Goal: Information Seeking & Learning: Learn about a topic

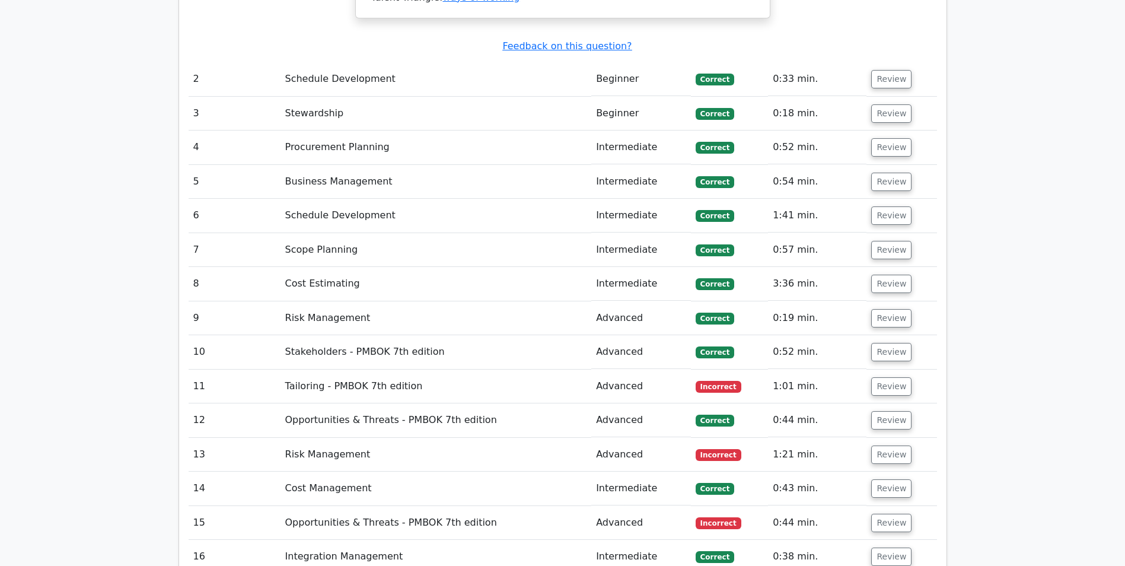
scroll to position [1692, 0]
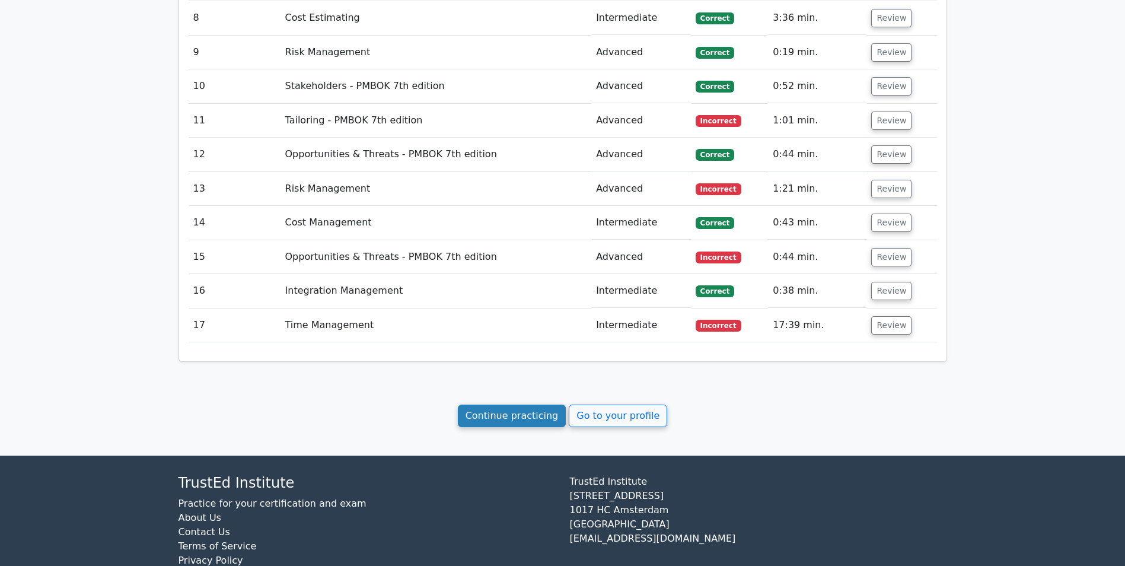
click at [524, 404] on link "Continue practicing" at bounding box center [512, 415] width 108 height 23
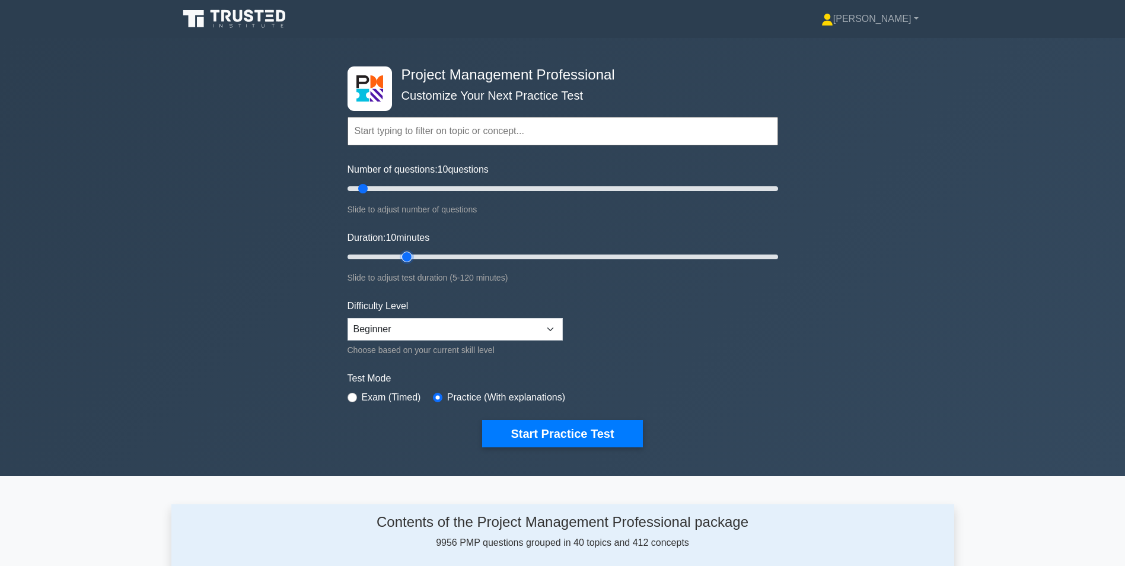
type input "20"
click at [411, 257] on input "Duration: 10 minutes" at bounding box center [562, 257] width 430 height 14
click at [554, 327] on select "Beginner Intermediate Expert" at bounding box center [454, 329] width 215 height 23
click at [347, 318] on select "Beginner Intermediate Expert" at bounding box center [454, 329] width 215 height 23
click at [581, 433] on button "Start Practice Test" at bounding box center [562, 433] width 160 height 27
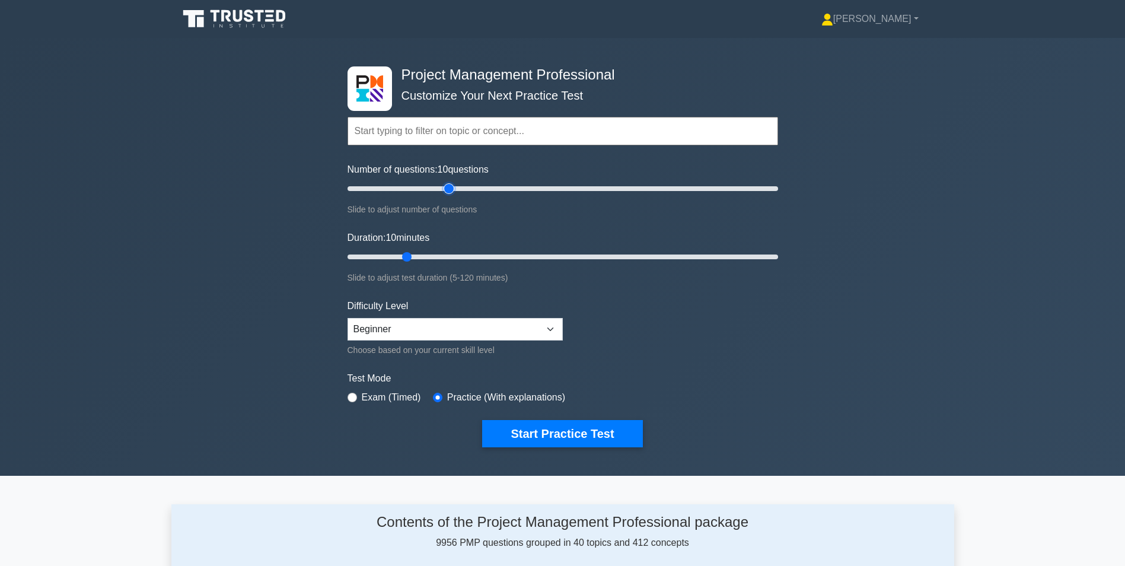
click at [453, 188] on input "Number of questions: 10 questions" at bounding box center [562, 188] width 430 height 14
click at [403, 187] on input "Number of questions: 50 questions" at bounding box center [562, 188] width 430 height 14
type input "20"
click at [387, 186] on input "Number of questions: 20 questions" at bounding box center [562, 188] width 430 height 14
click at [435, 255] on input "Duration: 10 minutes" at bounding box center [562, 257] width 430 height 14
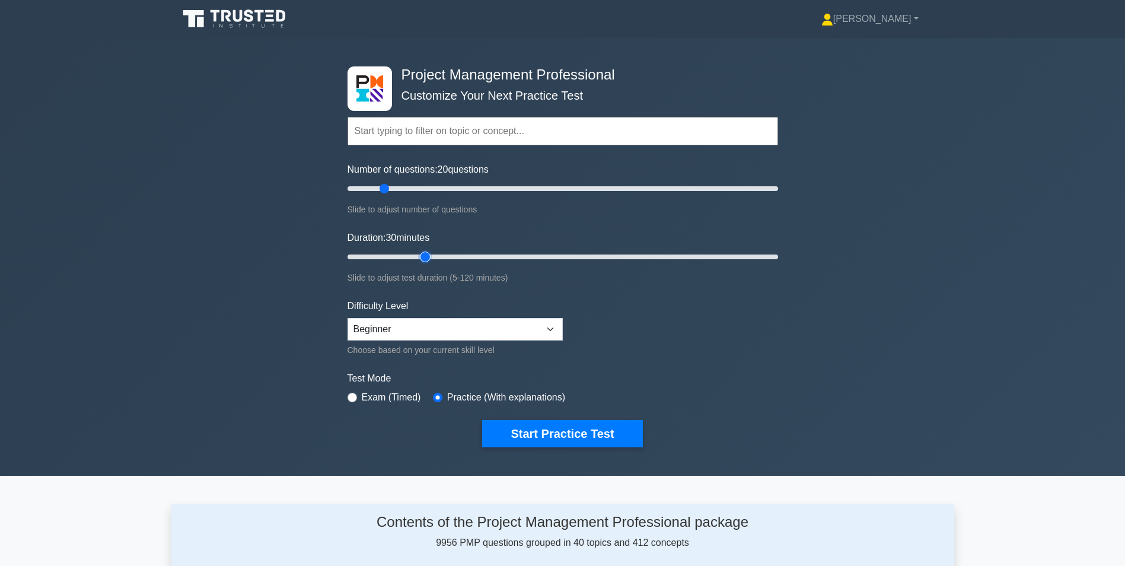
click at [423, 256] on input "Duration: 30 minutes" at bounding box center [562, 257] width 430 height 14
type input "20"
click at [407, 256] on input "Duration: 25 minutes" at bounding box center [562, 257] width 430 height 14
click at [552, 437] on button "Start Practice Test" at bounding box center [562, 433] width 160 height 27
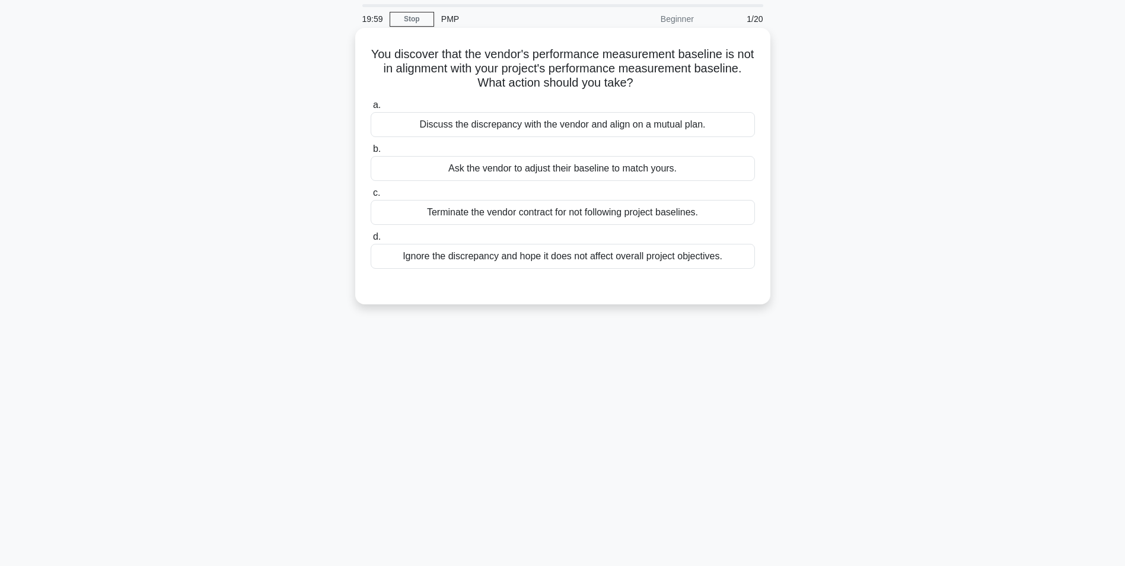
scroll to position [59, 0]
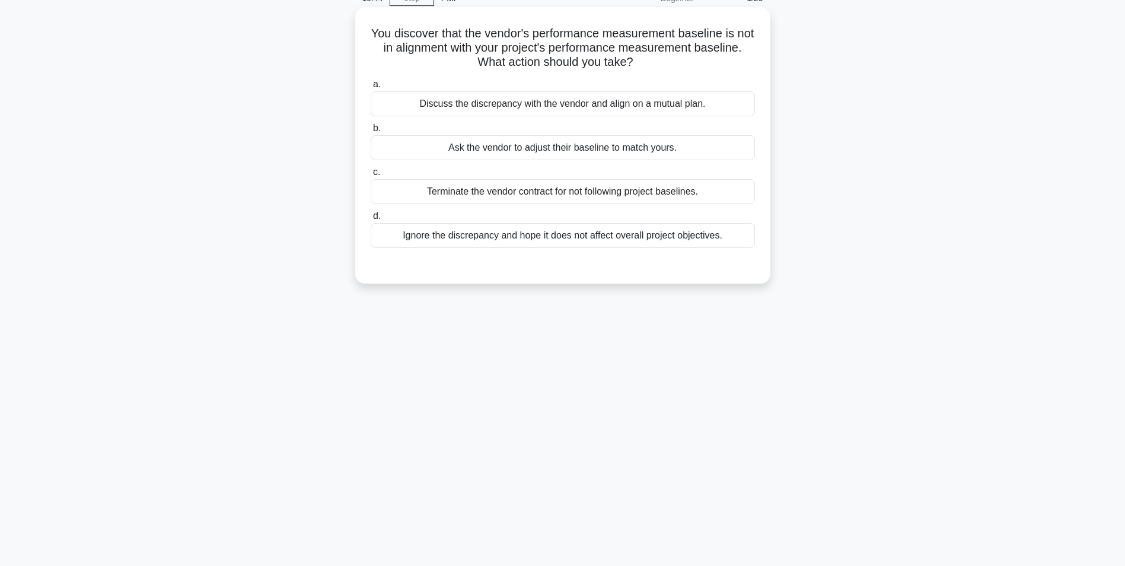
click at [550, 110] on div "Discuss the discrepancy with the vendor and align on a mutual plan." at bounding box center [563, 103] width 384 height 25
click at [371, 88] on input "a. Discuss the discrepancy with the vendor and align on a mutual plan." at bounding box center [371, 85] width 0 height 8
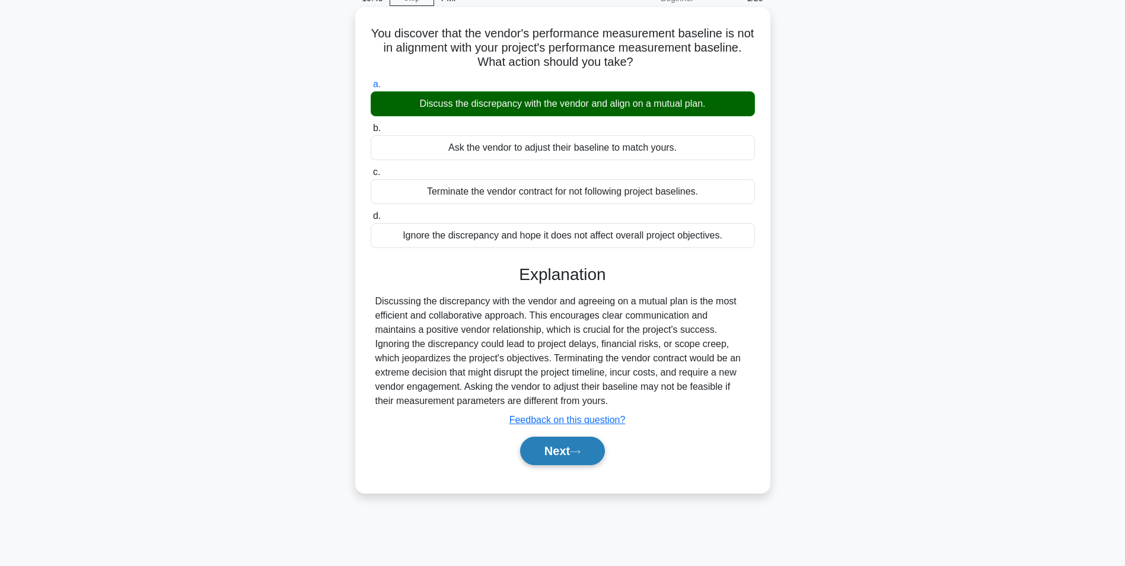
click at [542, 447] on button "Next" at bounding box center [562, 450] width 85 height 28
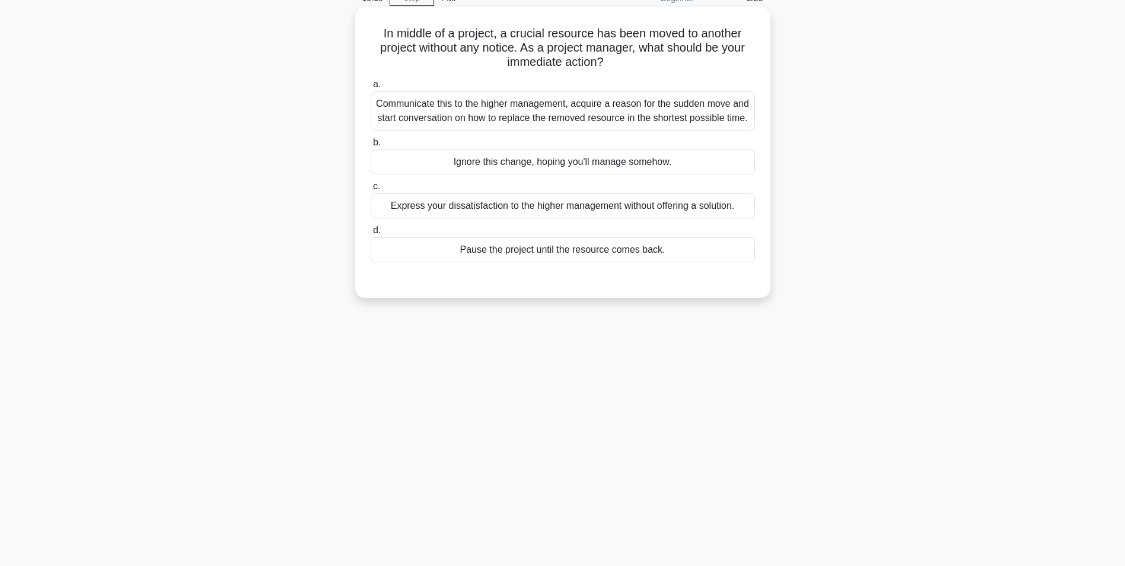
click at [570, 122] on div "Communicate this to the higher management, acquire a reason for the sudden move…" at bounding box center [563, 110] width 384 height 39
click at [371, 88] on input "a. Communicate this to the higher management, acquire a reason for the sudden m…" at bounding box center [371, 85] width 0 height 8
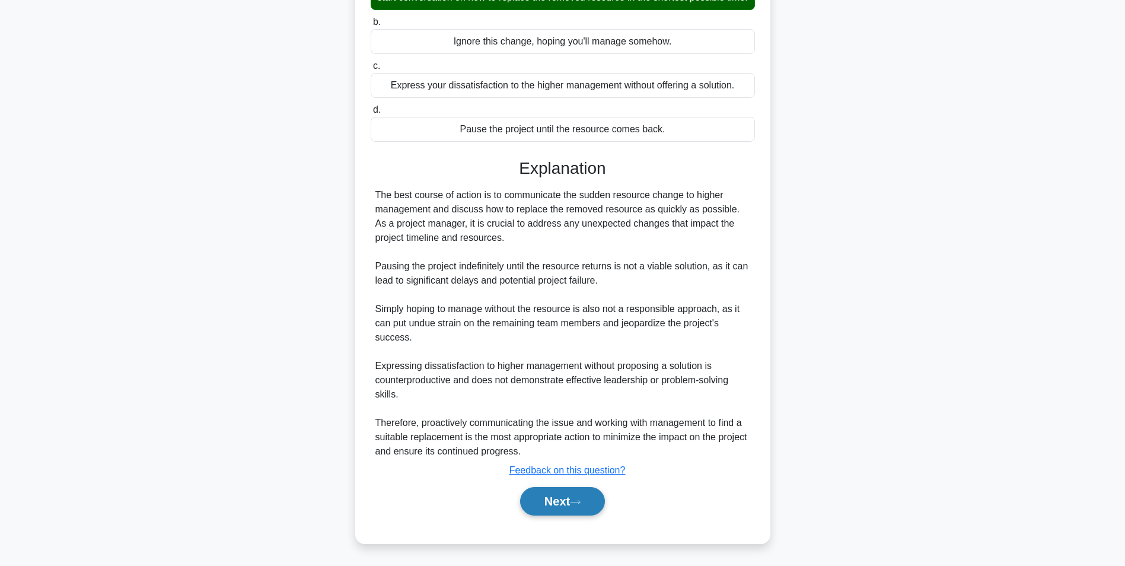
click at [557, 499] on button "Next" at bounding box center [562, 501] width 85 height 28
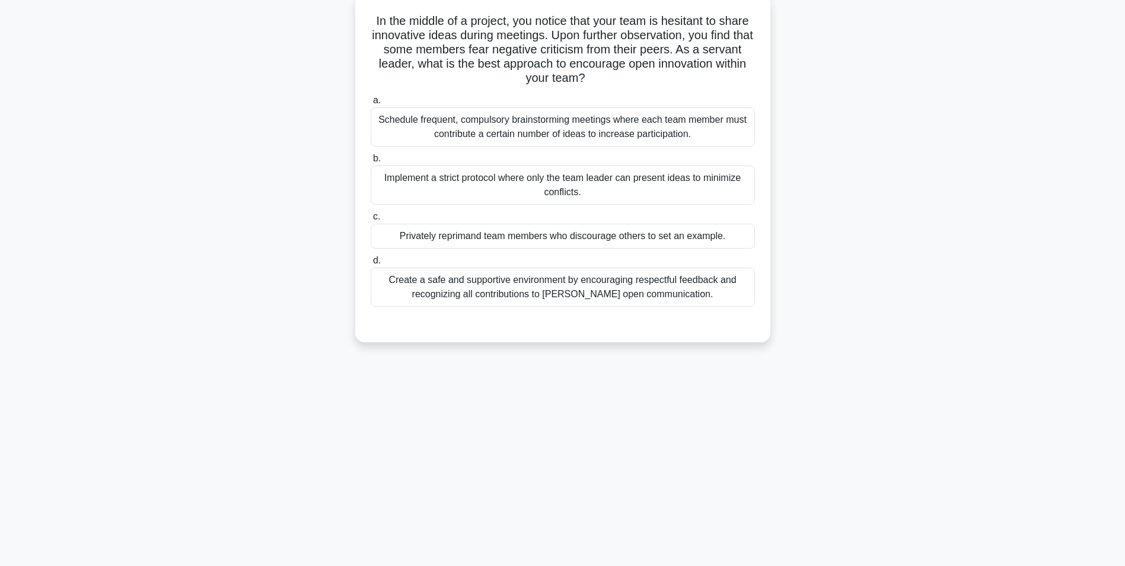
scroll to position [75, 0]
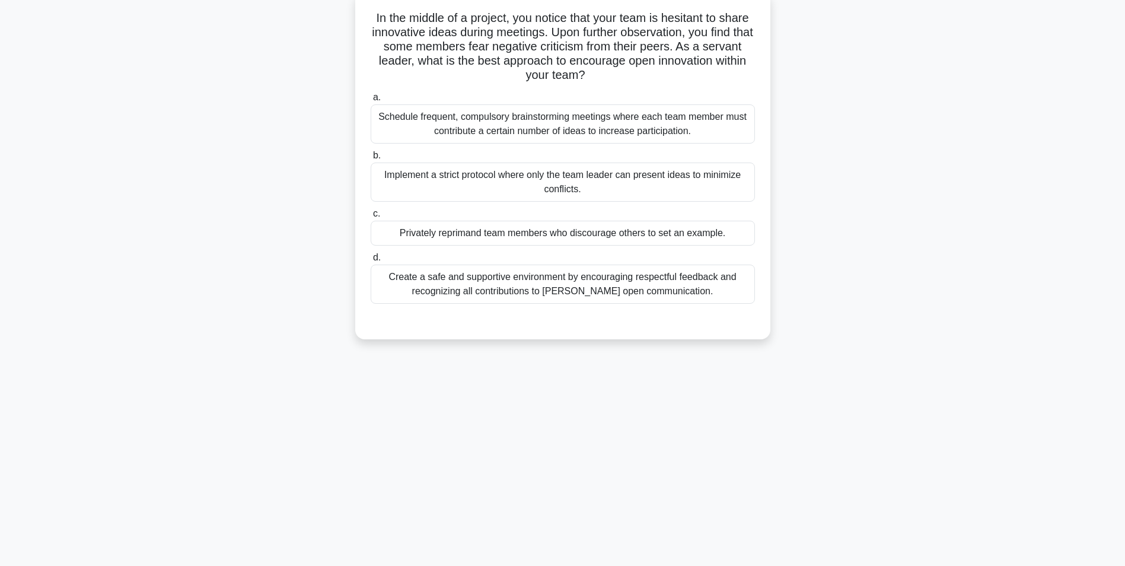
click at [581, 288] on div "Create a safe and supportive environment by encouraging respectful feedback and…" at bounding box center [563, 283] width 384 height 39
click at [371, 261] on input "d. Create a safe and supportive environment by encouraging respectful feedback …" at bounding box center [371, 258] width 0 height 8
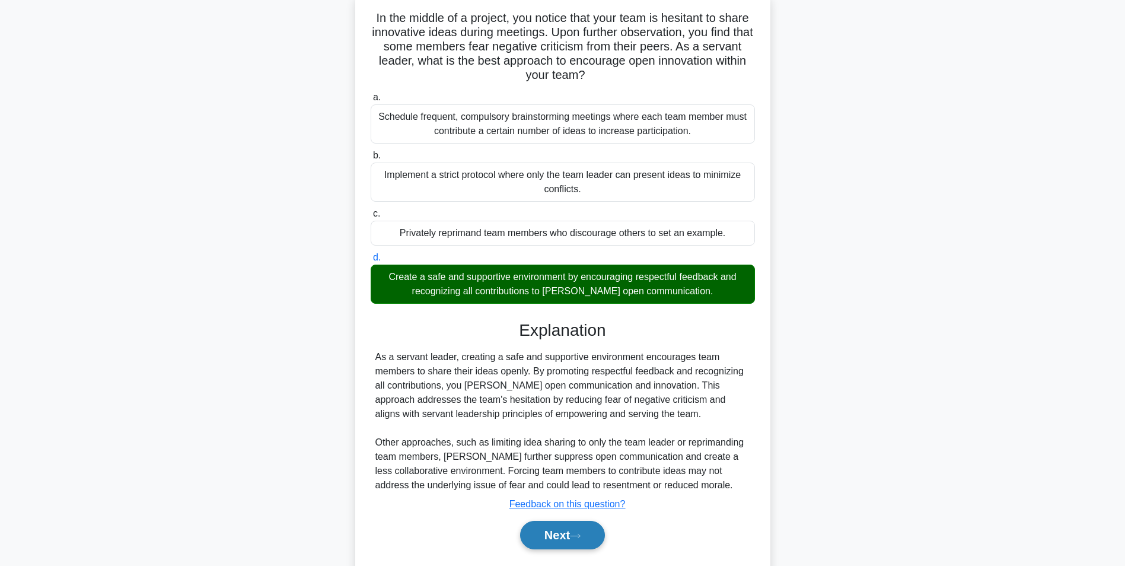
click at [561, 538] on button "Next" at bounding box center [562, 535] width 85 height 28
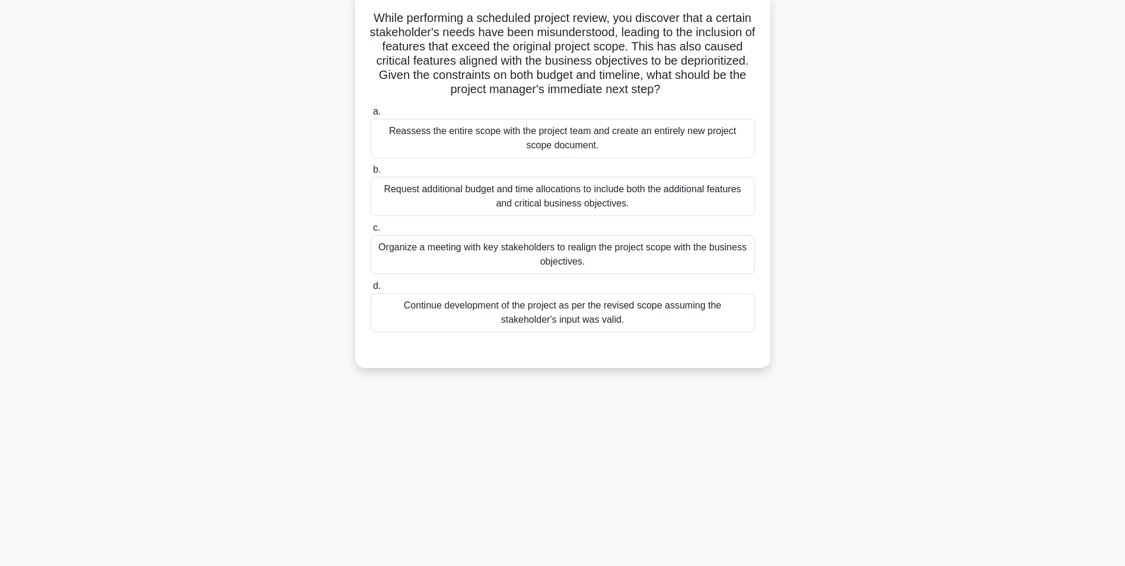
click at [560, 256] on div "Organize a meeting with key stakeholders to realign the project scope with the …" at bounding box center [563, 254] width 384 height 39
click at [371, 232] on input "c. Organize a meeting with key stakeholders to realign the project scope with t…" at bounding box center [371, 228] width 0 height 8
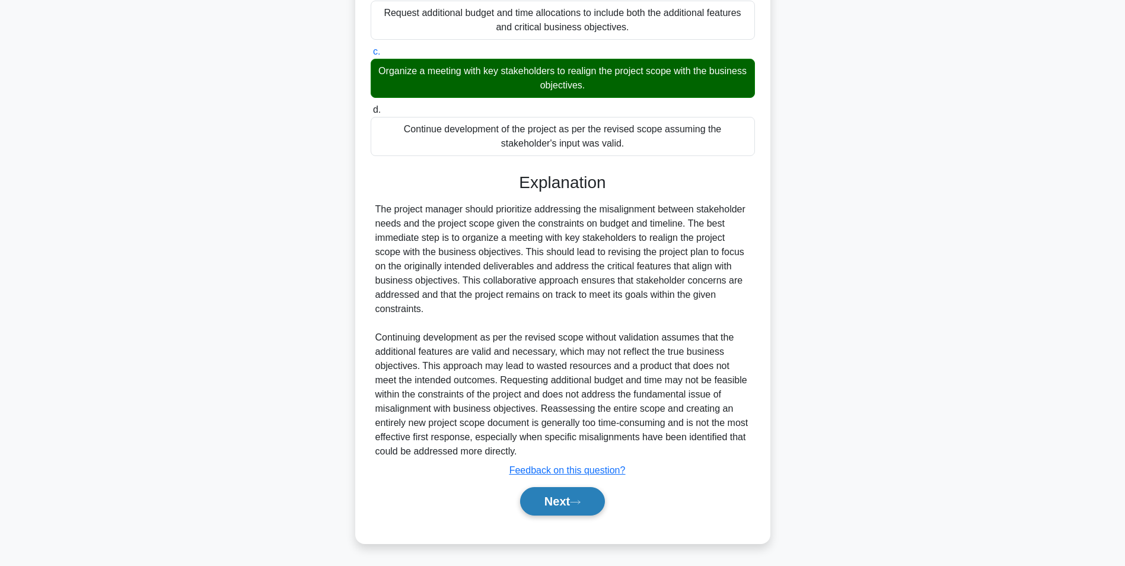
click at [554, 502] on button "Next" at bounding box center [562, 501] width 85 height 28
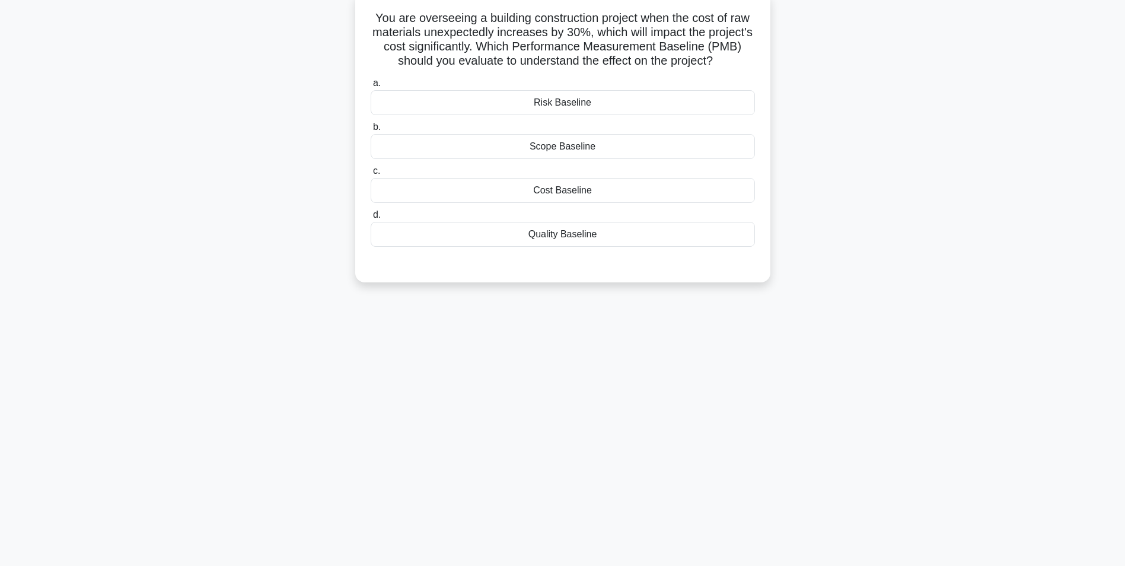
click at [563, 190] on div "Cost Baseline" at bounding box center [563, 190] width 384 height 25
click at [371, 175] on input "c. Cost Baseline" at bounding box center [371, 171] width 0 height 8
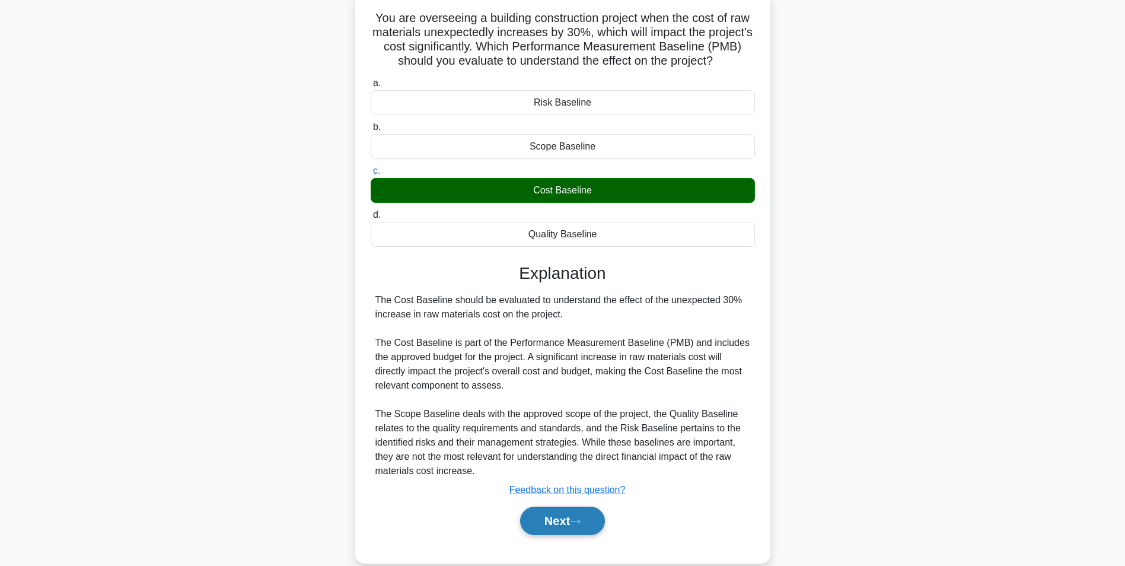
click at [535, 522] on button "Next" at bounding box center [562, 520] width 85 height 28
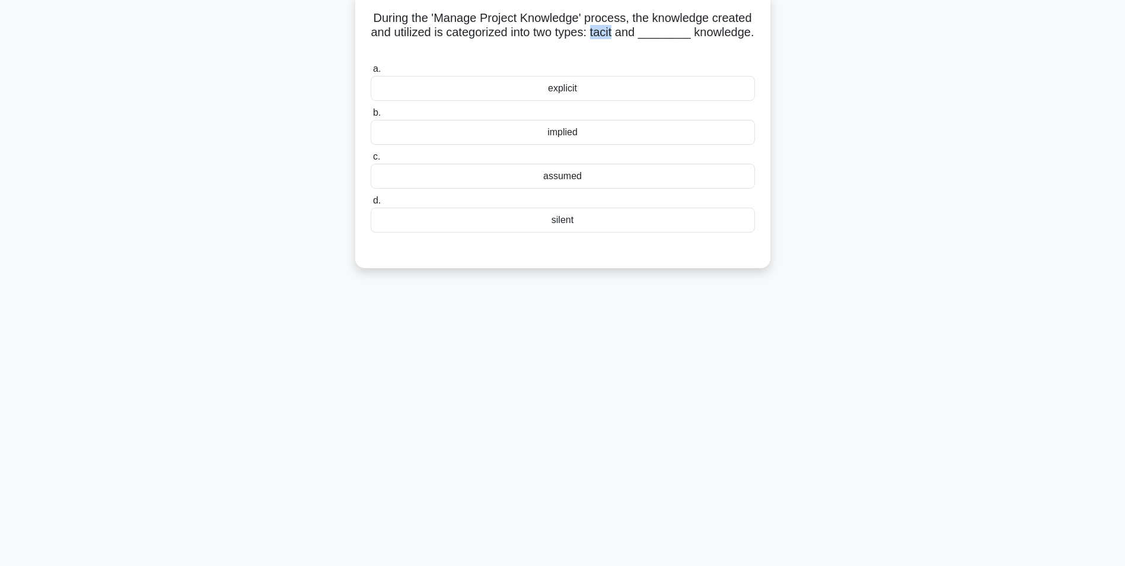
drag, startPoint x: 655, startPoint y: 31, endPoint x: 676, endPoint y: 33, distance: 21.4
click at [676, 33] on h5 "During the 'Manage Project Knowledge' process, the knowledge created and utiliz…" at bounding box center [562, 33] width 387 height 44
click at [569, 222] on div "silent" at bounding box center [563, 220] width 384 height 25
click at [371, 205] on input "d. silent" at bounding box center [371, 201] width 0 height 8
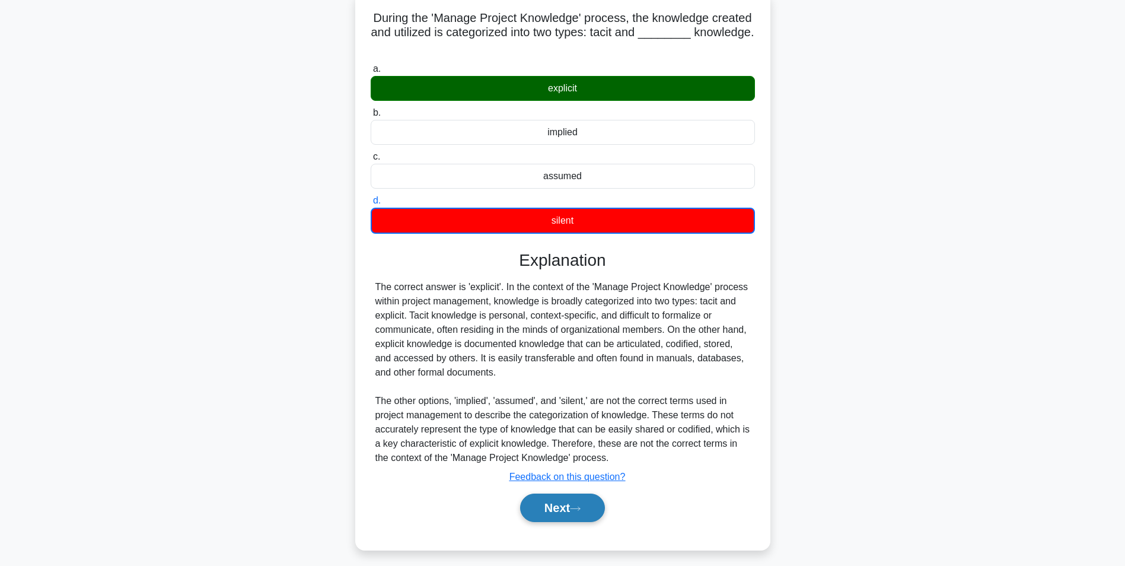
click at [556, 508] on button "Next" at bounding box center [562, 507] width 85 height 28
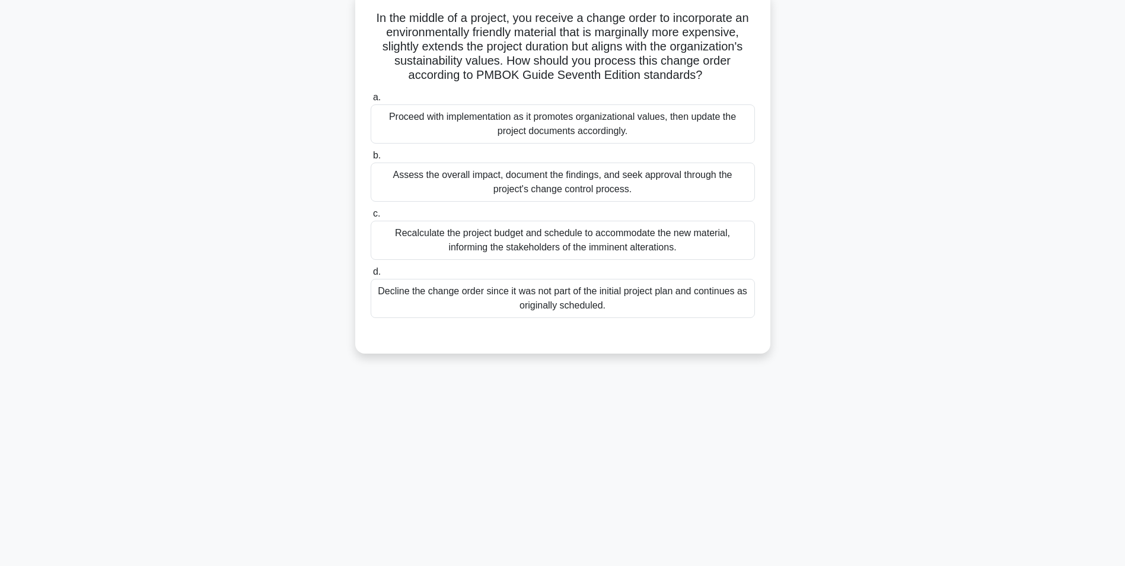
click at [556, 184] on div "Assess the overall impact, document the findings, and seek approval through the…" at bounding box center [563, 181] width 384 height 39
click at [371, 159] on input "b. Assess the overall impact, document the findings, and seek approval through …" at bounding box center [371, 156] width 0 height 8
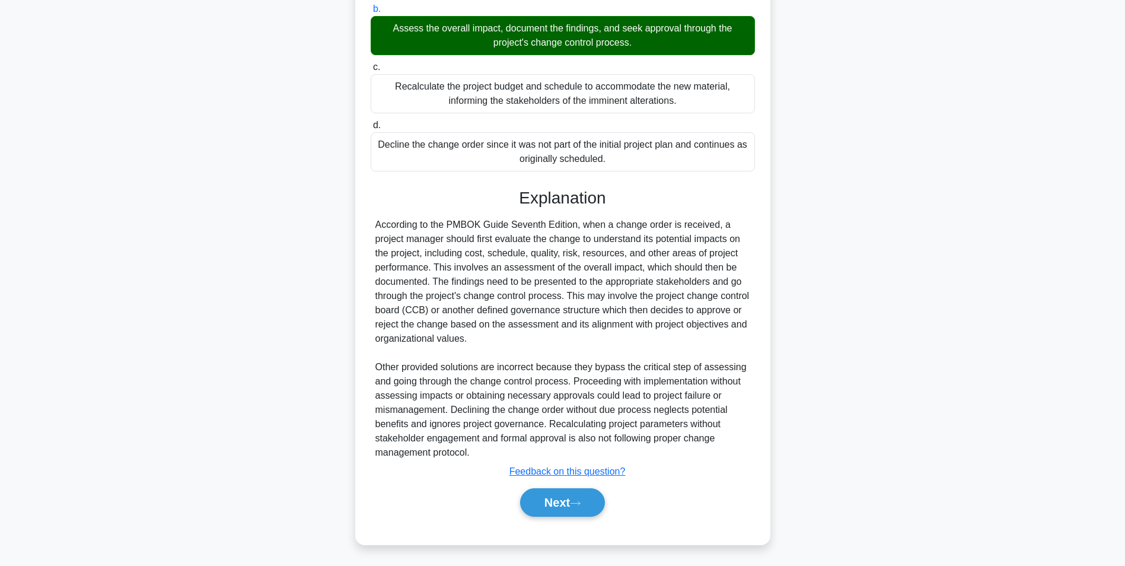
scroll to position [223, 0]
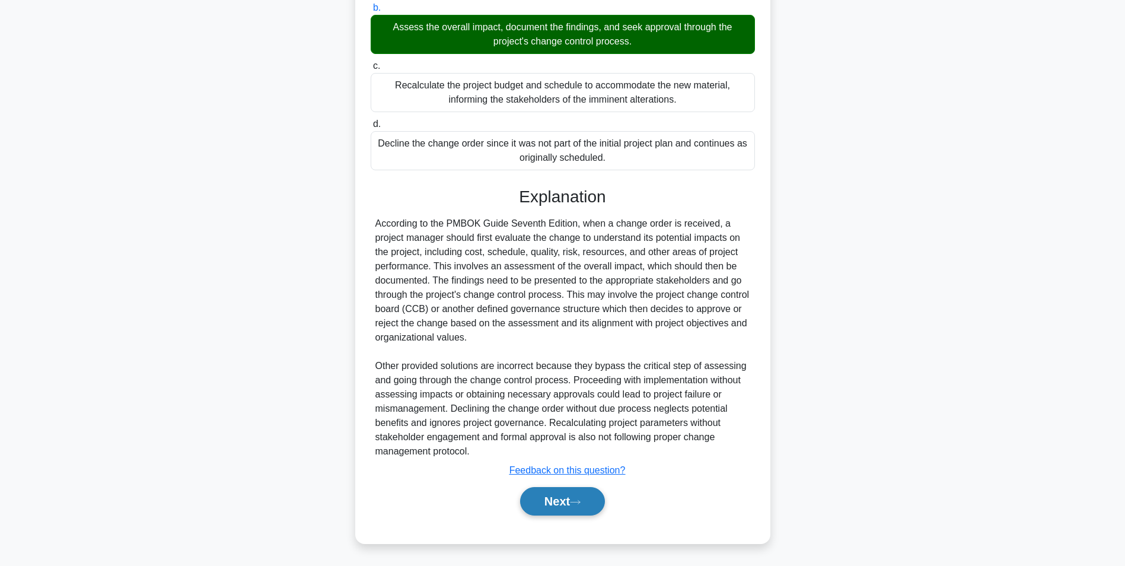
click at [550, 496] on button "Next" at bounding box center [562, 501] width 85 height 28
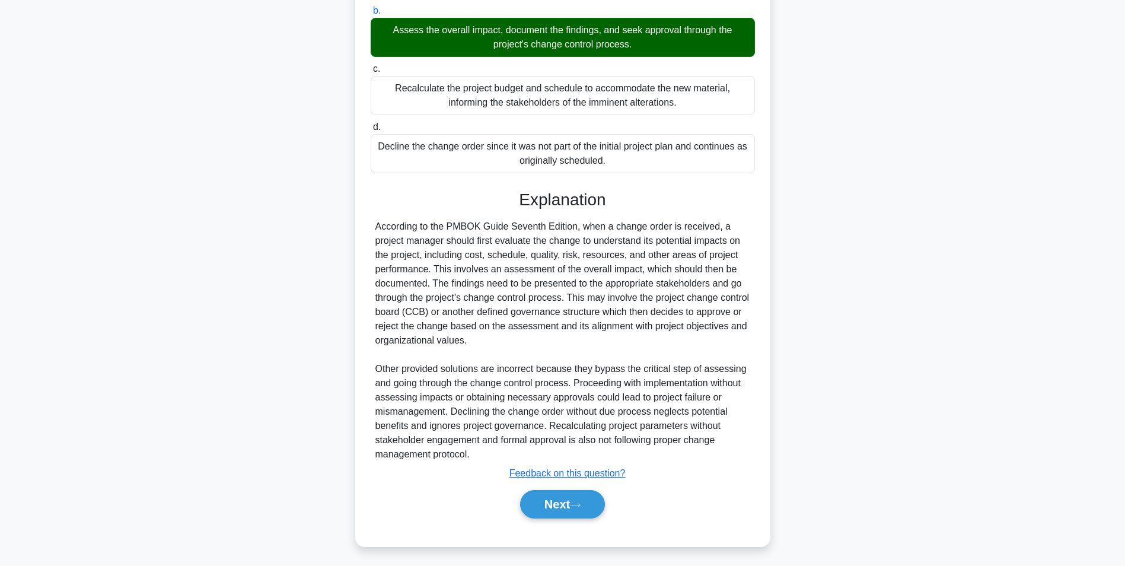
scroll to position [75, 0]
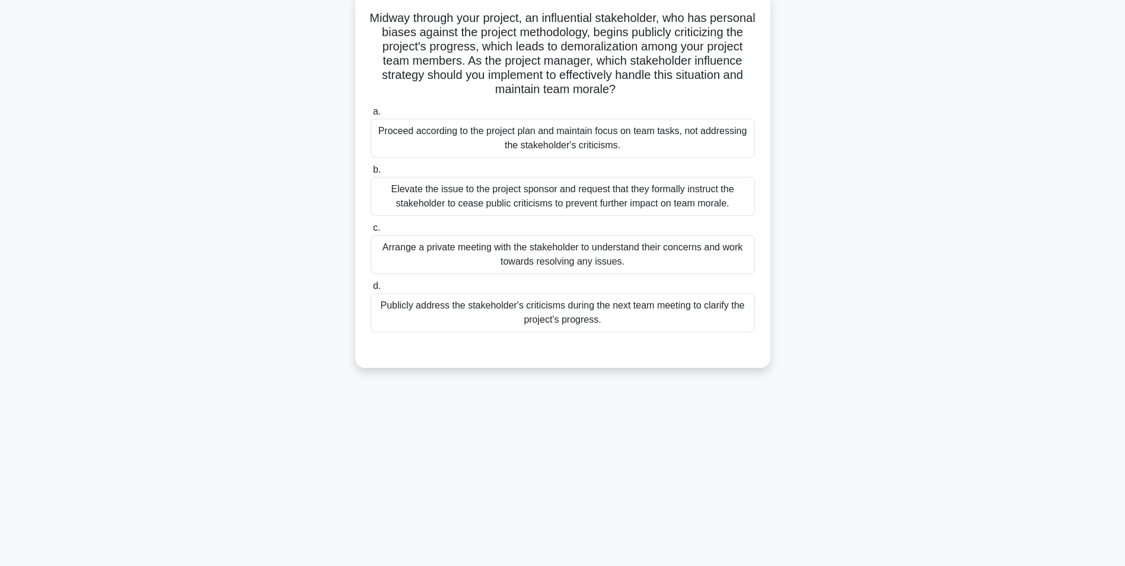
click at [583, 256] on div "Arrange a private meeting with the stakeholder to understand their concerns and…" at bounding box center [563, 254] width 384 height 39
click at [371, 232] on input "c. Arrange a private meeting with the stakeholder to understand their concerns …" at bounding box center [371, 228] width 0 height 8
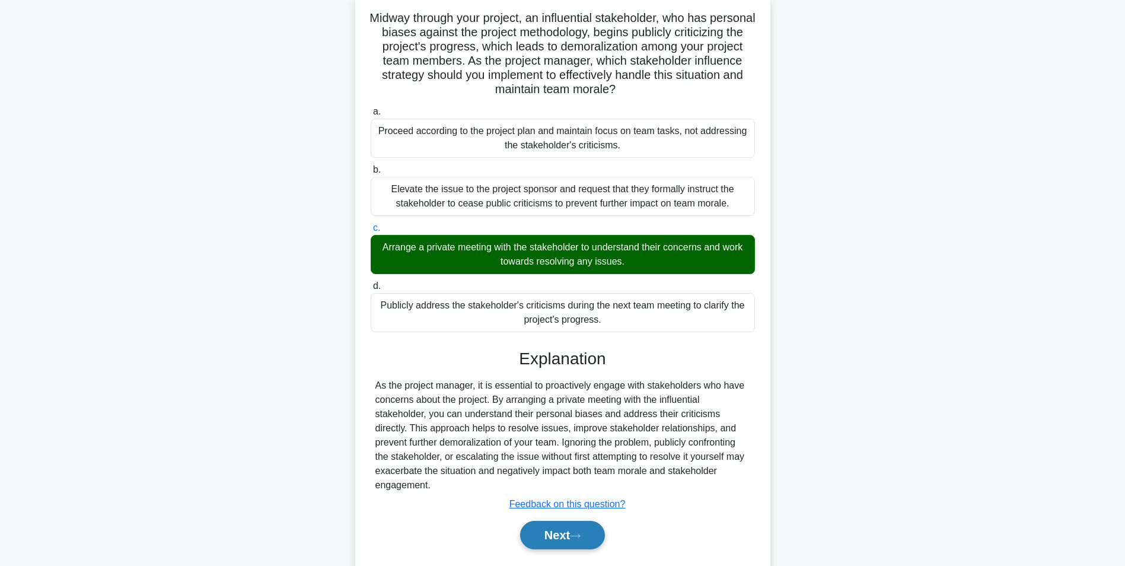
click at [547, 529] on button "Next" at bounding box center [562, 535] width 85 height 28
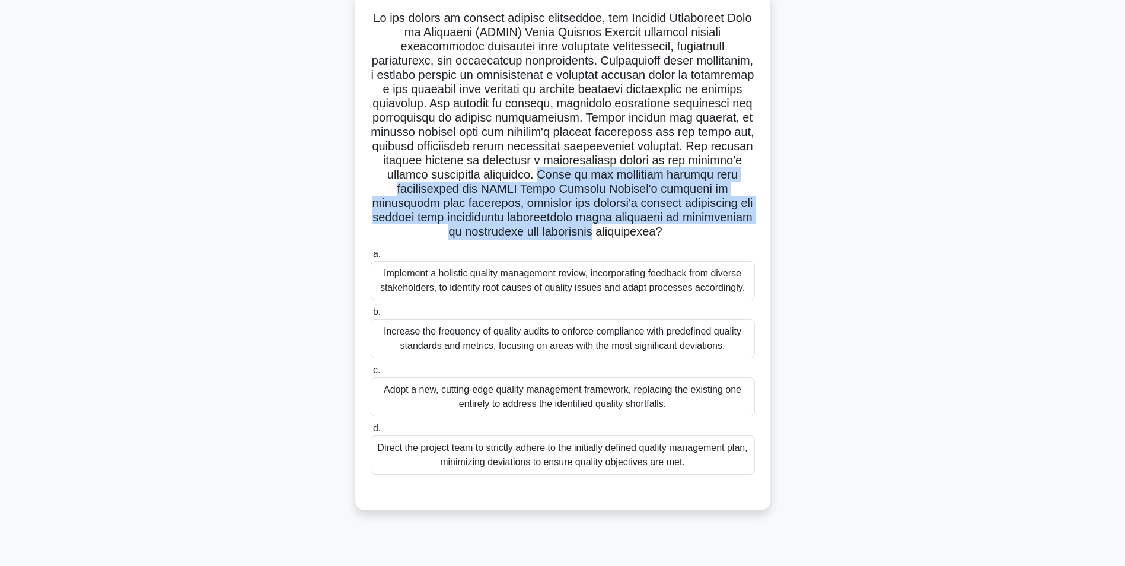
drag, startPoint x: 386, startPoint y: 189, endPoint x: 751, endPoint y: 226, distance: 366.5
click at [751, 226] on h5 ".spinner_0XTQ{transform-origin:center;animation:spinner_y6GP .75s linear infini…" at bounding box center [562, 125] width 387 height 229
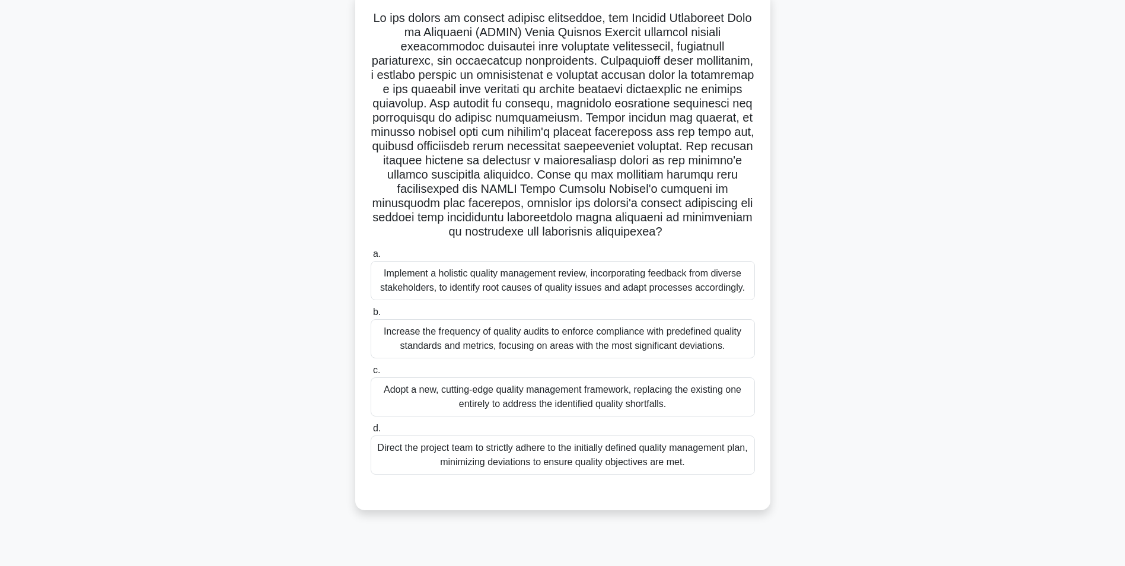
click at [566, 300] on div "Implement a holistic quality management review, incorporating feedback from div…" at bounding box center [563, 280] width 384 height 39
click at [371, 258] on input "a. Implement a holistic quality management review, incorporating feedback from …" at bounding box center [371, 254] width 0 height 8
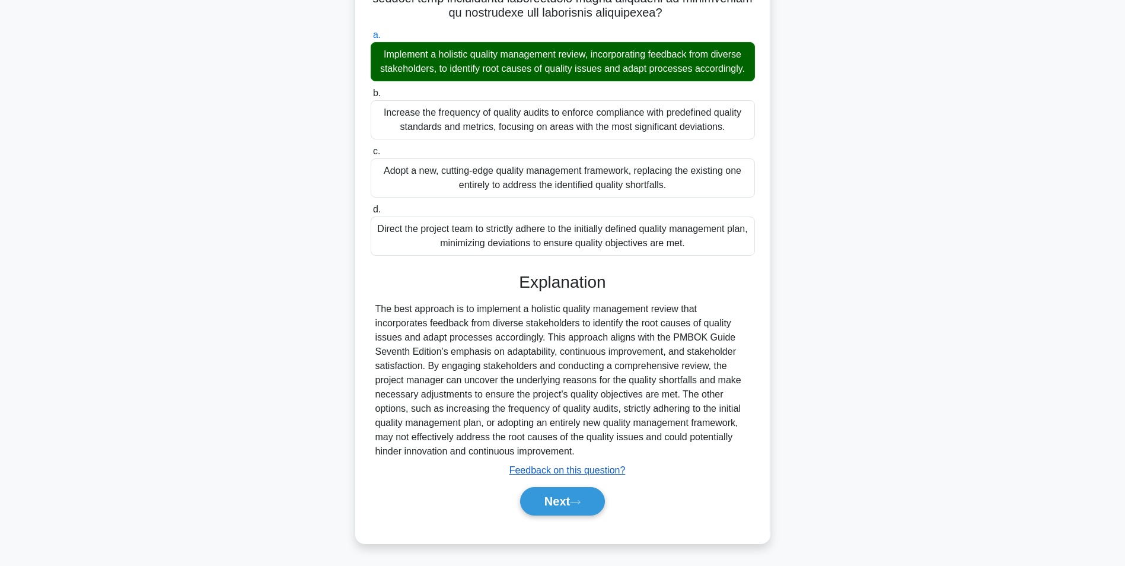
scroll to position [308, 0]
click at [553, 507] on button "Next" at bounding box center [562, 501] width 85 height 28
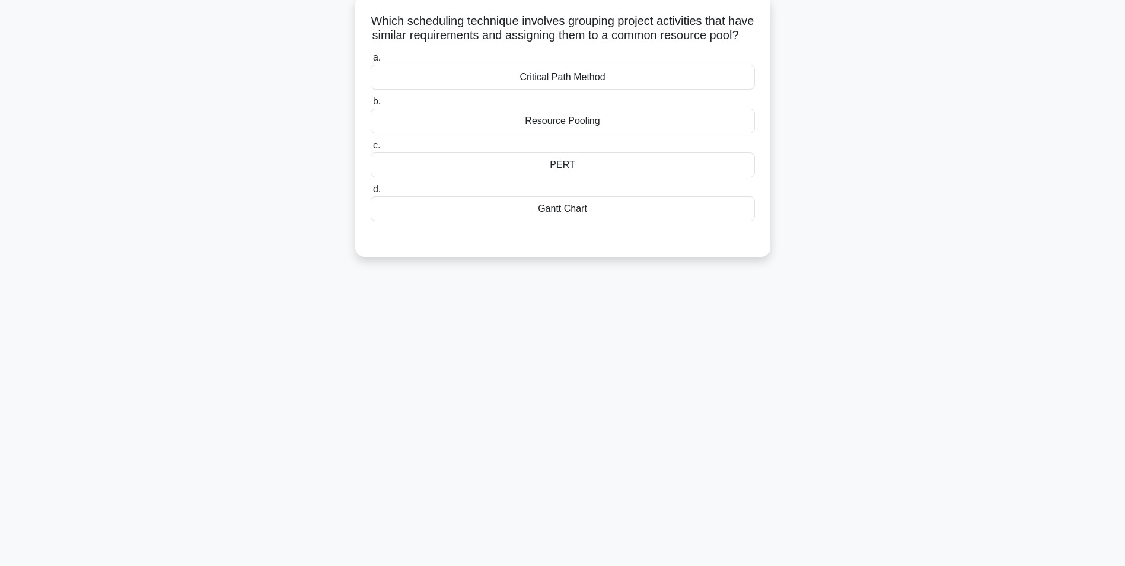
scroll to position [75, 0]
click at [576, 130] on div "Resource Pooling" at bounding box center [563, 118] width 384 height 25
click at [371, 103] on input "b. Resource Pooling" at bounding box center [371, 99] width 0 height 8
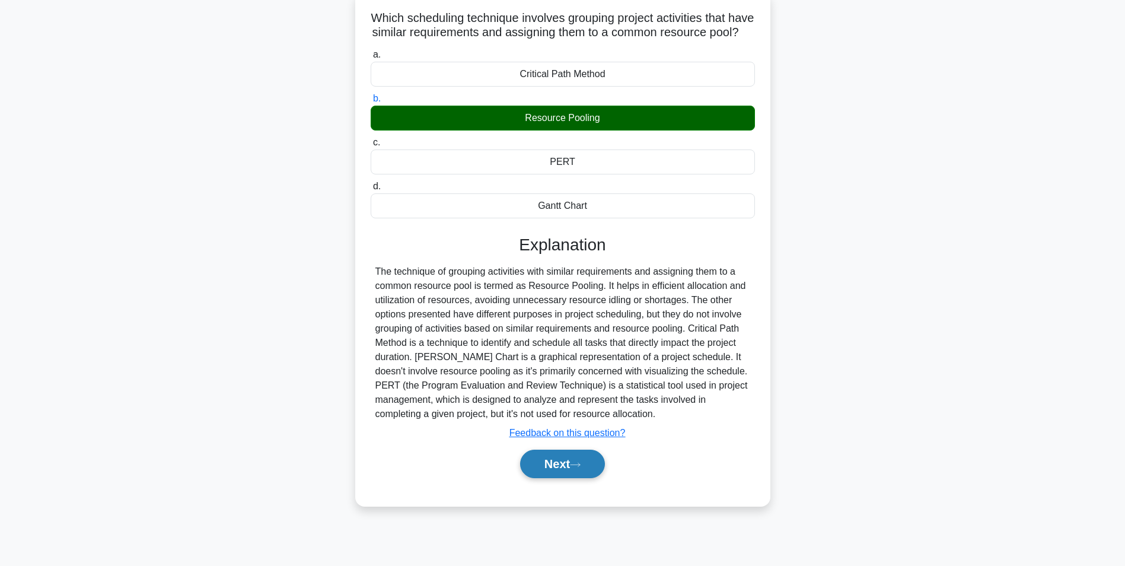
click at [542, 474] on button "Next" at bounding box center [562, 463] width 85 height 28
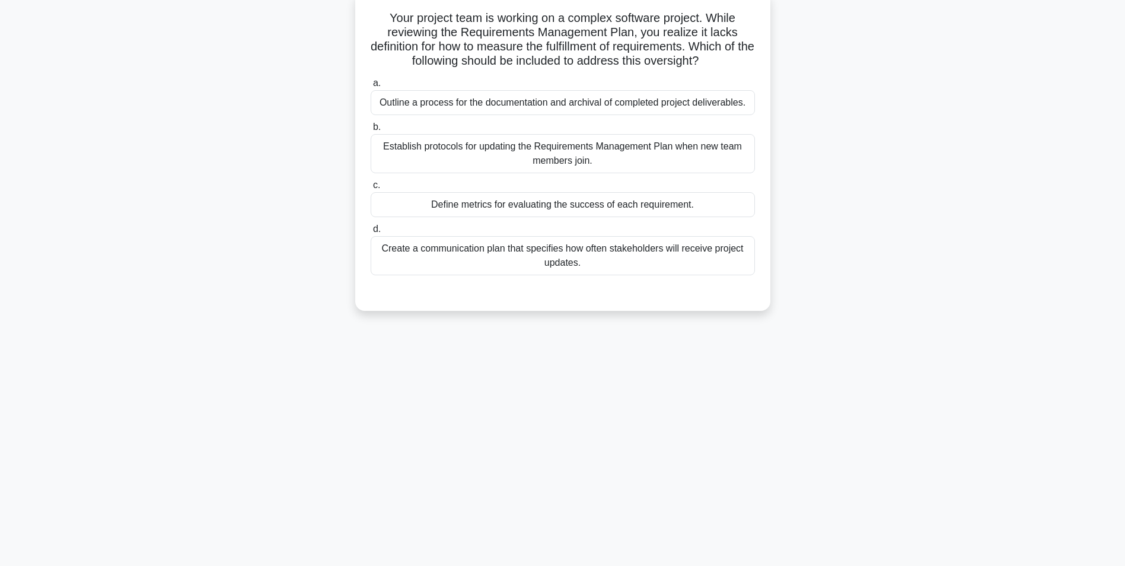
click at [580, 206] on div "Define metrics for evaluating the success of each requirement." at bounding box center [563, 204] width 384 height 25
click at [371, 189] on input "c. Define metrics for evaluating the success of each requirement." at bounding box center [371, 185] width 0 height 8
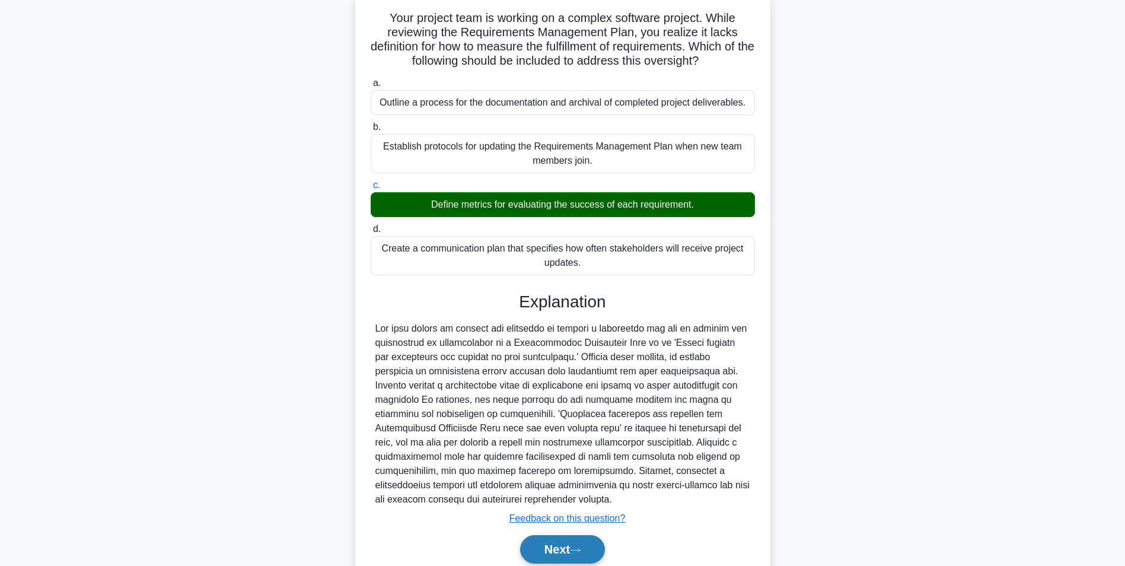
click at [555, 541] on button "Next" at bounding box center [562, 549] width 85 height 28
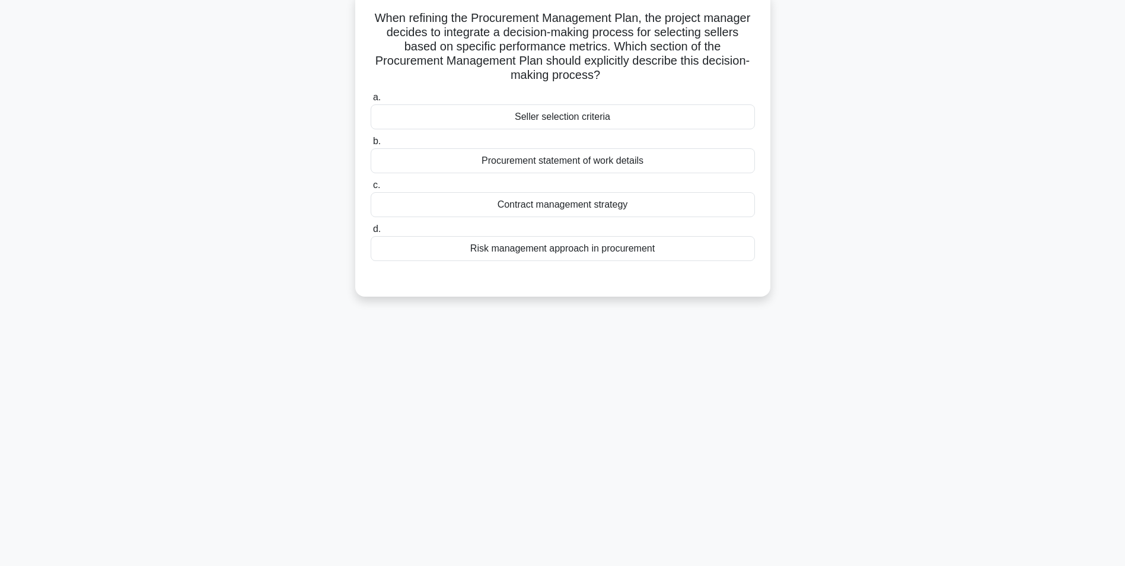
click at [548, 119] on div "Seller selection criteria" at bounding box center [563, 116] width 384 height 25
click at [371, 101] on input "a. Seller selection criteria" at bounding box center [371, 98] width 0 height 8
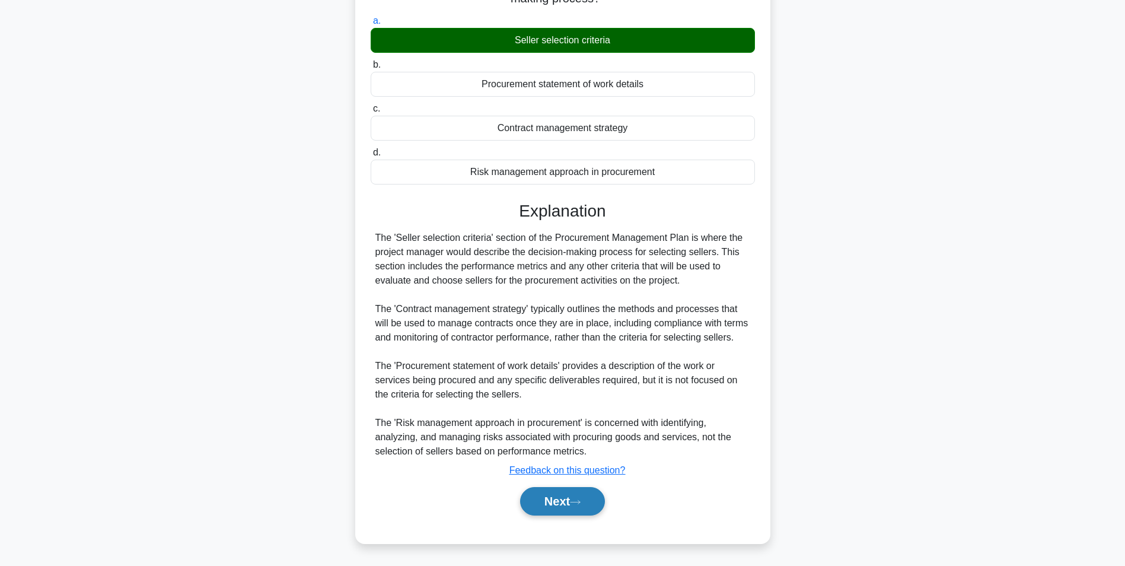
click at [557, 497] on button "Next" at bounding box center [562, 501] width 85 height 28
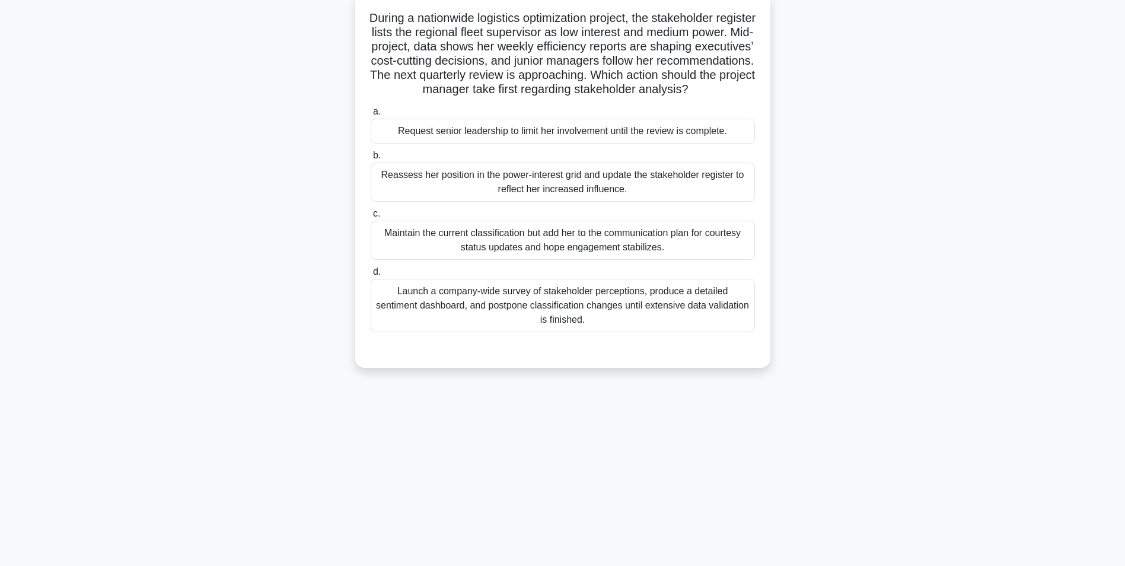
click at [633, 200] on div "Reassess her position in the power-interest grid and update the stakeholder reg…" at bounding box center [563, 181] width 384 height 39
click at [371, 159] on input "b. Reassess her position in the power-interest grid and update the stakeholder …" at bounding box center [371, 156] width 0 height 8
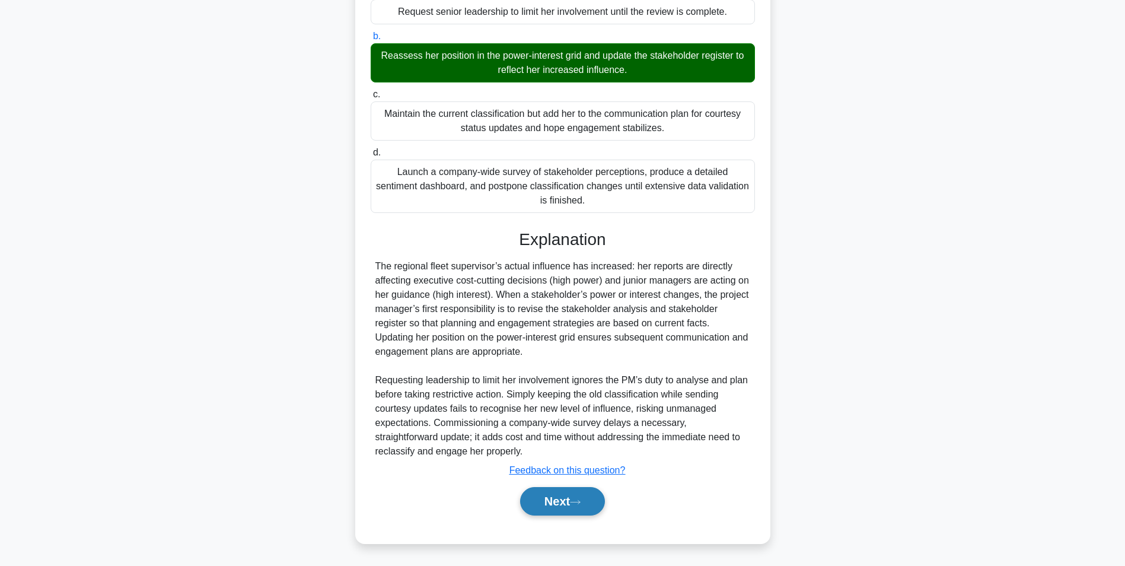
click at [548, 498] on button "Next" at bounding box center [562, 501] width 85 height 28
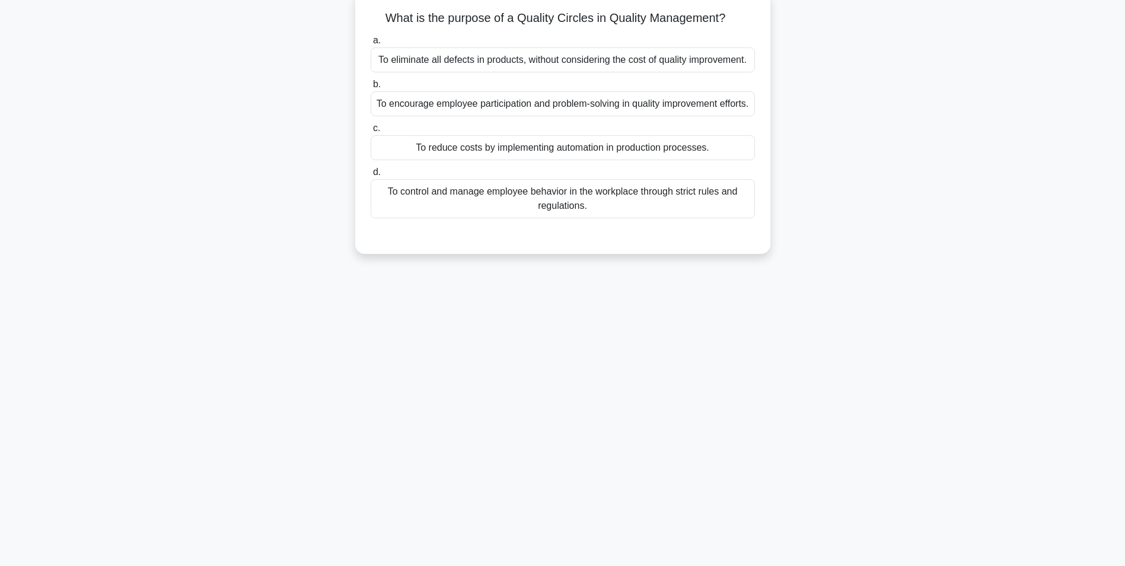
click at [544, 62] on div "To eliminate all defects in products, without considering the cost of quality i…" at bounding box center [563, 59] width 384 height 25
click at [371, 44] on input "a. To eliminate all defects in products, without considering the cost of qualit…" at bounding box center [371, 41] width 0 height 8
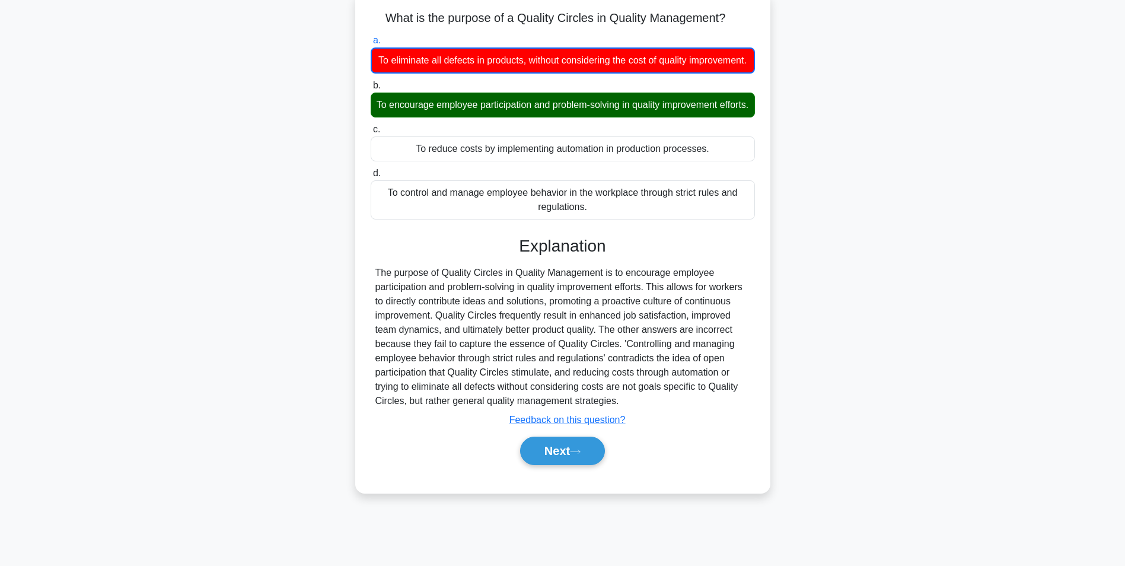
click at [553, 117] on div "To encourage employee participation and problem-solving in quality improvement …" at bounding box center [563, 104] width 384 height 25
click at [371, 90] on input "b. To encourage employee participation and problem-solving in quality improveme…" at bounding box center [371, 86] width 0 height 8
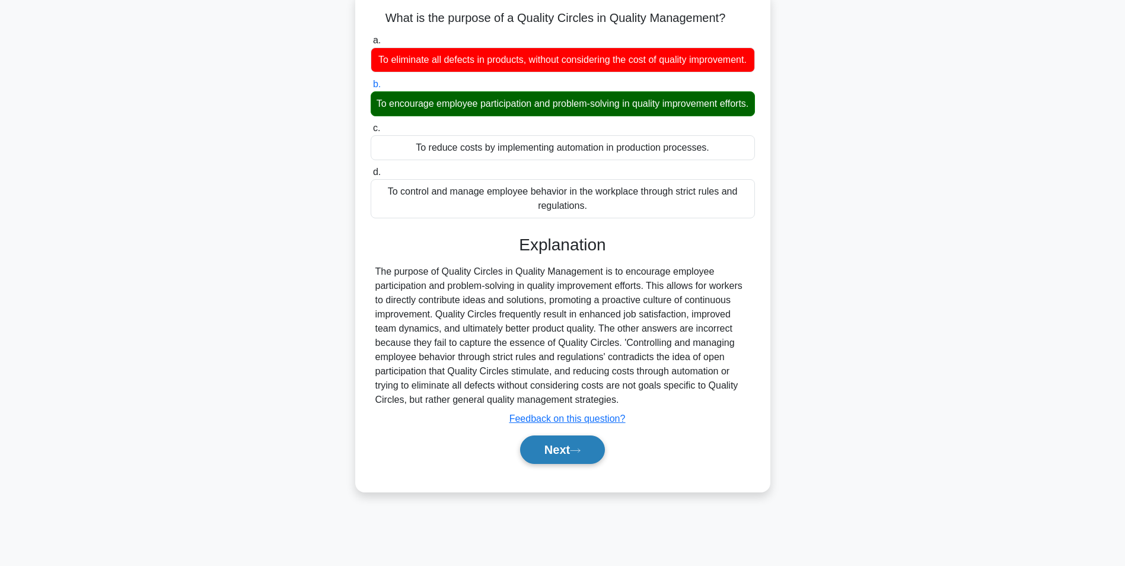
click at [551, 464] on button "Next" at bounding box center [562, 449] width 85 height 28
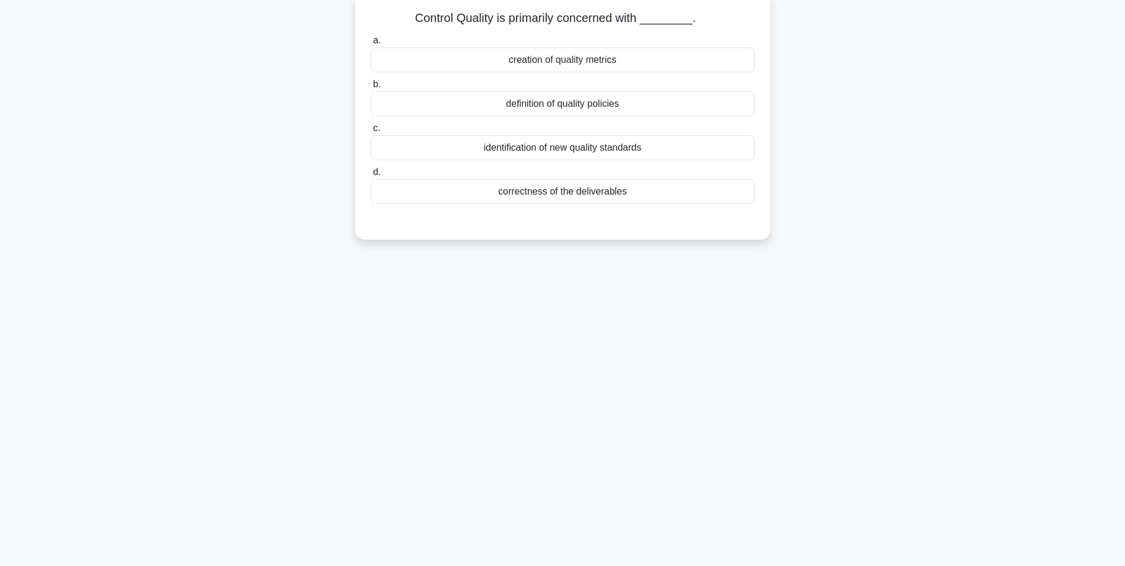
click at [538, 61] on div "creation of quality metrics" at bounding box center [563, 59] width 384 height 25
click at [371, 44] on input "a. creation of quality metrics" at bounding box center [371, 41] width 0 height 8
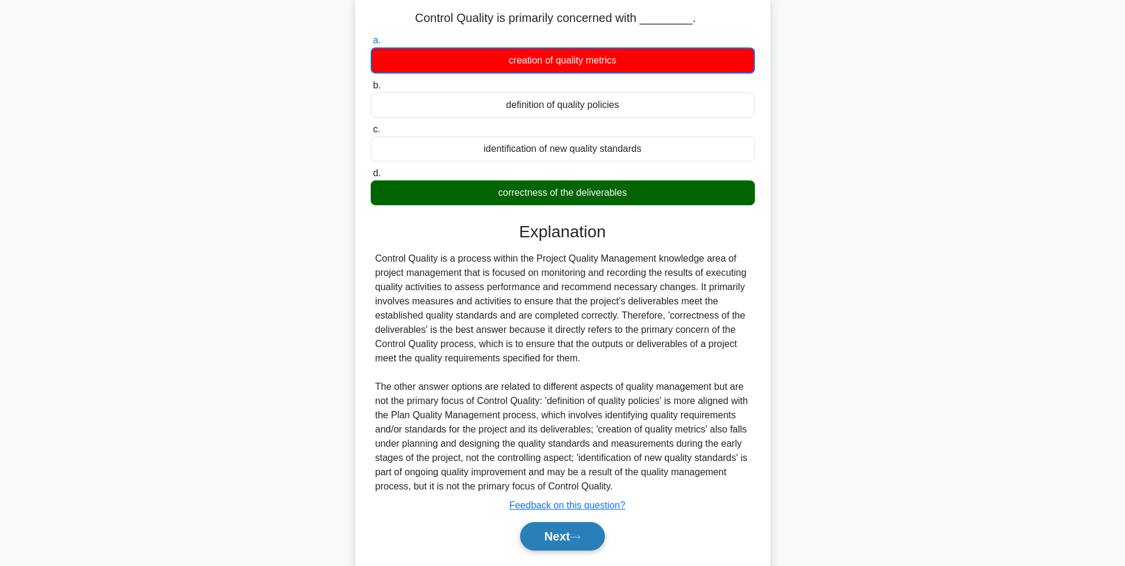
click at [556, 536] on button "Next" at bounding box center [562, 536] width 85 height 28
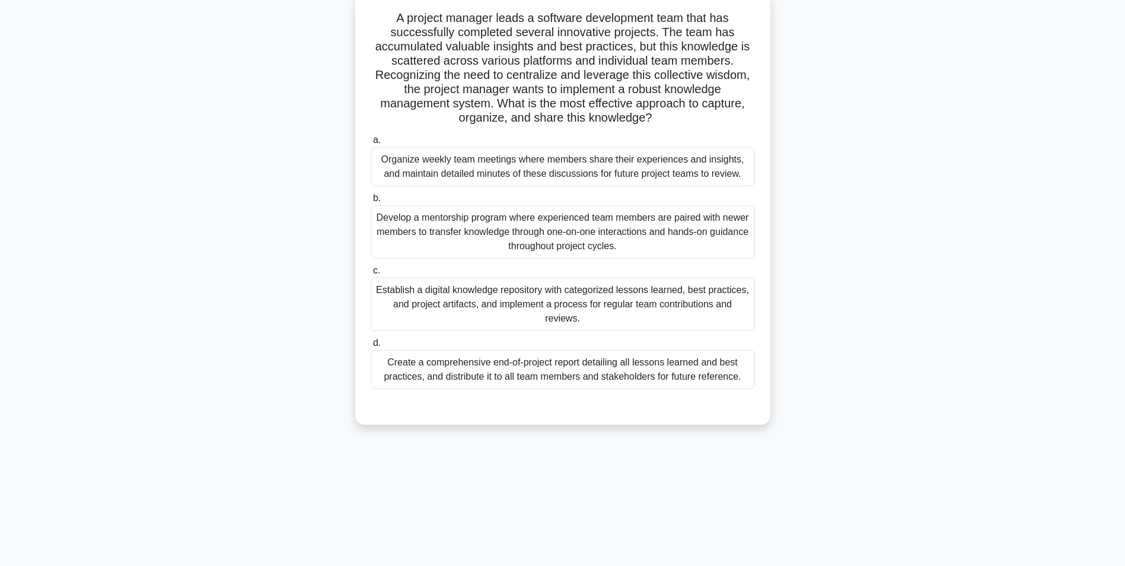
click at [567, 232] on div "Develop a mentorship program where experienced team members are paired with new…" at bounding box center [563, 231] width 384 height 53
click at [371, 202] on input "b. Develop a mentorship program where experienced team members are paired with …" at bounding box center [371, 198] width 0 height 8
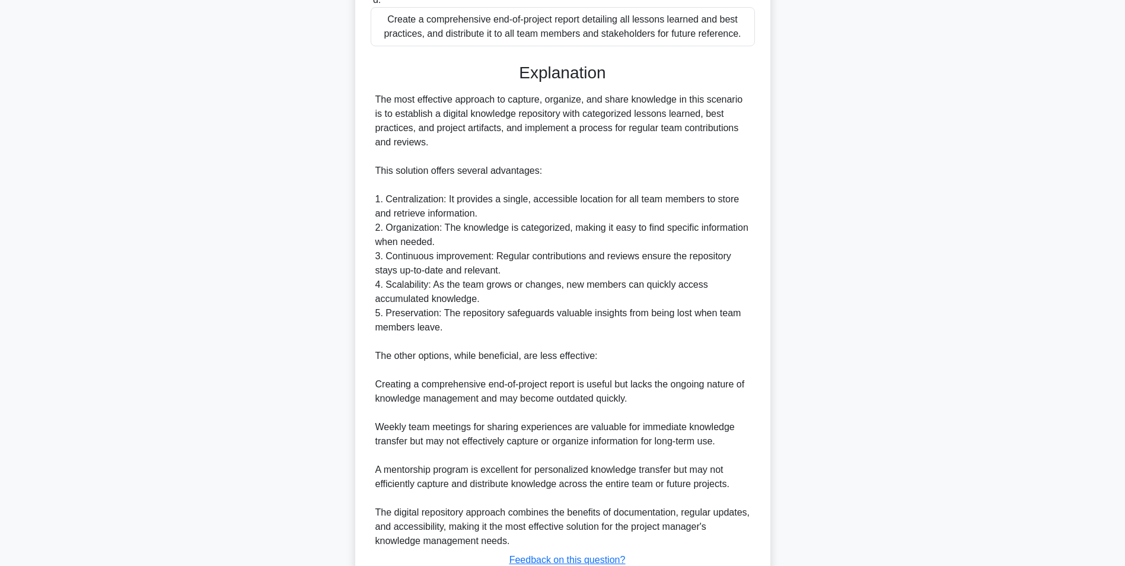
scroll to position [509, 0]
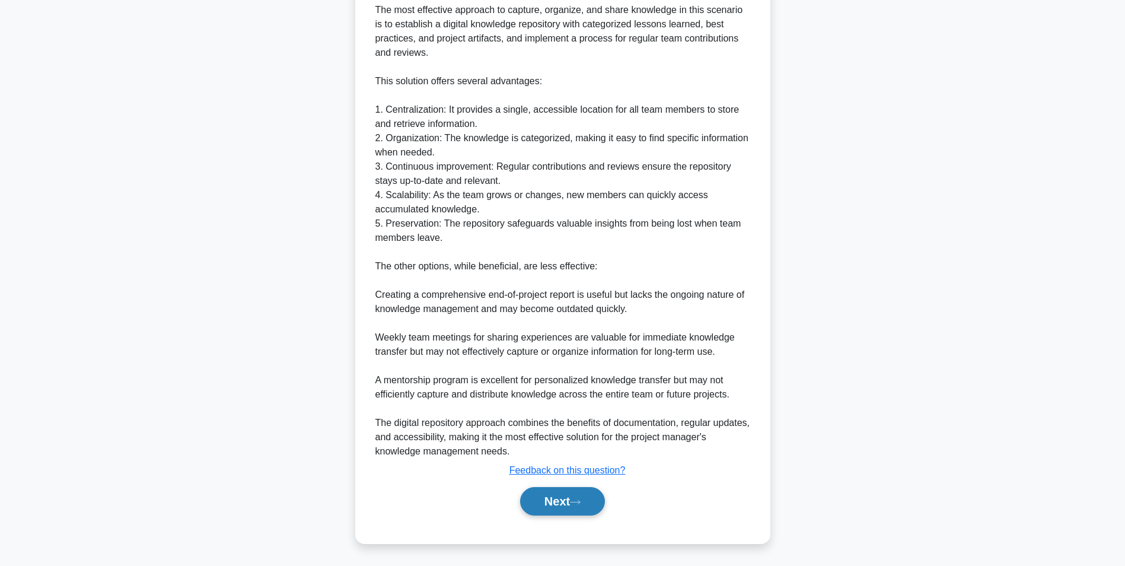
click at [560, 499] on button "Next" at bounding box center [562, 501] width 85 height 28
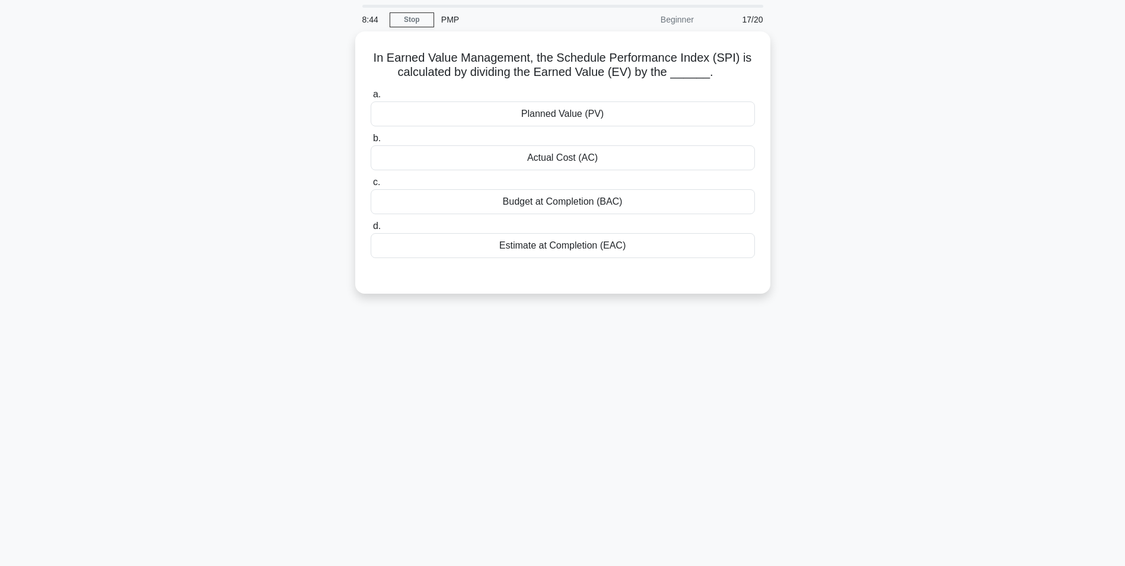
scroll to position [59, 0]
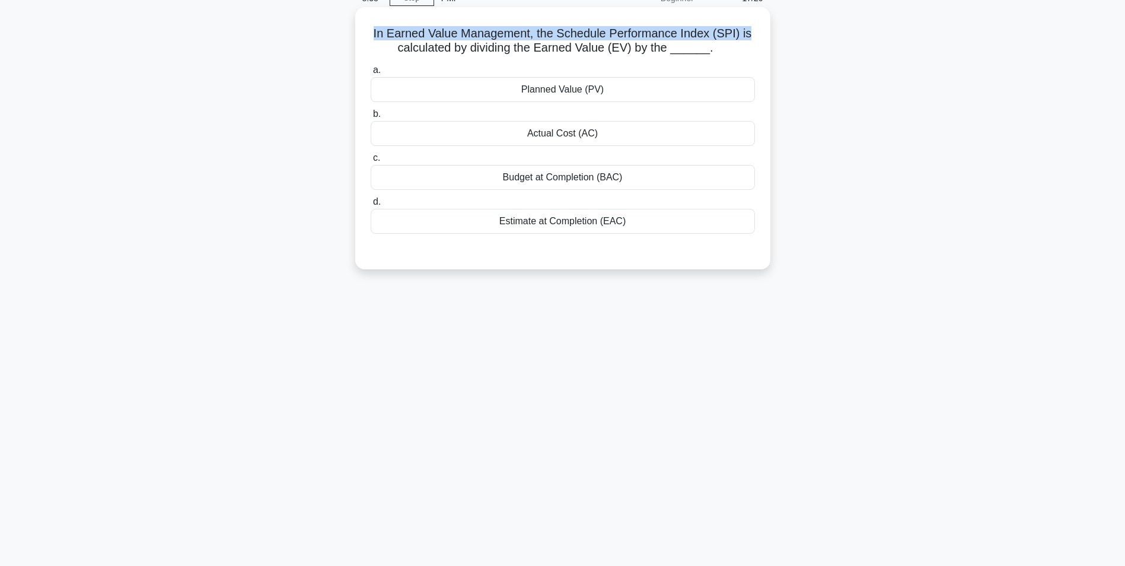
drag, startPoint x: 375, startPoint y: 33, endPoint x: 759, endPoint y: 36, distance: 384.8
click at [759, 36] on div "In Earned Value Management, the Schedule Performance Index (SPI) is calculated …" at bounding box center [563, 138] width 406 height 253
click at [551, 134] on div "Actual Cost (AC)" at bounding box center [563, 133] width 384 height 25
click at [371, 118] on input "b. Actual Cost (AC)" at bounding box center [371, 114] width 0 height 8
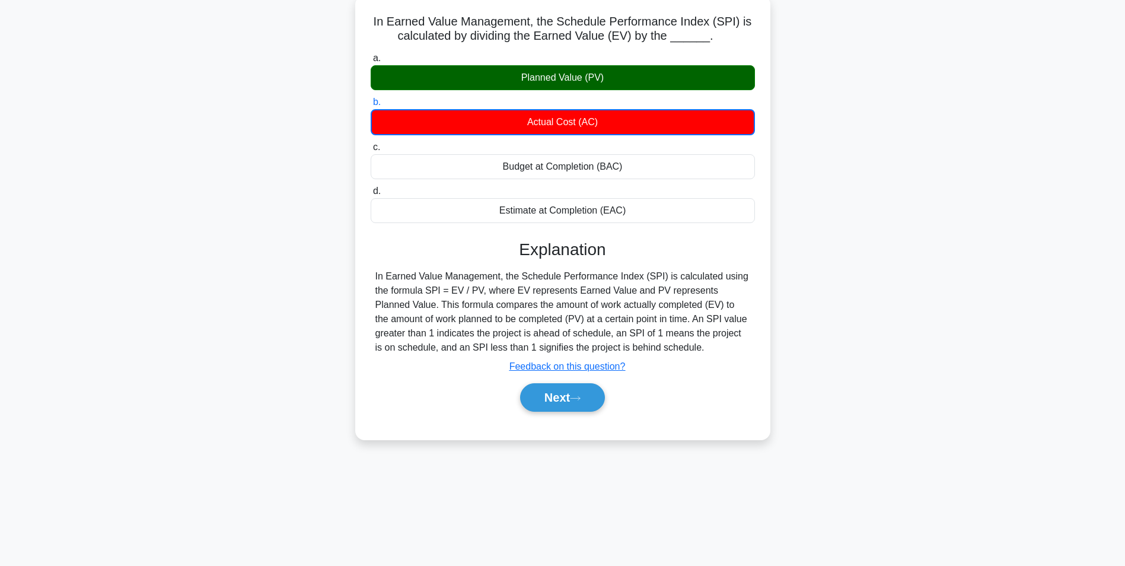
scroll to position [75, 0]
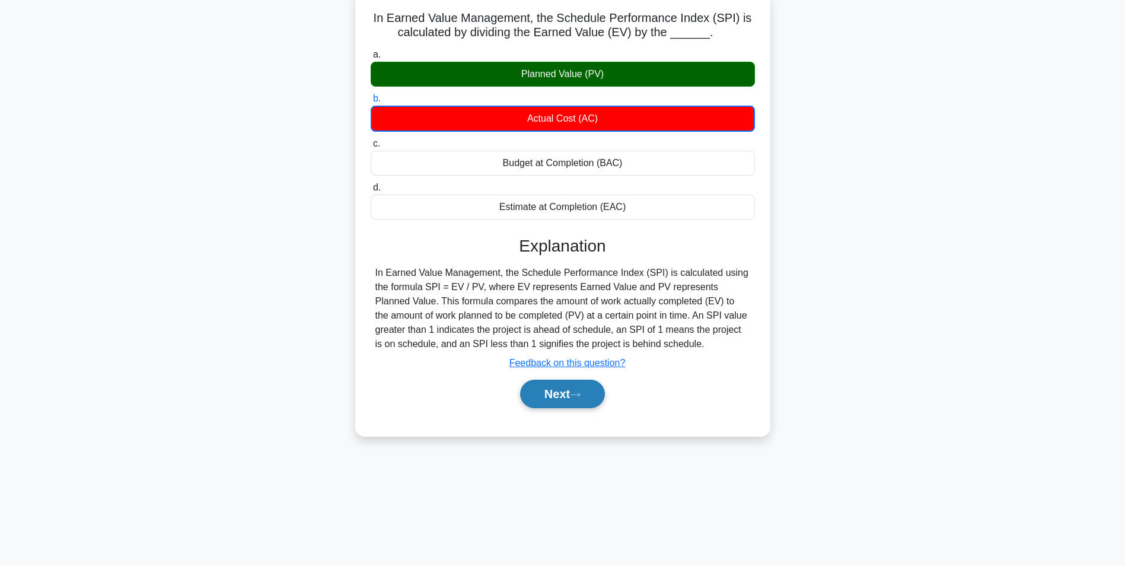
click at [557, 394] on button "Next" at bounding box center [562, 393] width 85 height 28
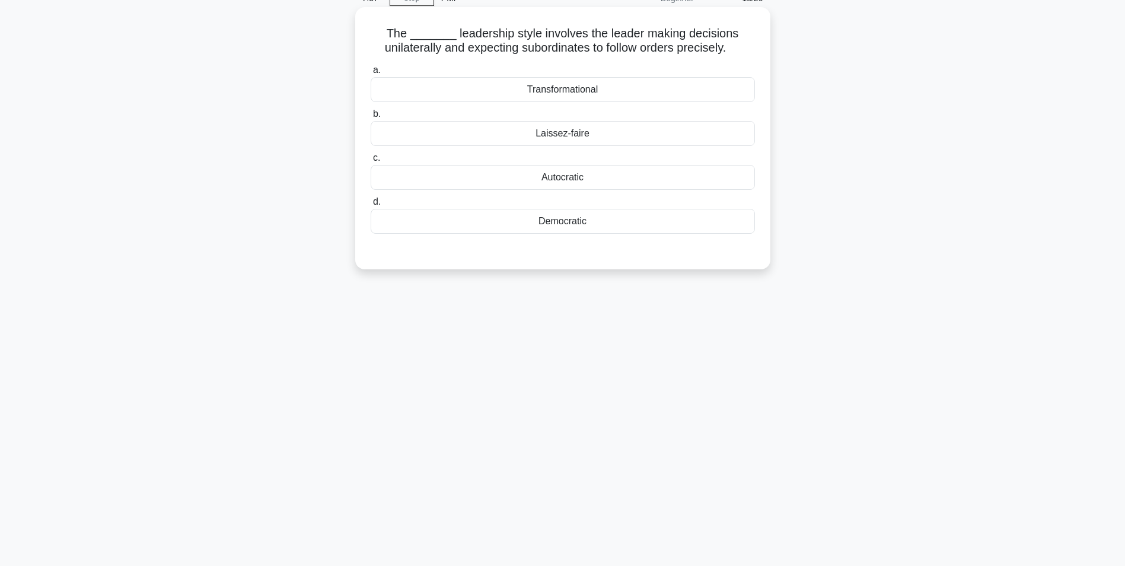
scroll to position [0, 0]
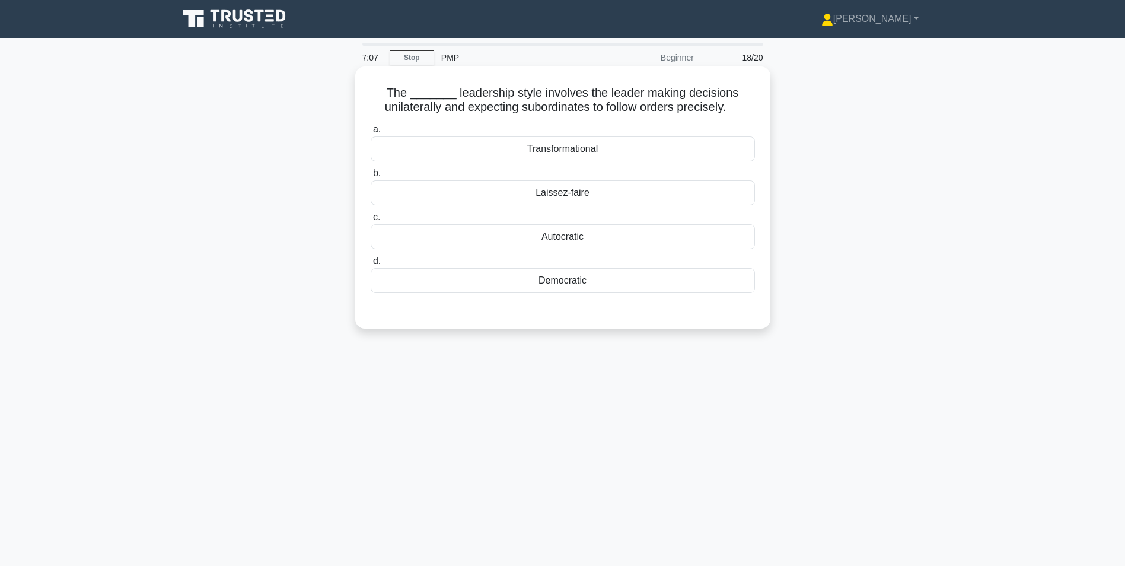
click at [566, 238] on div "Autocratic" at bounding box center [563, 236] width 384 height 25
click at [371, 221] on input "c. Autocratic" at bounding box center [371, 217] width 0 height 8
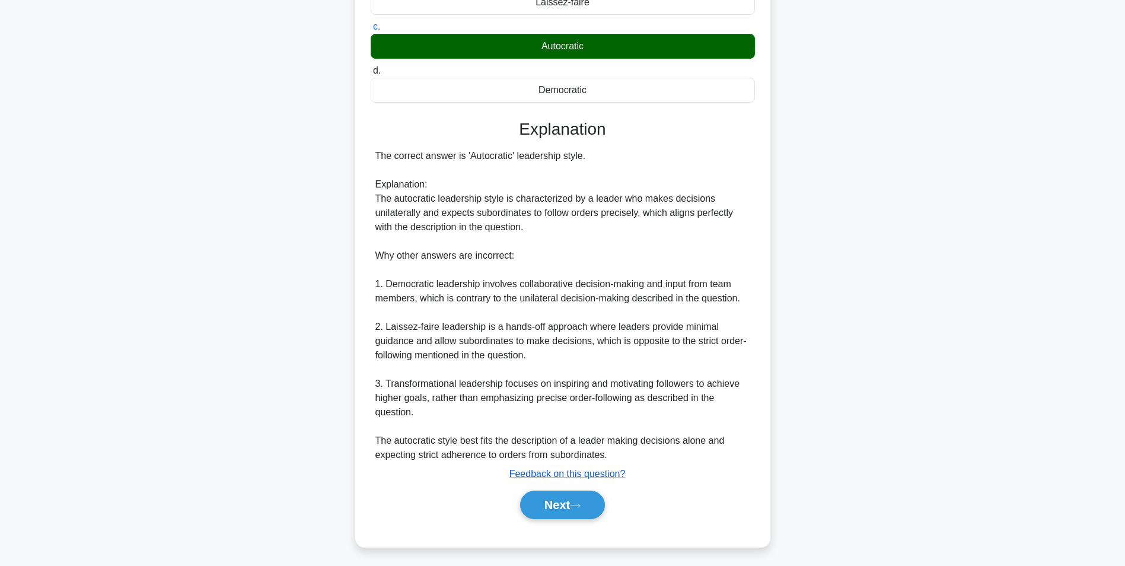
scroll to position [194, 0]
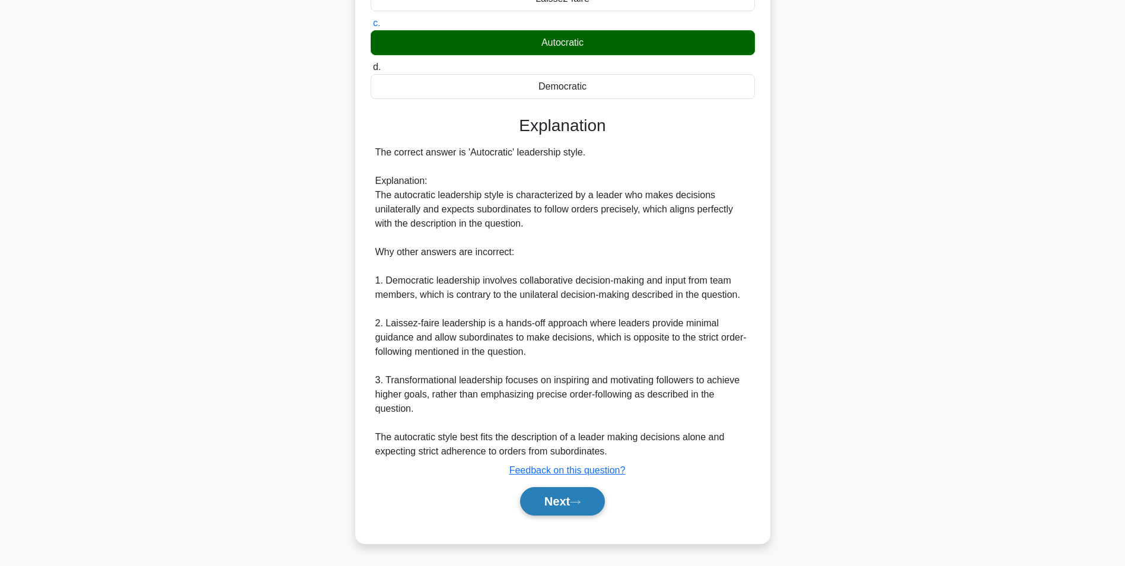
click at [548, 505] on button "Next" at bounding box center [562, 501] width 85 height 28
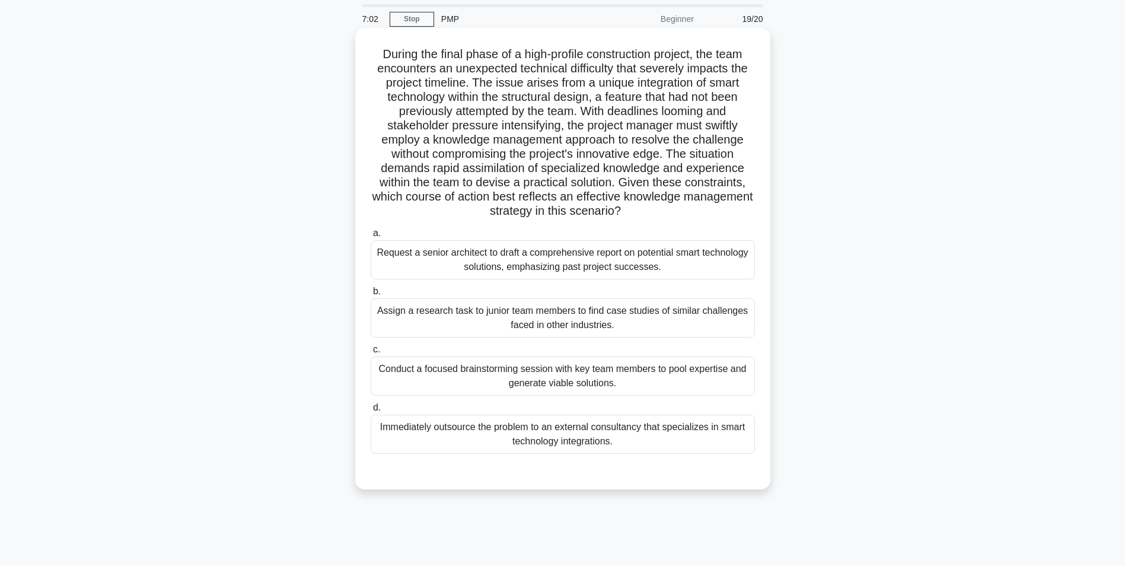
scroll to position [59, 0]
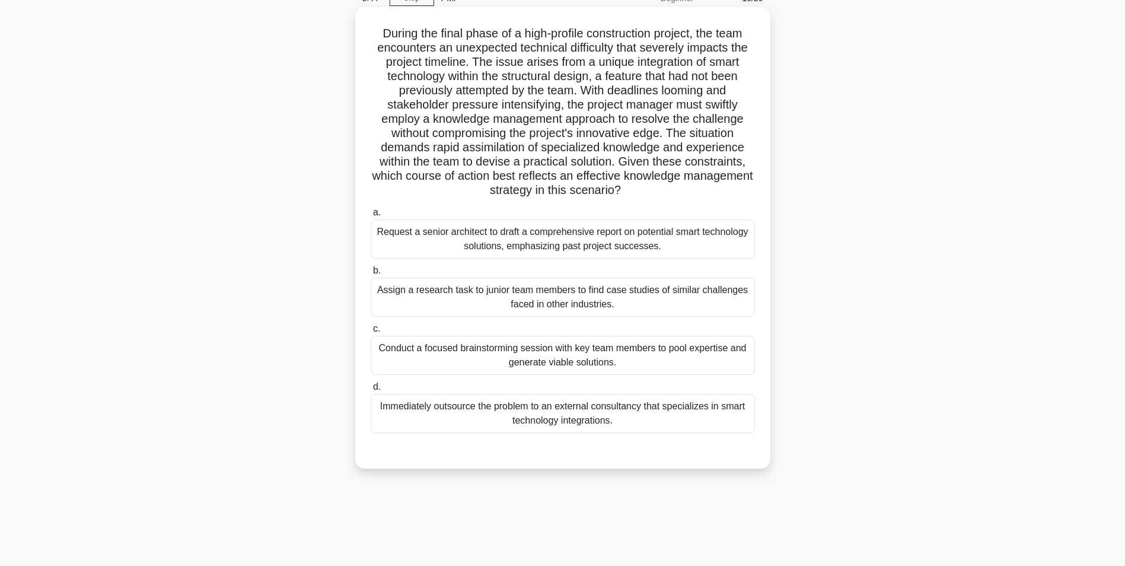
click at [658, 362] on div "Conduct a focused brainstorming session with key team members to pool expertise…" at bounding box center [563, 355] width 384 height 39
click at [371, 333] on input "c. Conduct a focused brainstorming session with key team members to pool expert…" at bounding box center [371, 329] width 0 height 8
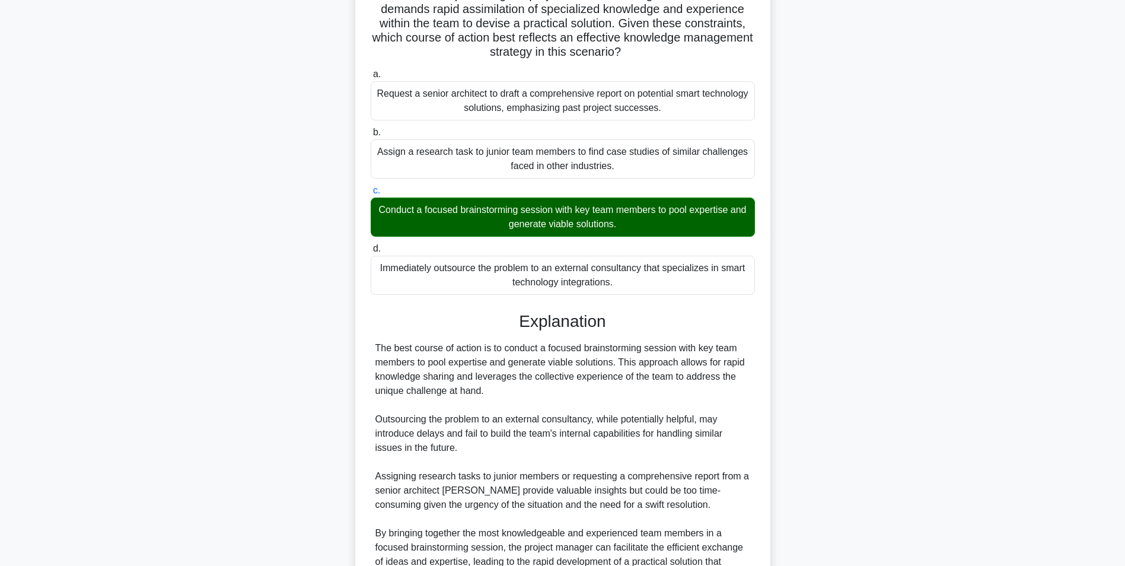
scroll to position [323, 0]
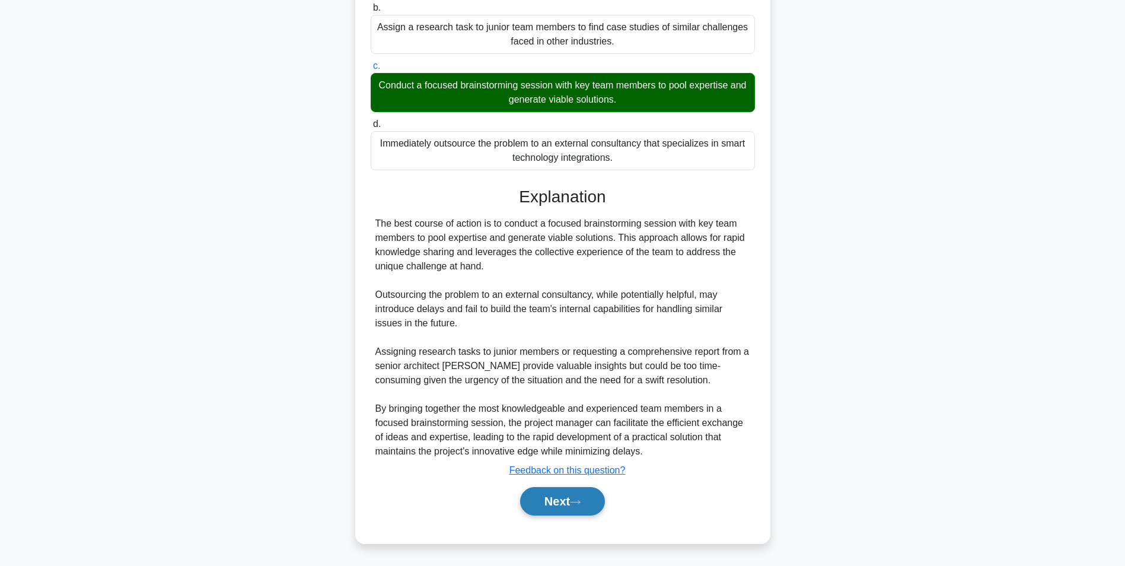
click at [566, 495] on button "Next" at bounding box center [562, 501] width 85 height 28
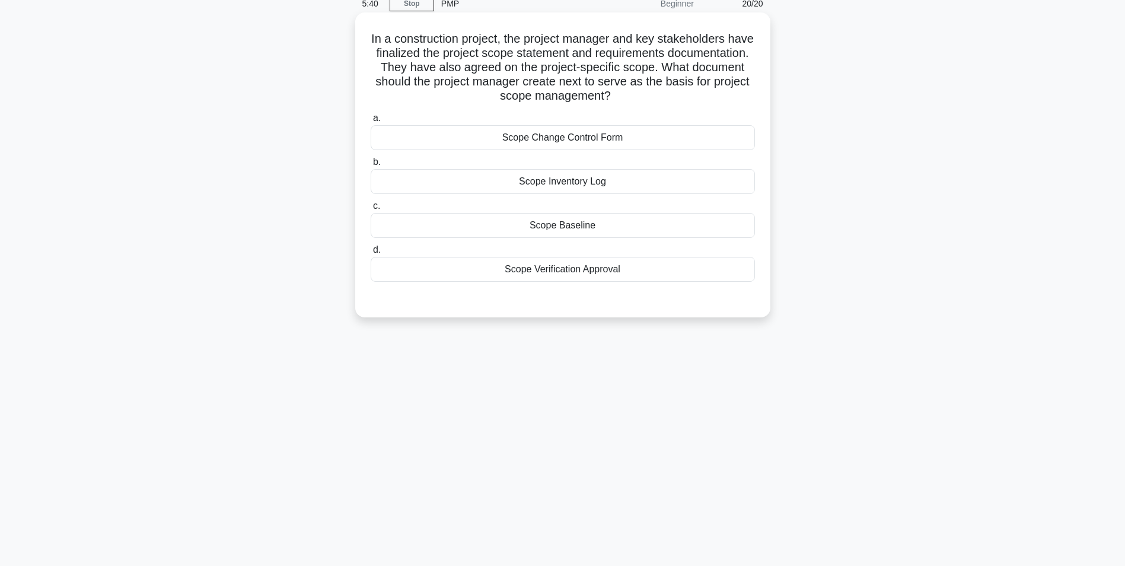
scroll to position [75, 0]
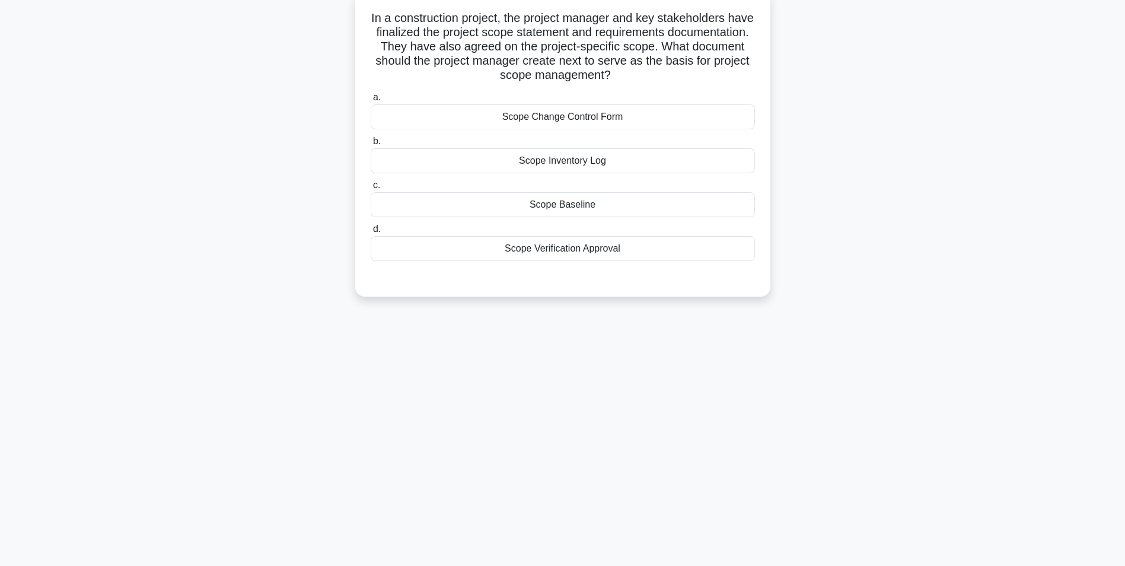
click at [565, 251] on div "Scope Verification Approval" at bounding box center [563, 248] width 384 height 25
click at [371, 233] on input "d. Scope Verification Approval" at bounding box center [371, 229] width 0 height 8
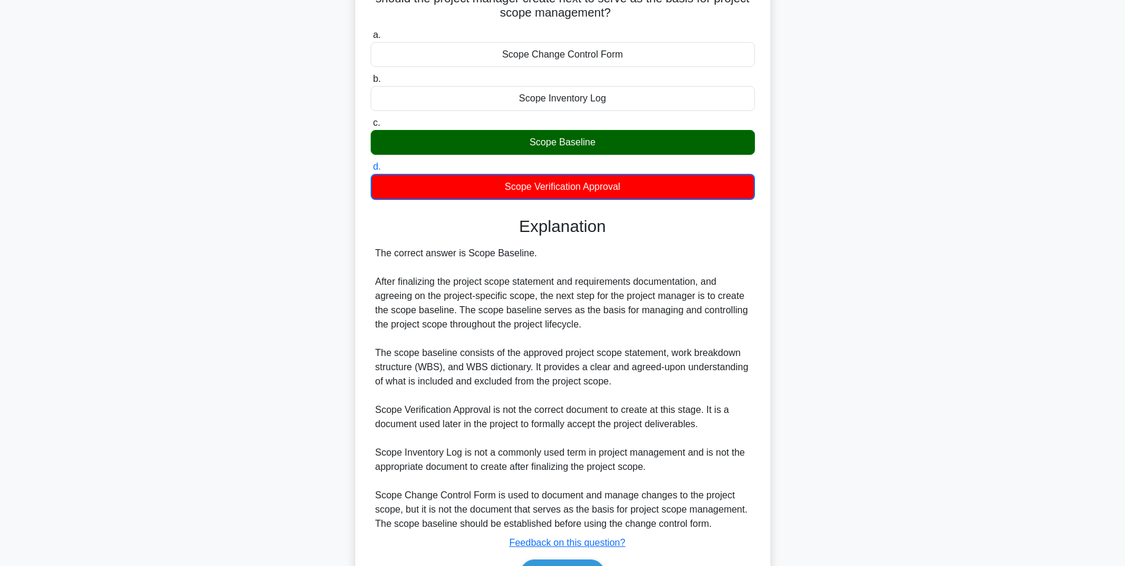
scroll to position [210, 0]
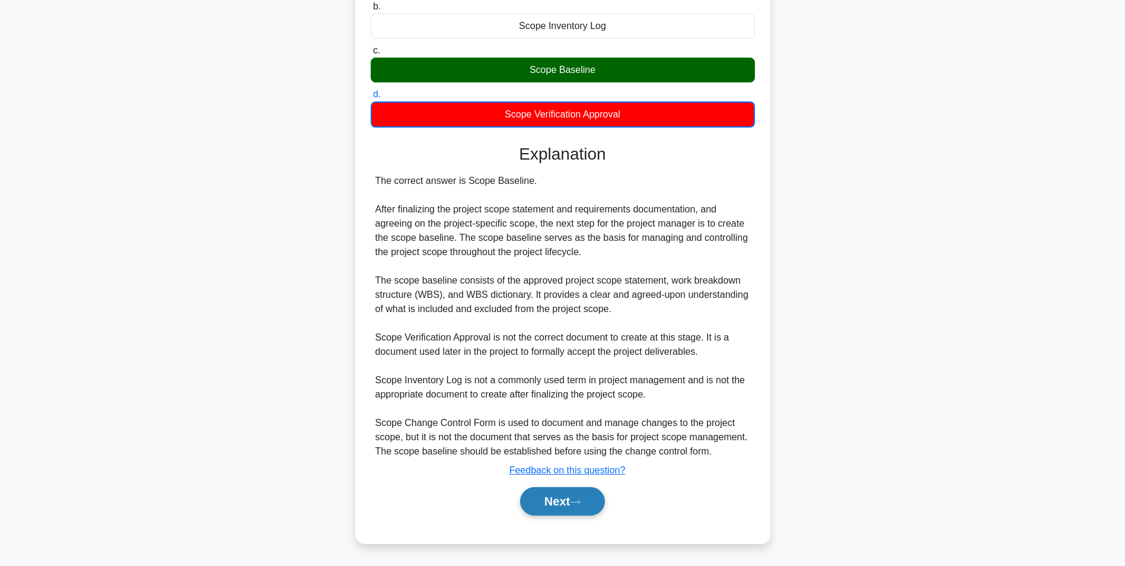
click at [559, 500] on button "Next" at bounding box center [562, 501] width 85 height 28
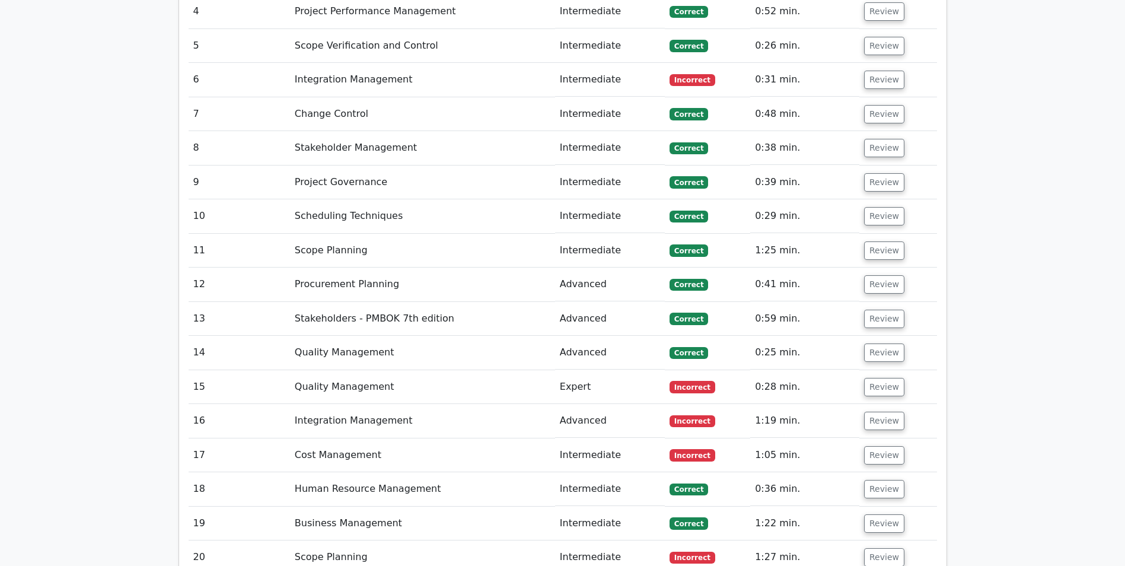
scroll to position [1660, 0]
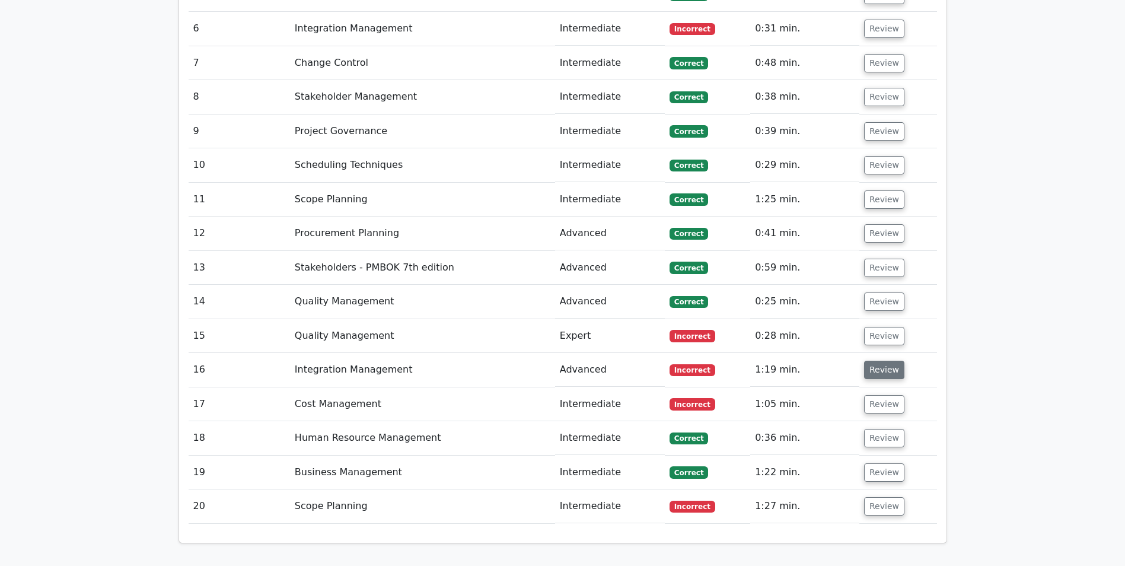
click at [874, 360] on button "Review" at bounding box center [884, 369] width 40 height 18
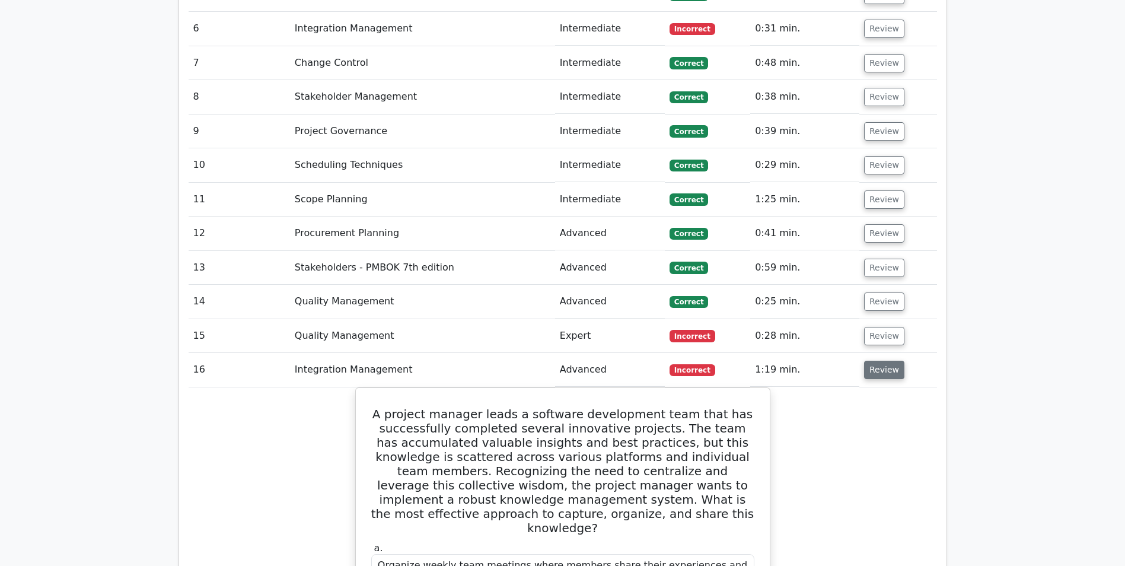
click at [874, 360] on button "Review" at bounding box center [884, 369] width 40 height 18
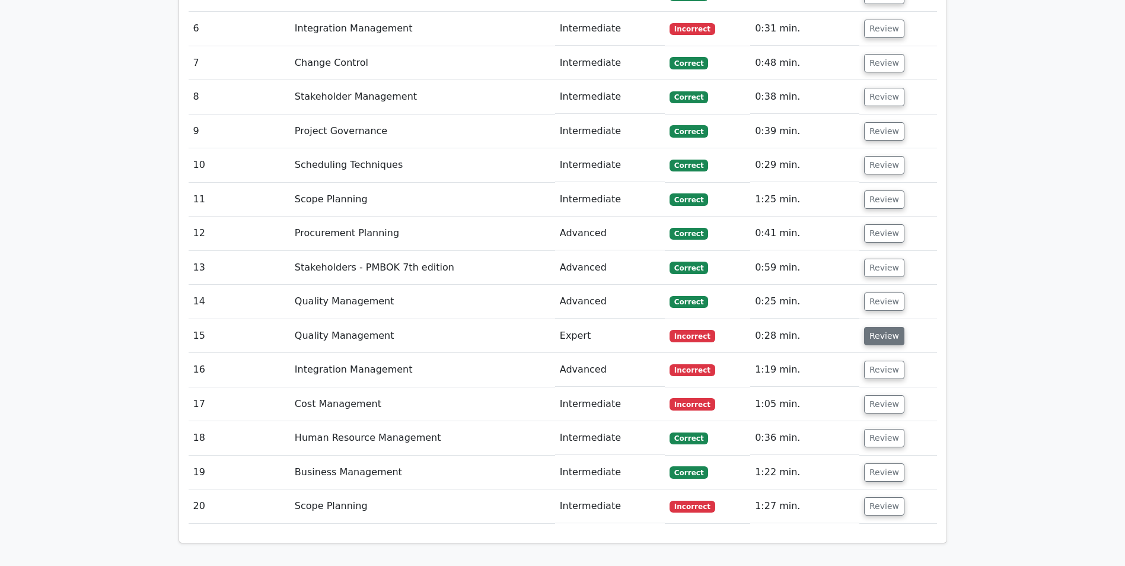
click at [877, 327] on button "Review" at bounding box center [884, 336] width 40 height 18
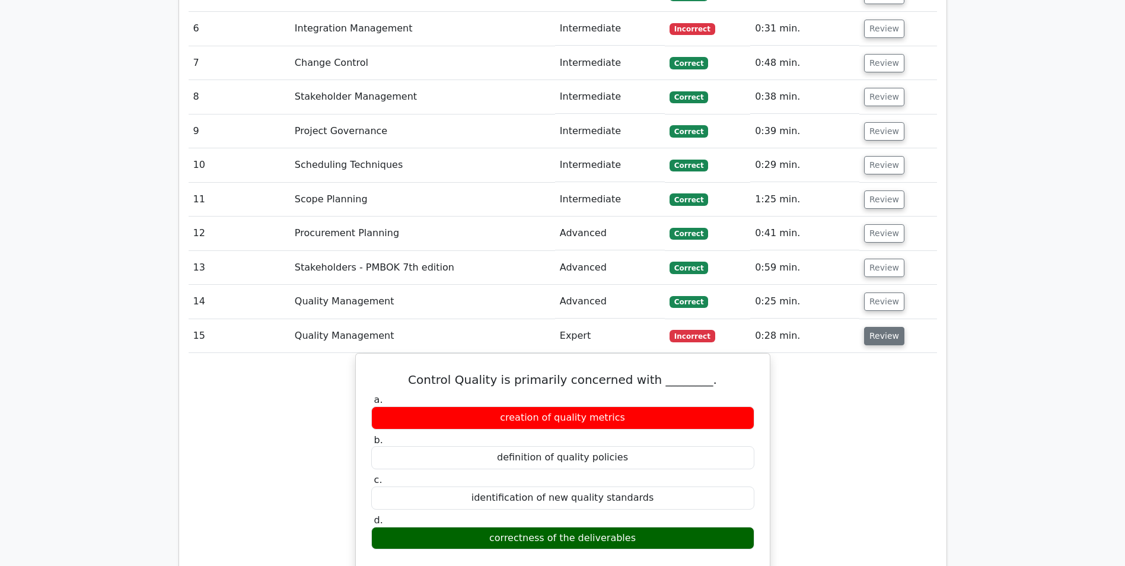
click at [877, 327] on button "Review" at bounding box center [884, 336] width 40 height 18
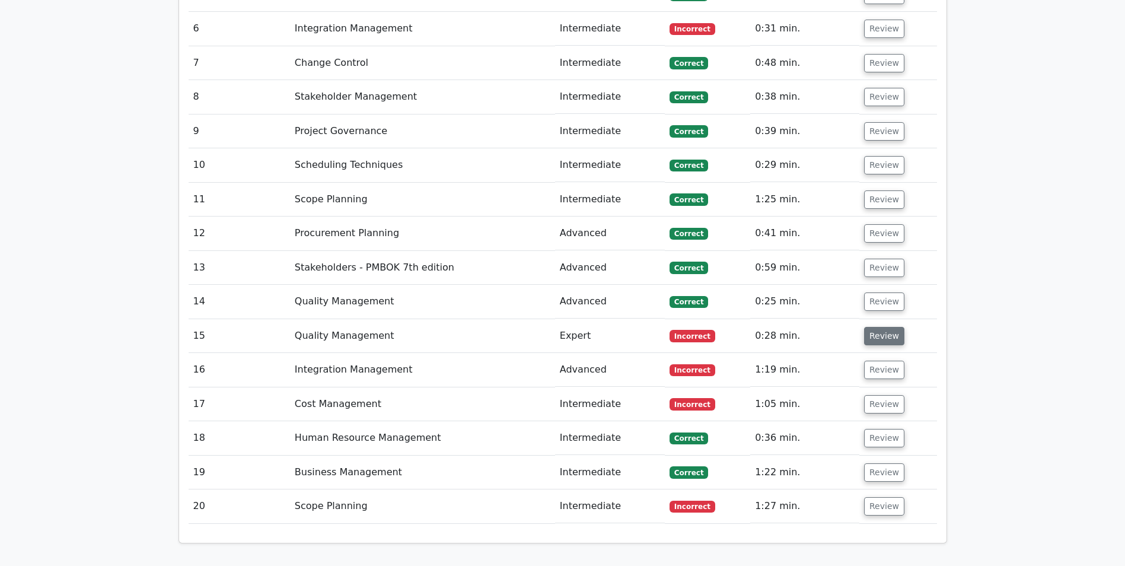
click at [877, 327] on button "Review" at bounding box center [884, 336] width 40 height 18
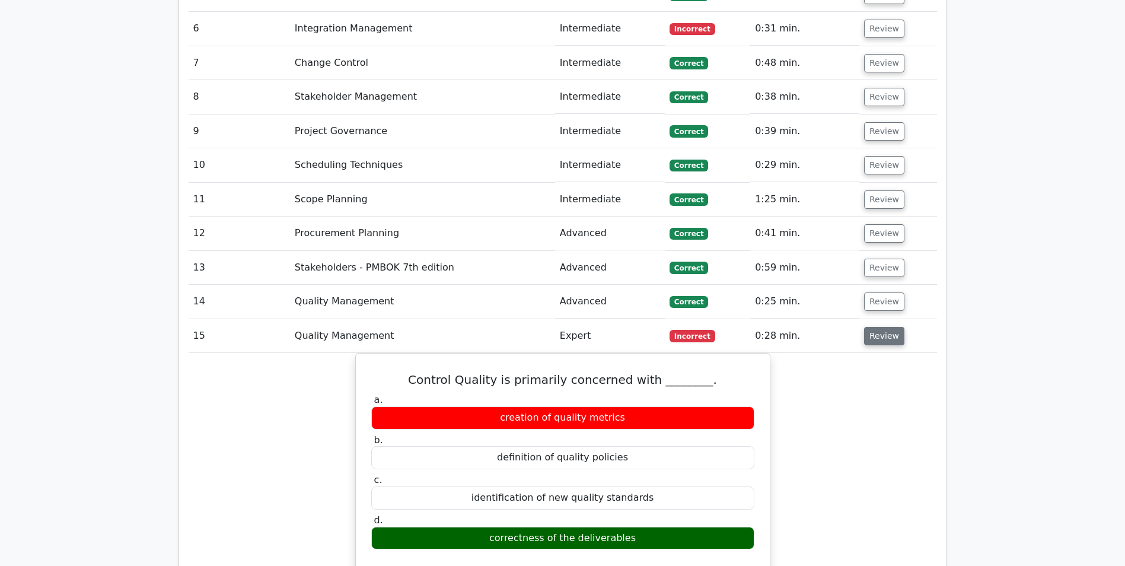
click at [877, 327] on button "Review" at bounding box center [884, 336] width 40 height 18
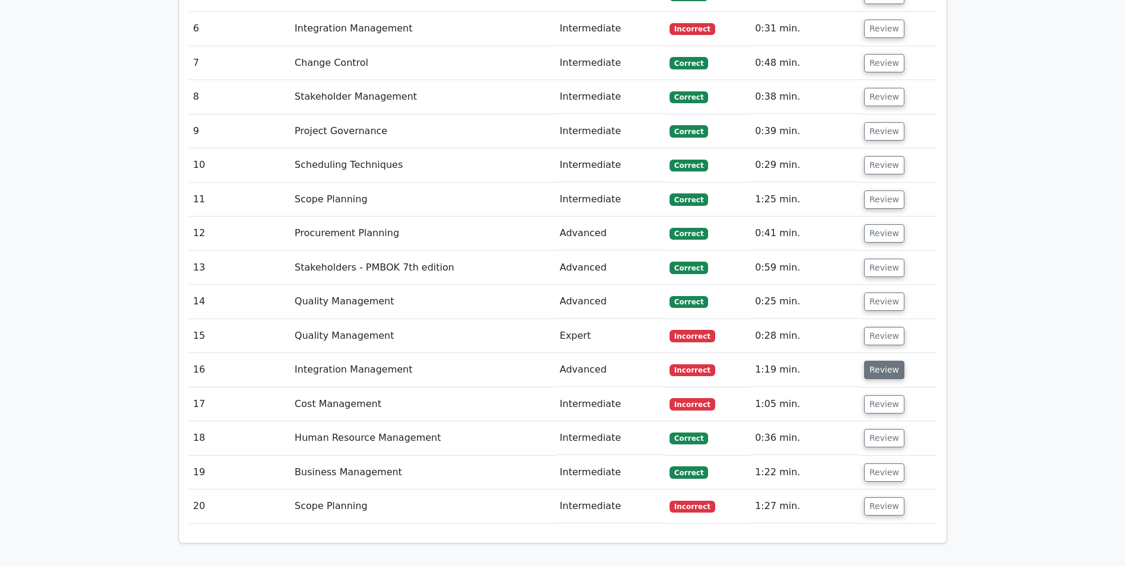
click at [880, 360] on button "Review" at bounding box center [884, 369] width 40 height 18
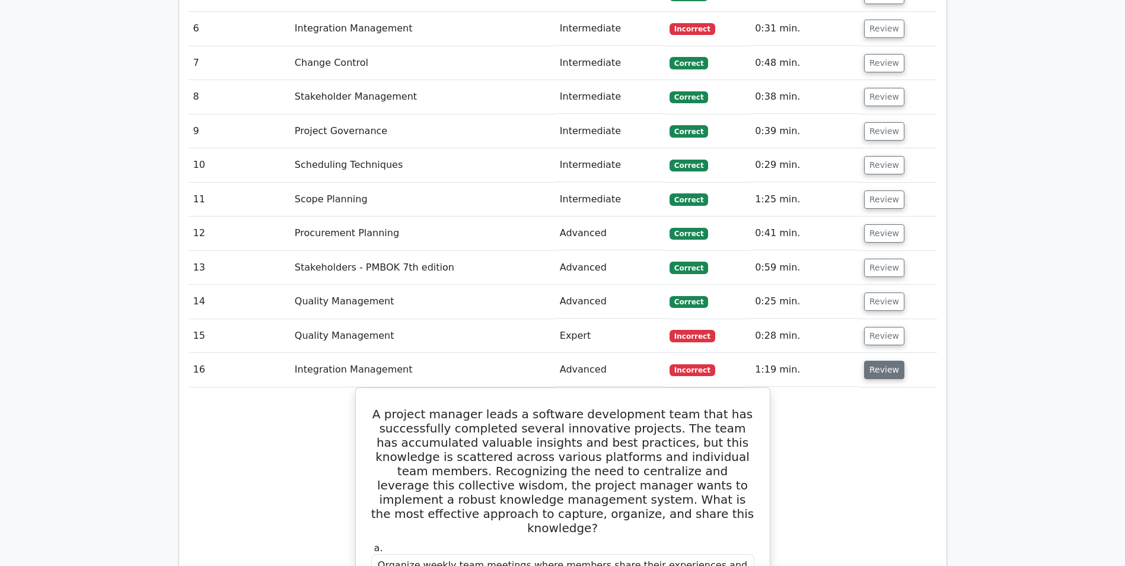
click at [880, 360] on button "Review" at bounding box center [884, 369] width 40 height 18
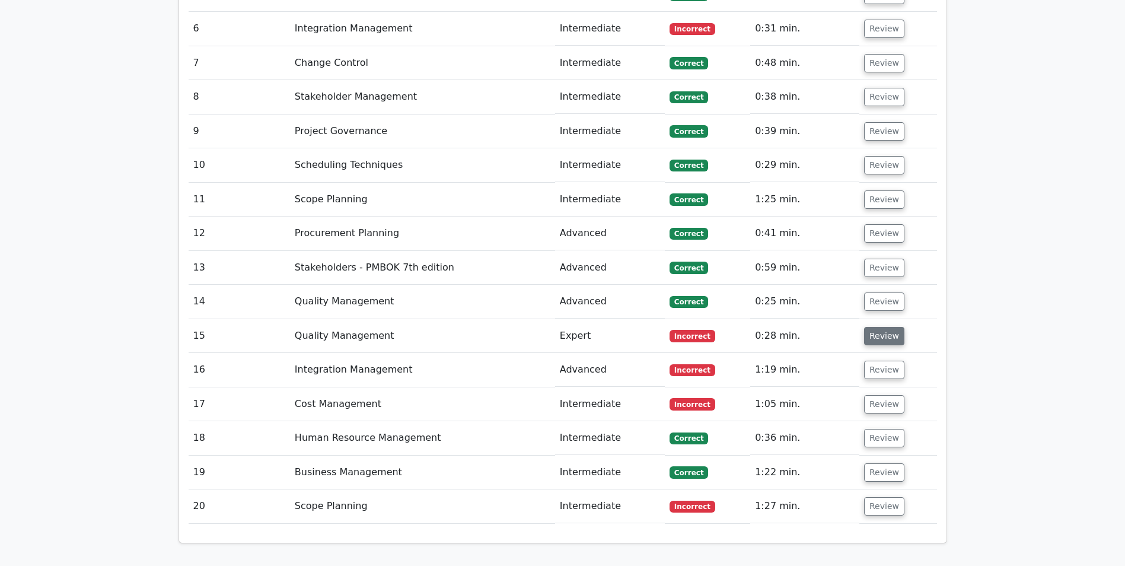
click at [879, 327] on button "Review" at bounding box center [884, 336] width 40 height 18
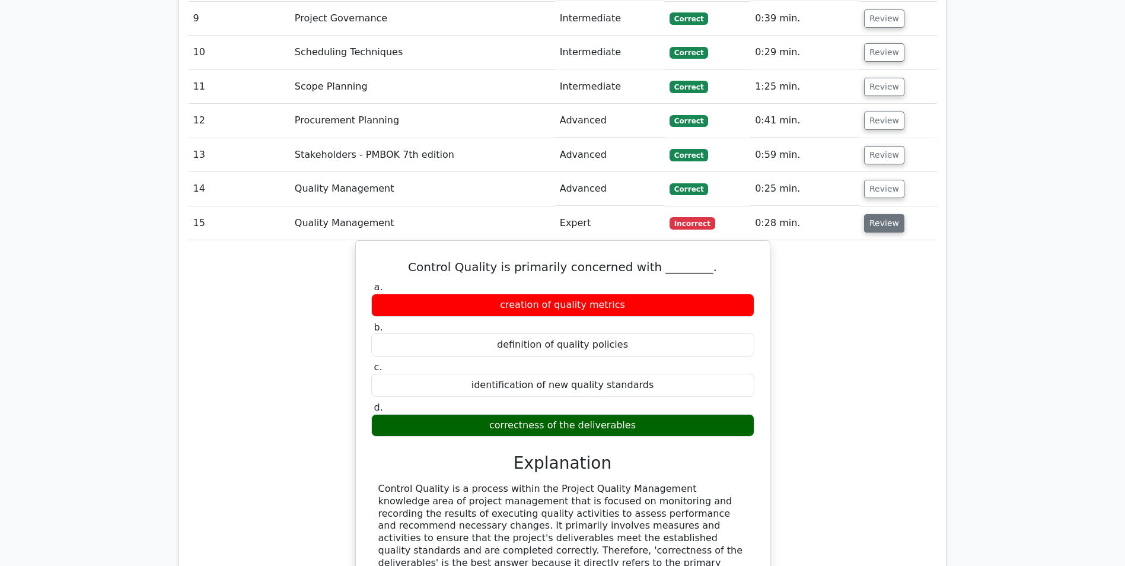
scroll to position [1779, 0]
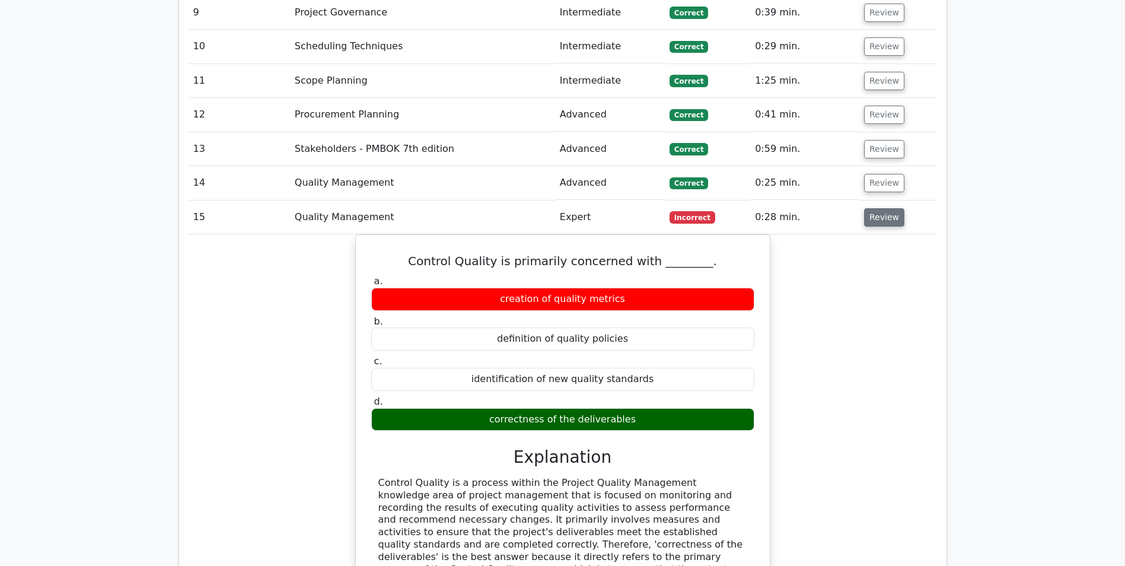
click at [881, 208] on button "Review" at bounding box center [884, 217] width 40 height 18
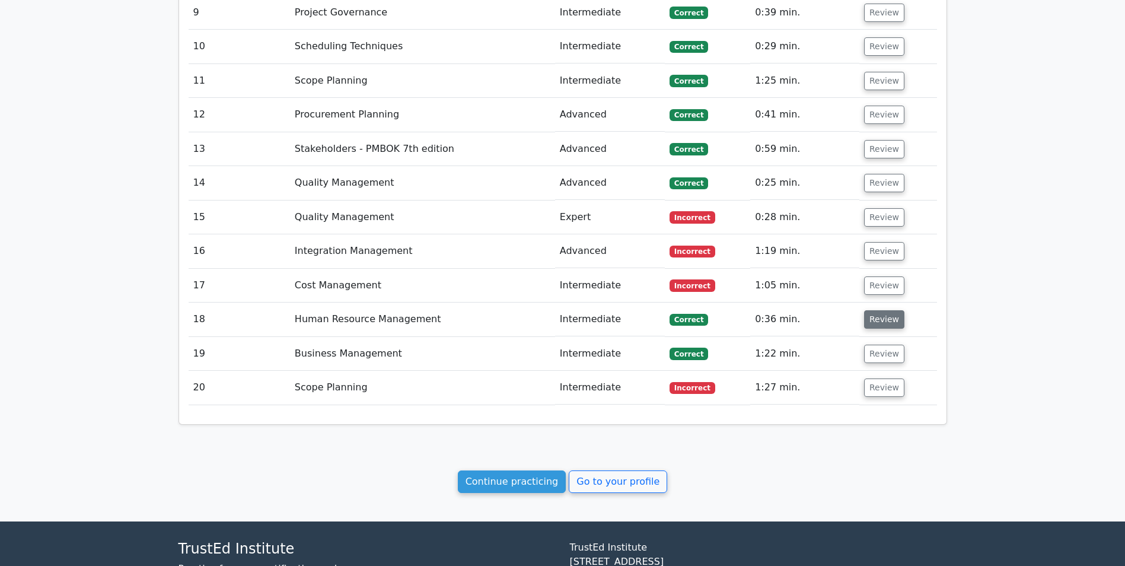
click at [880, 310] on button "Review" at bounding box center [884, 319] width 40 height 18
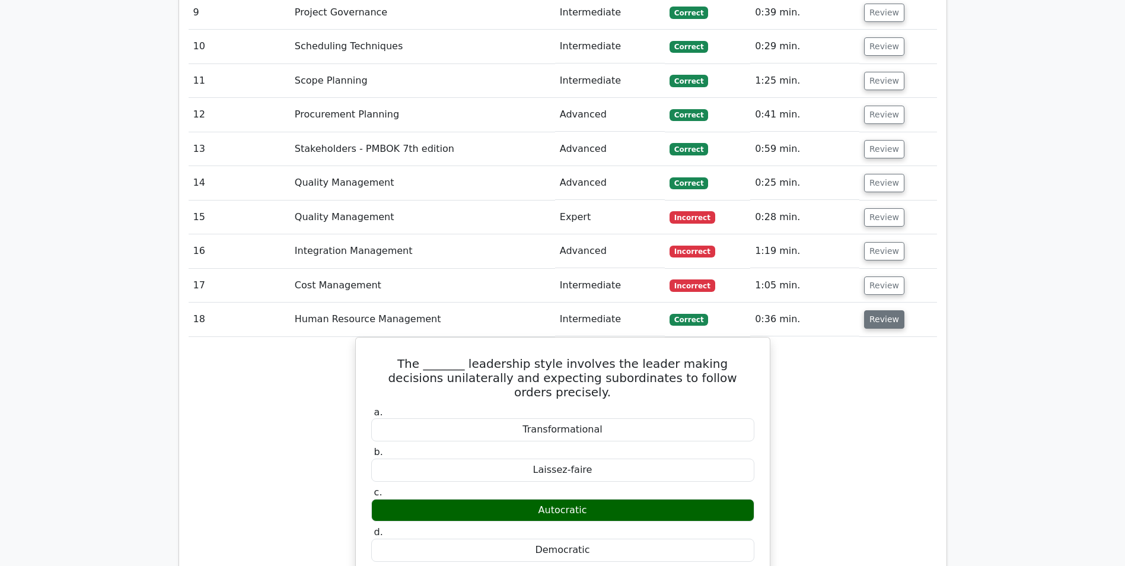
click at [880, 310] on button "Review" at bounding box center [884, 319] width 40 height 18
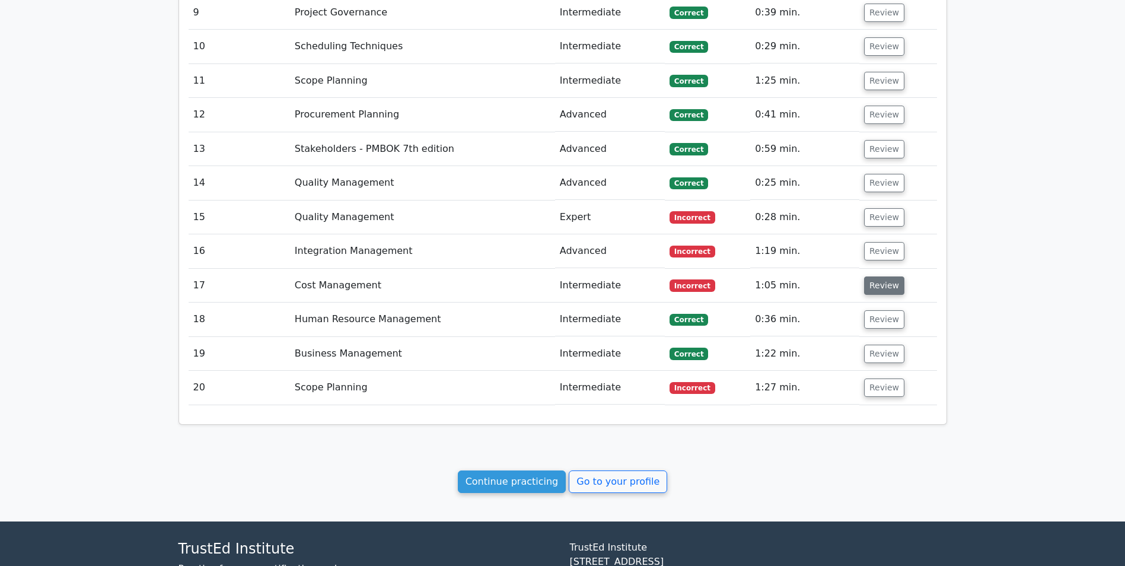
click at [881, 277] on button "Review" at bounding box center [884, 285] width 40 height 18
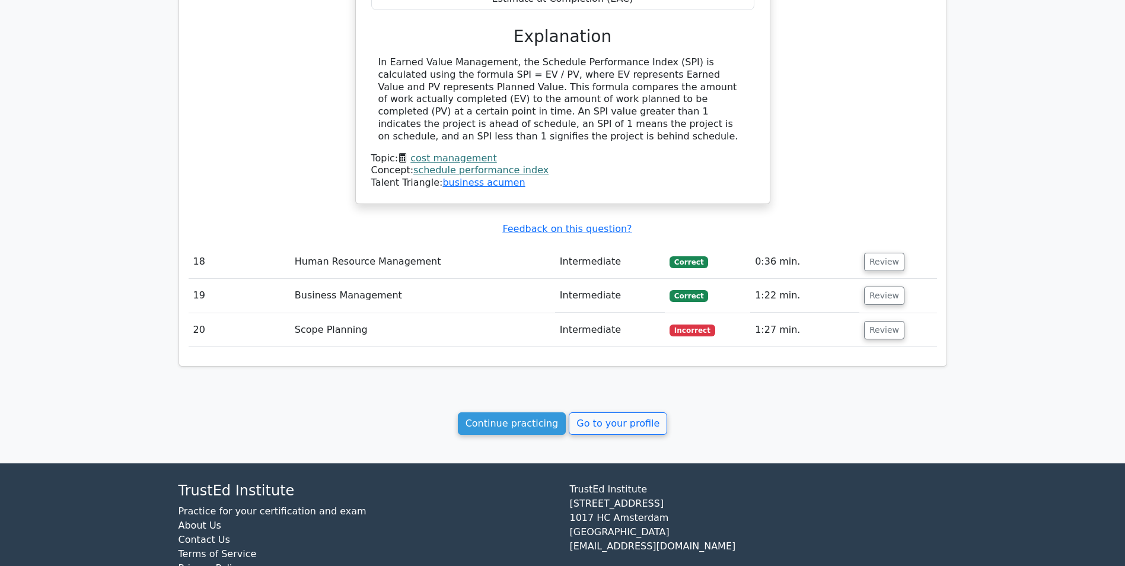
scroll to position [2303, 0]
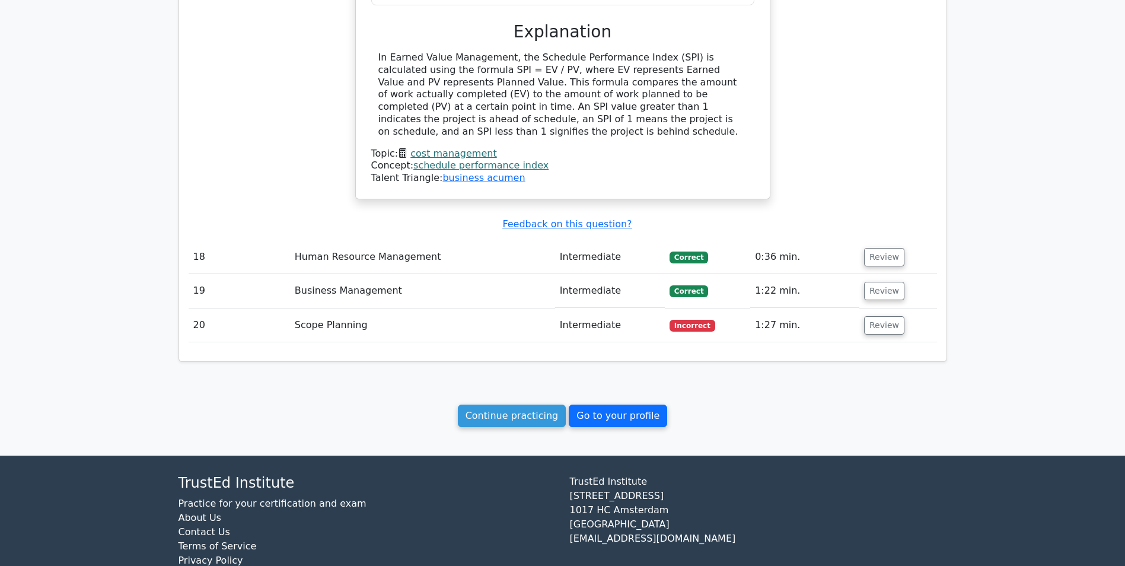
click at [624, 404] on link "Go to your profile" at bounding box center [618, 415] width 98 height 23
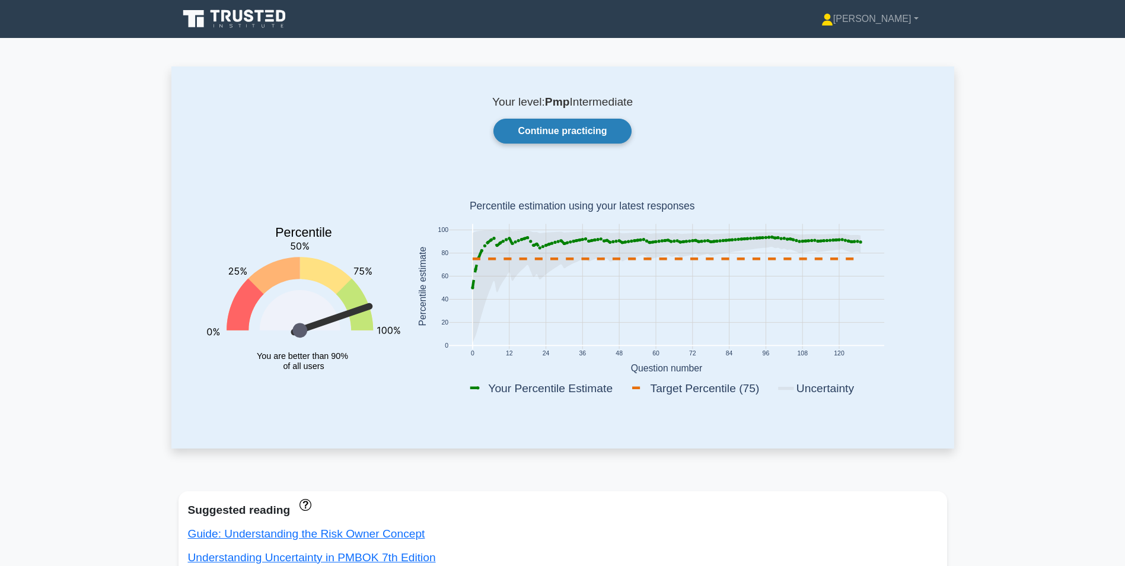
click at [583, 133] on link "Continue practicing" at bounding box center [562, 131] width 138 height 25
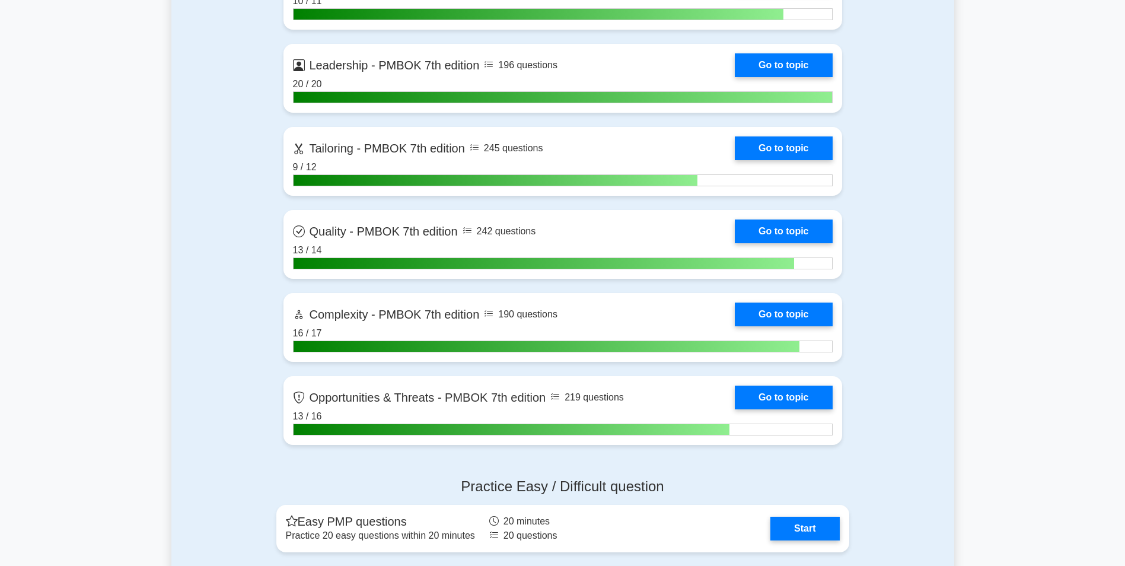
scroll to position [3143, 0]
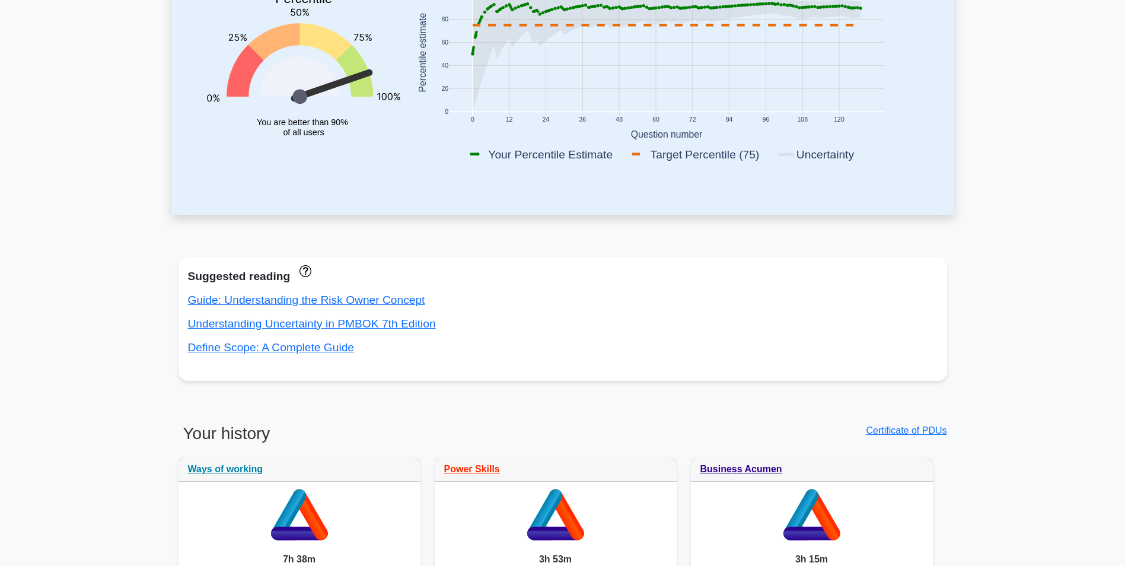
scroll to position [237, 0]
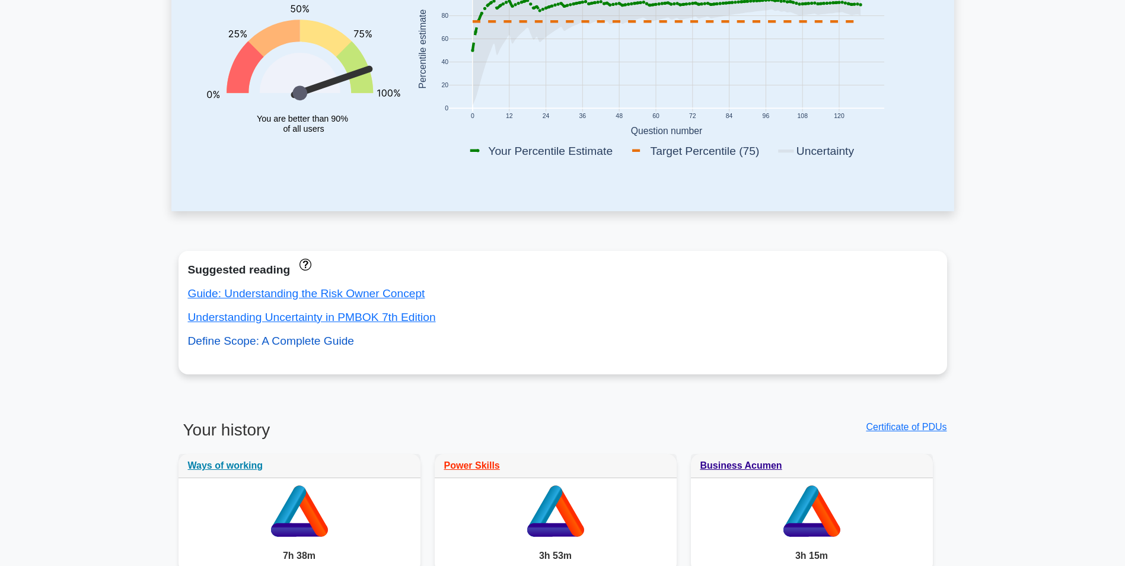
click at [340, 344] on link "Define Scope: A Complete Guide" at bounding box center [271, 340] width 167 height 12
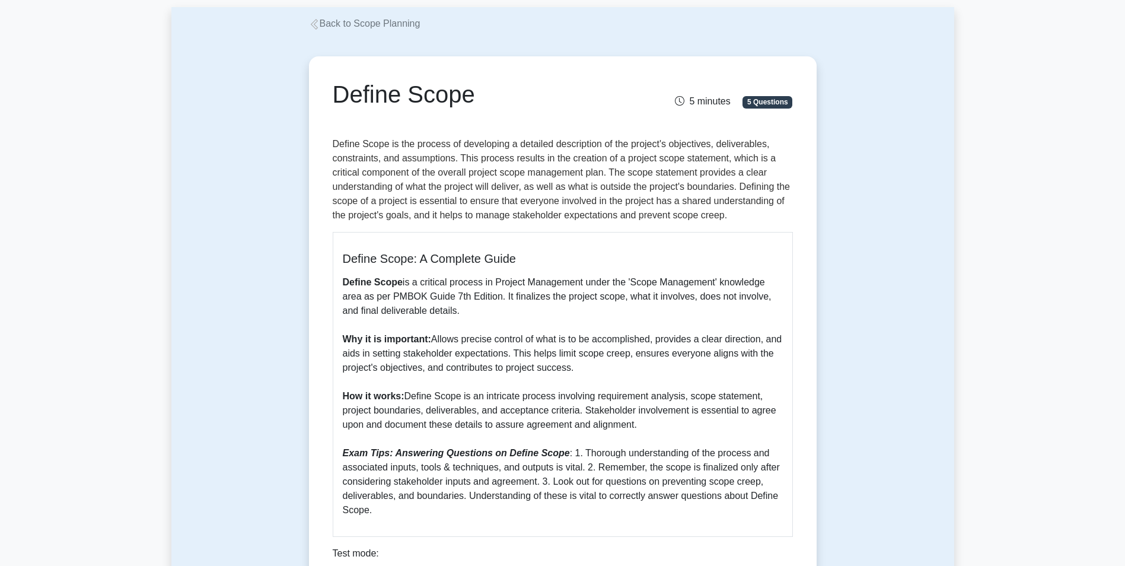
scroll to position [119, 0]
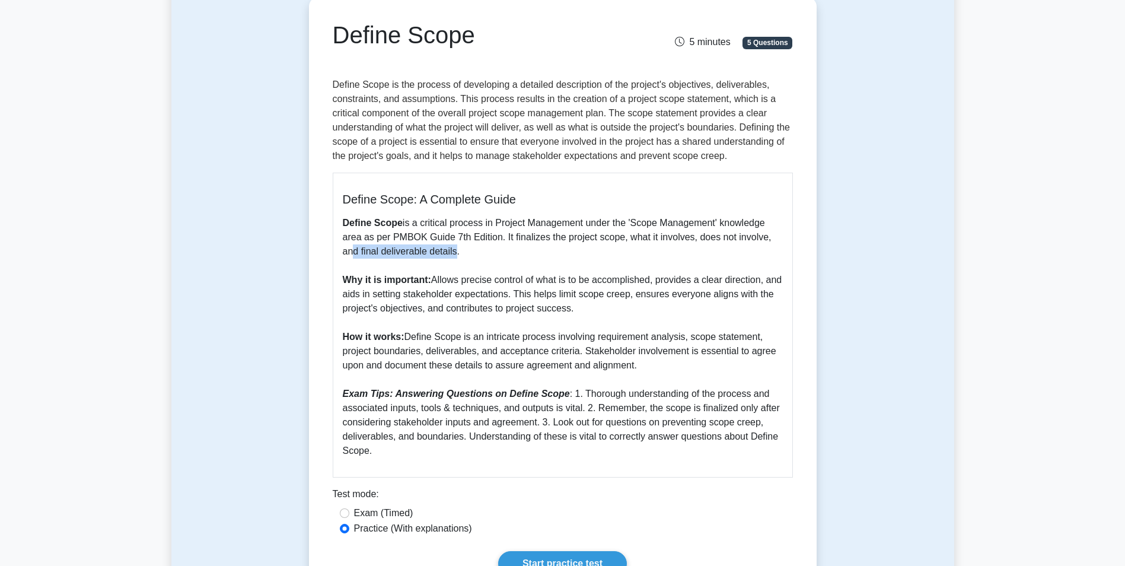
drag, startPoint x: 350, startPoint y: 253, endPoint x: 454, endPoint y: 253, distance: 104.3
click at [454, 253] on p "Define Scope is a critical process in Project Management under the 'Scope Manag…" at bounding box center [563, 337] width 440 height 242
drag, startPoint x: 454, startPoint y: 253, endPoint x: 496, endPoint y: 260, distance: 42.1
click at [496, 260] on p "Define Scope is a critical process in Project Management under the 'Scope Manag…" at bounding box center [563, 337] width 440 height 242
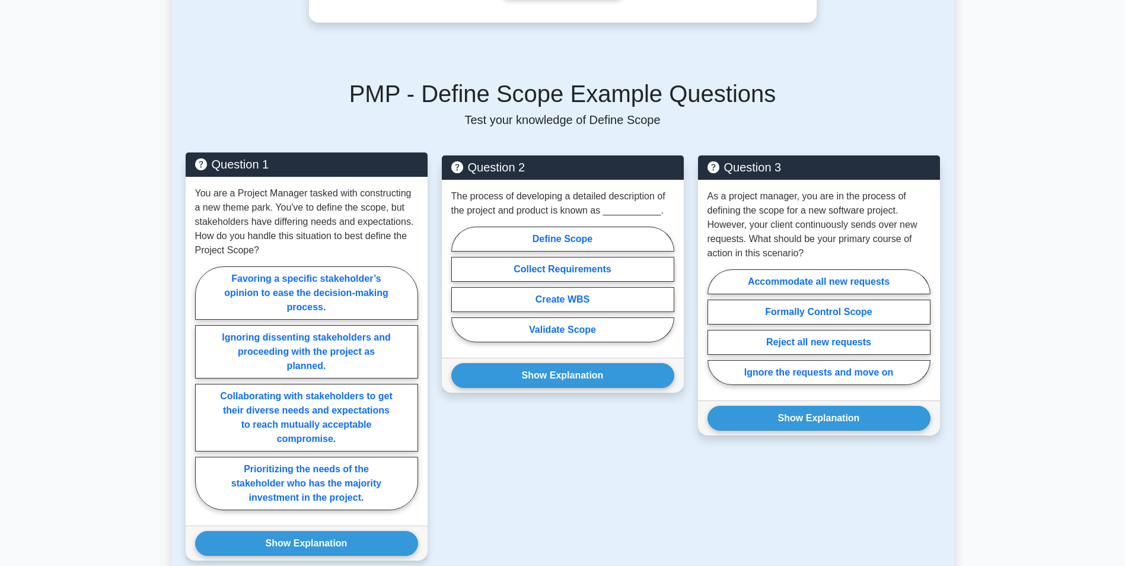
scroll to position [711, 0]
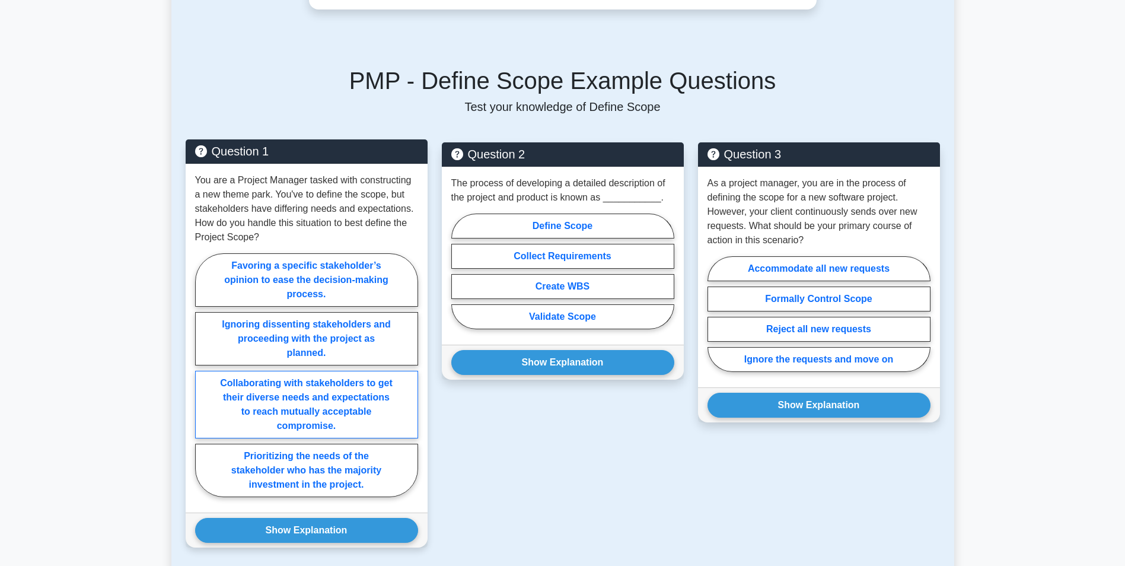
click at [375, 414] on label "Collaborating with stakeholders to get their diverse needs and expectations to …" at bounding box center [306, 405] width 223 height 68
click at [203, 382] on input "Collaborating with stakeholders to get their diverse needs and expectations to …" at bounding box center [199, 379] width 8 height 8
radio input "true"
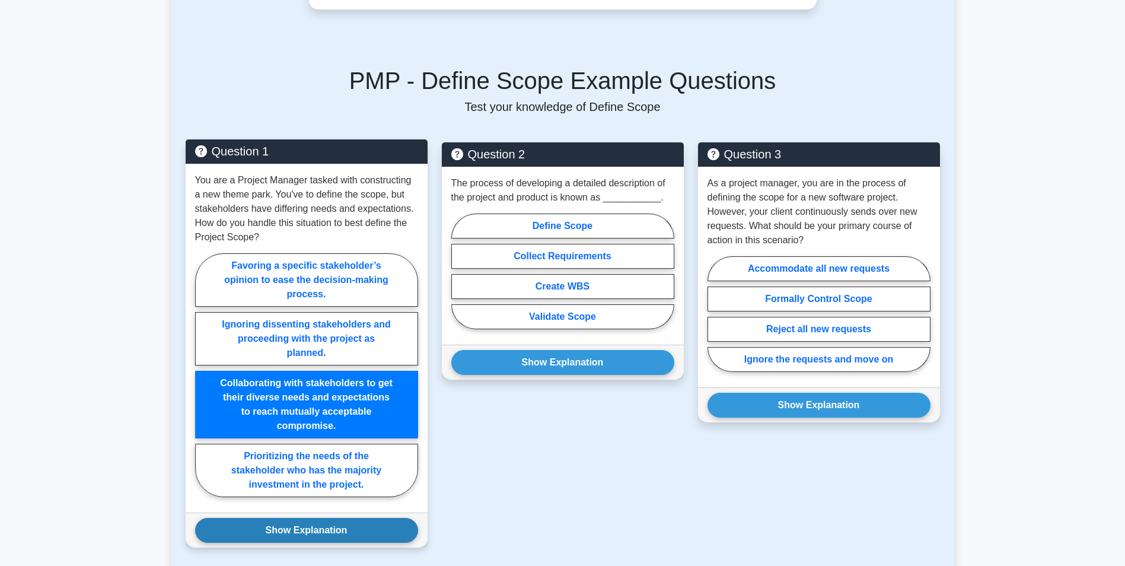
click at [346, 528] on button "Show Explanation" at bounding box center [306, 530] width 223 height 25
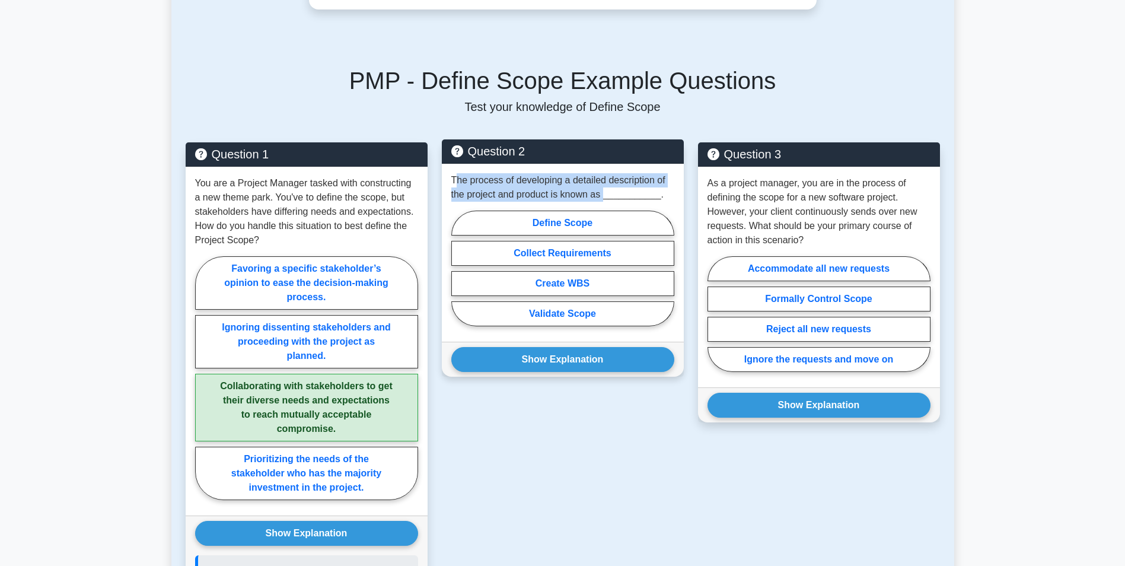
drag, startPoint x: 454, startPoint y: 179, endPoint x: 603, endPoint y: 192, distance: 150.0
click at [603, 192] on p "The process of developing a detailed description of the project and product is …" at bounding box center [562, 187] width 223 height 28
click at [576, 221] on label "Define Scope" at bounding box center [562, 222] width 223 height 25
click at [459, 268] on input "Define Scope" at bounding box center [455, 272] width 8 height 8
radio input "true"
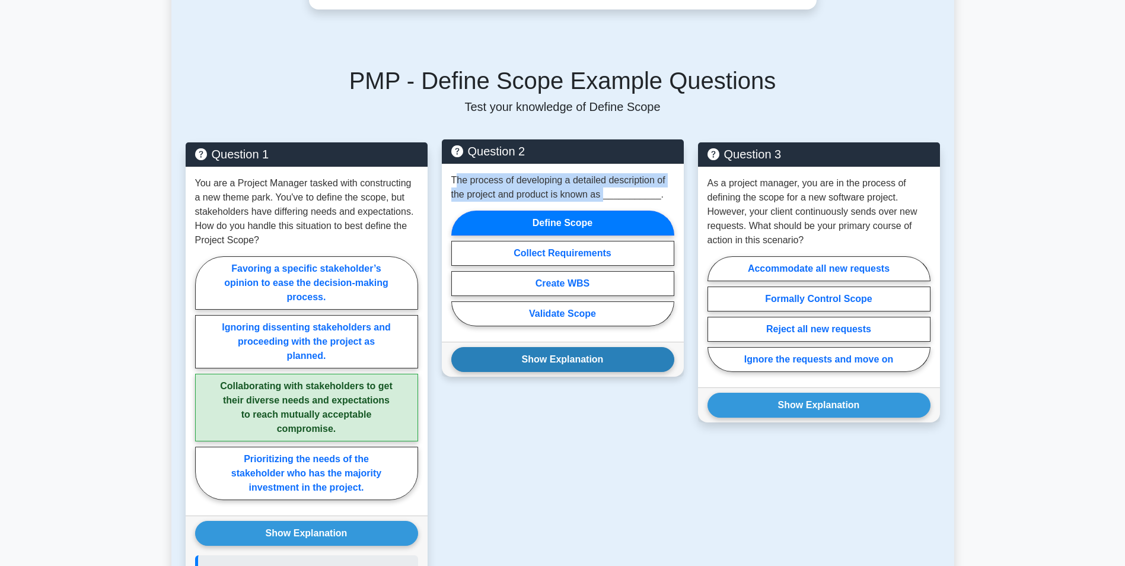
click at [576, 360] on button "Show Explanation" at bounding box center [562, 359] width 223 height 25
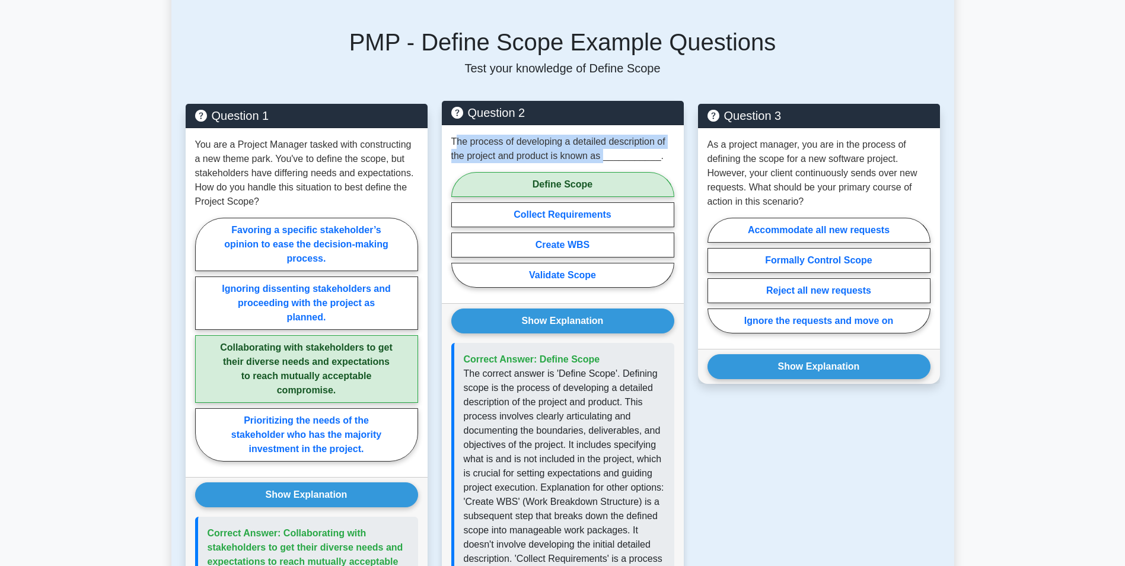
scroll to position [830, 0]
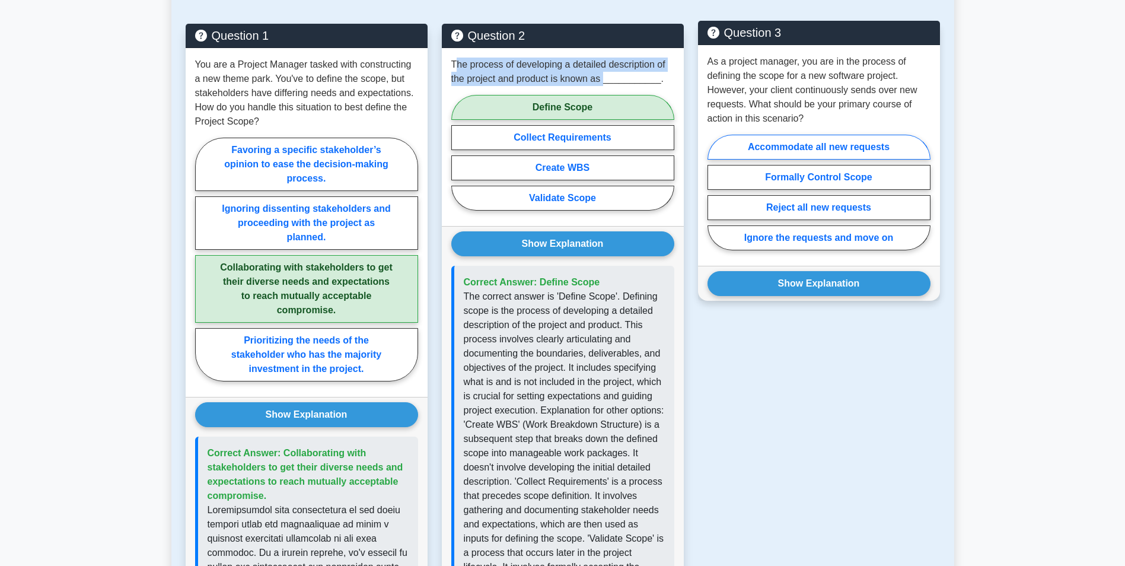
click at [823, 149] on label "Accommodate all new requests" at bounding box center [818, 147] width 223 height 25
click at [715, 192] on input "Accommodate all new requests" at bounding box center [711, 196] width 8 height 8
radio input "true"
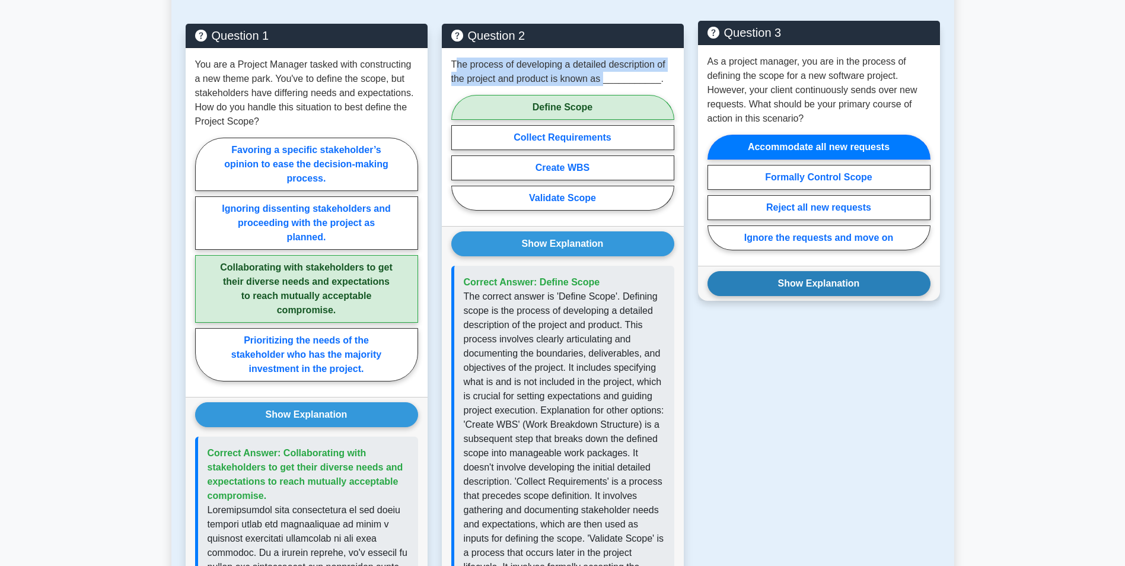
click at [822, 286] on button "Show Explanation" at bounding box center [818, 283] width 223 height 25
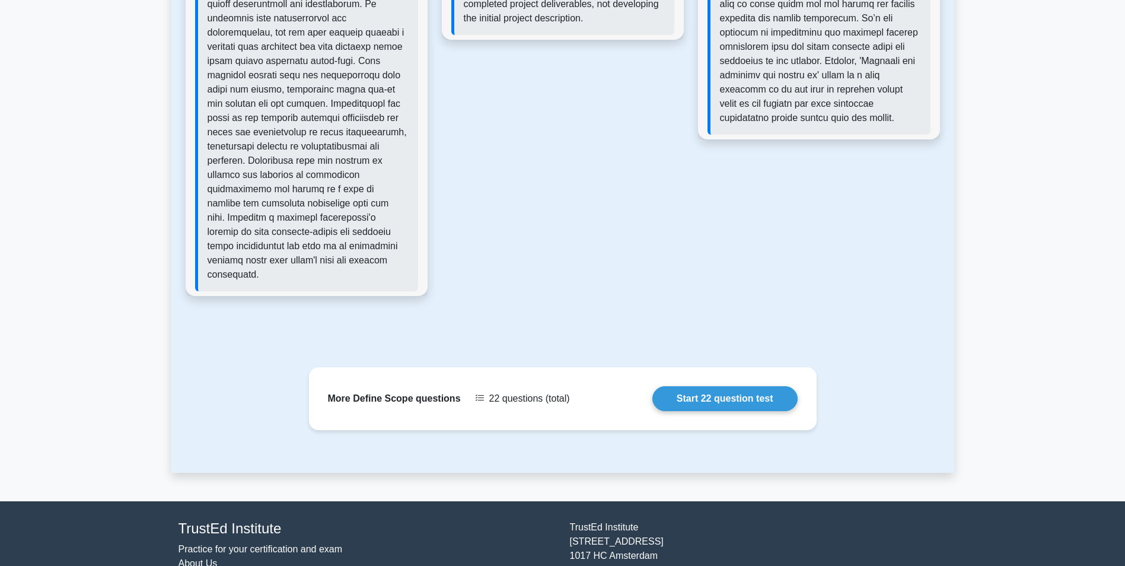
scroll to position [1459, 0]
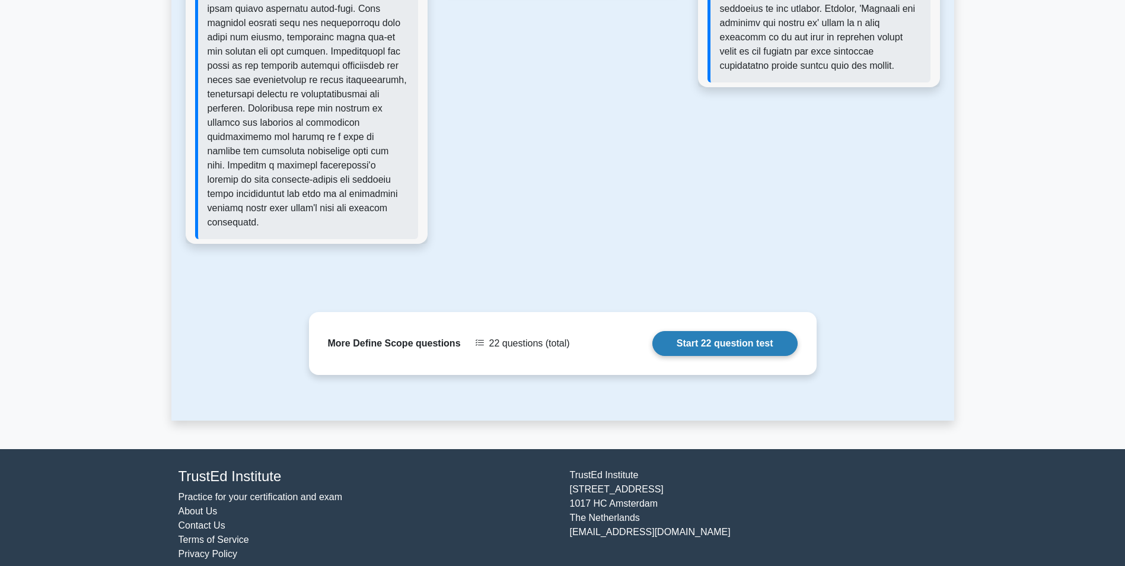
click at [728, 331] on link "Start 22 question test" at bounding box center [724, 343] width 145 height 25
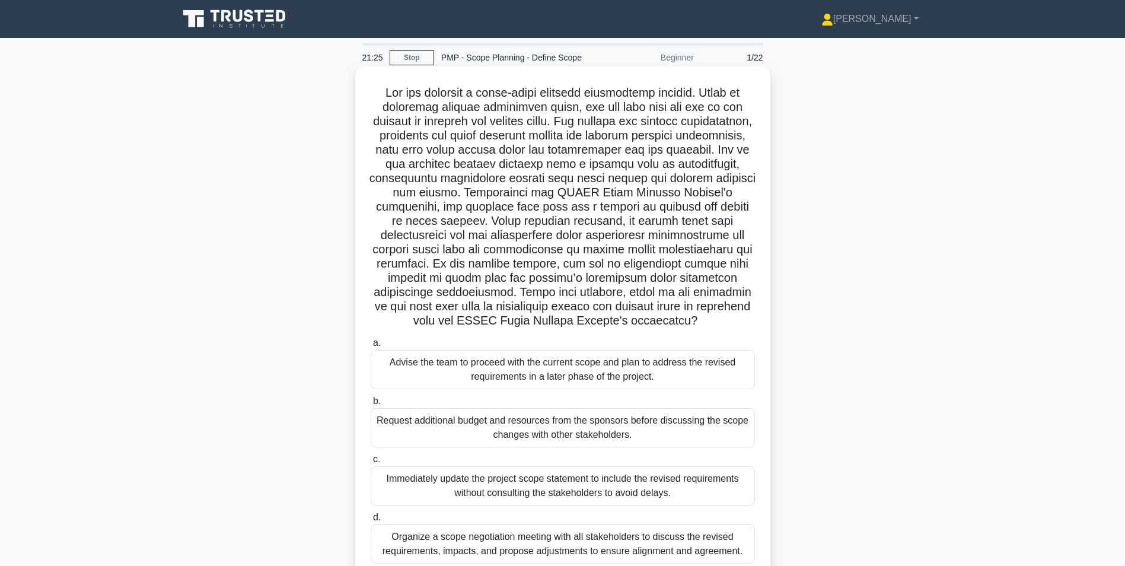
scroll to position [59, 0]
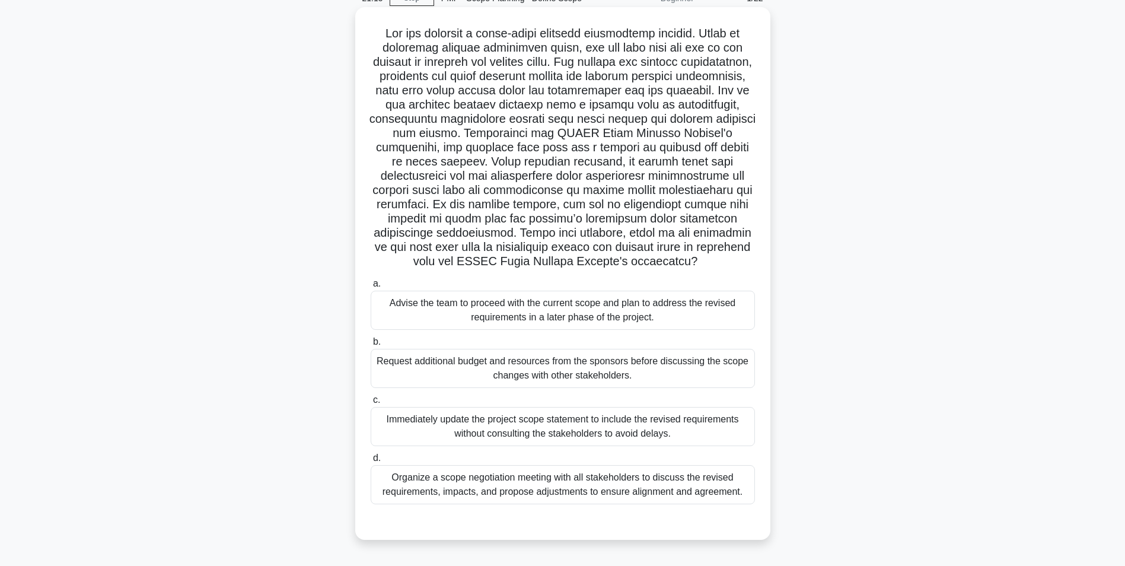
click at [604, 501] on div "Organize a scope negotiation meeting with all stakeholders to discuss the revis…" at bounding box center [563, 484] width 384 height 39
click at [371, 462] on input "d. Organize a scope negotiation meeting with all stakeholders to discuss the re…" at bounding box center [371, 458] width 0 height 8
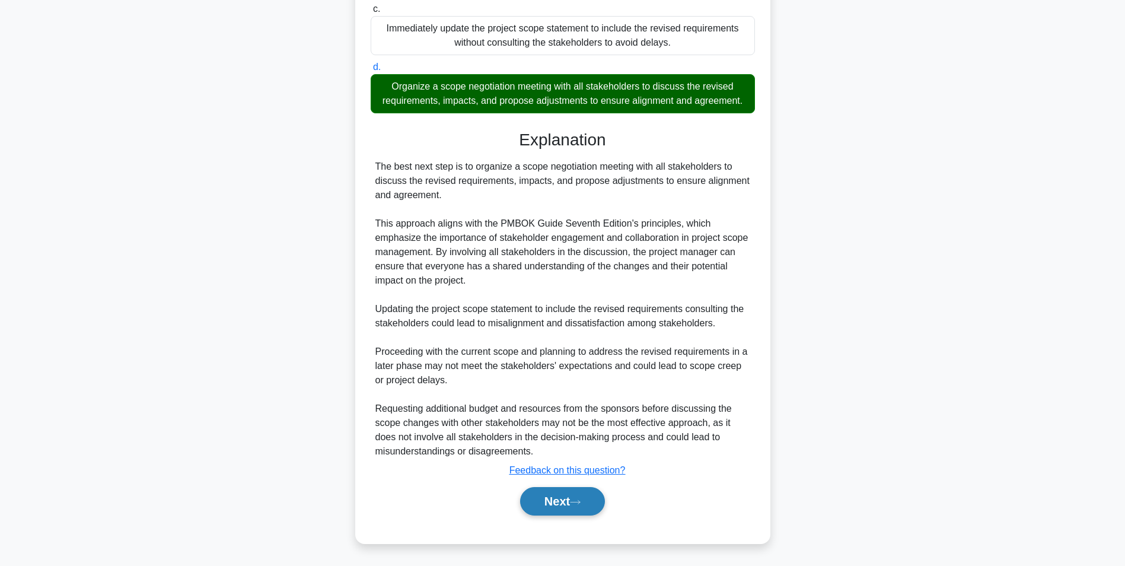
click at [563, 501] on button "Next" at bounding box center [562, 501] width 85 height 28
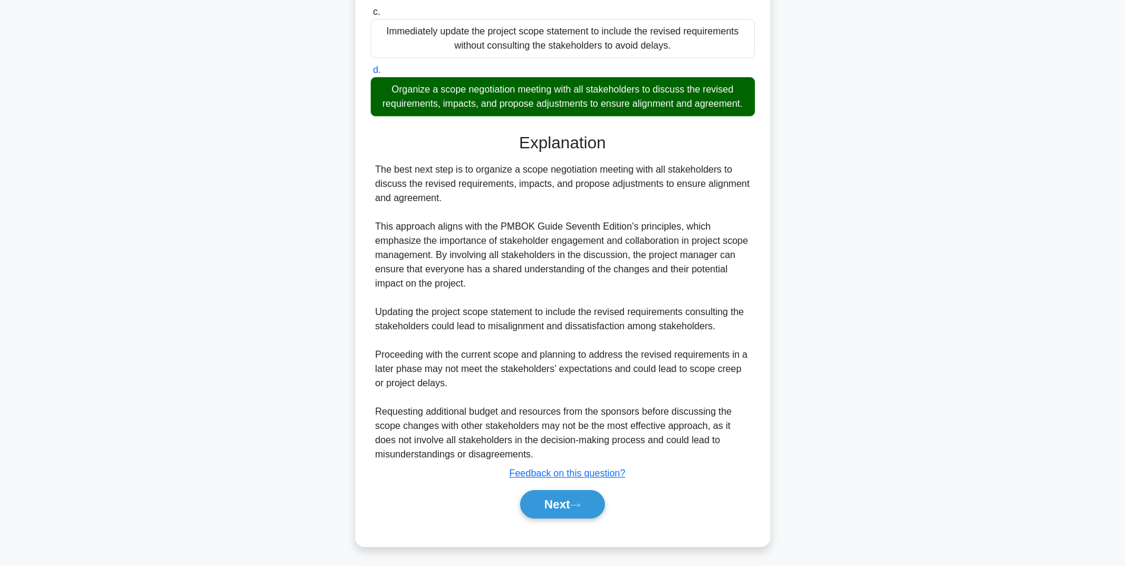
scroll to position [75, 0]
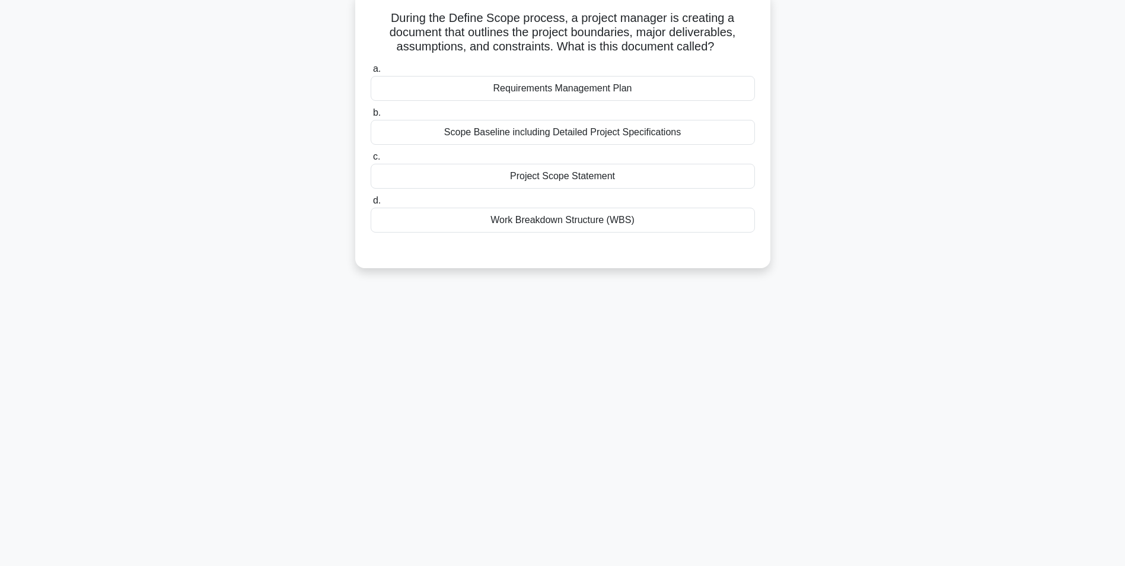
click at [554, 133] on div "Scope Baseline including Detailed Project Specifications" at bounding box center [563, 132] width 384 height 25
click at [371, 117] on input "b. Scope Baseline including Detailed Project Specifications" at bounding box center [371, 113] width 0 height 8
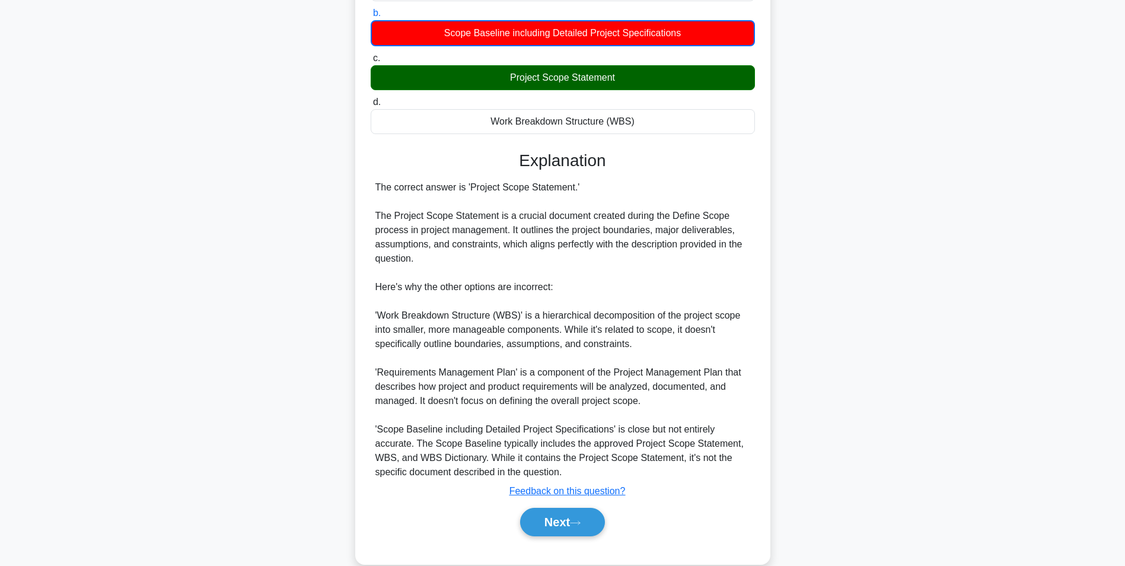
scroll to position [196, 0]
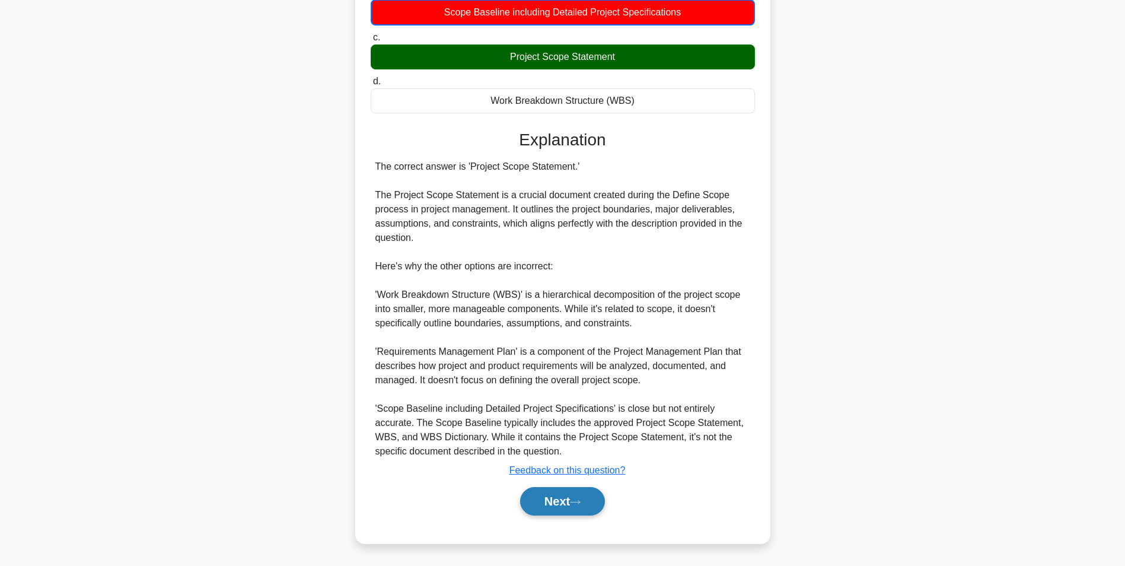
click at [562, 495] on button "Next" at bounding box center [562, 501] width 85 height 28
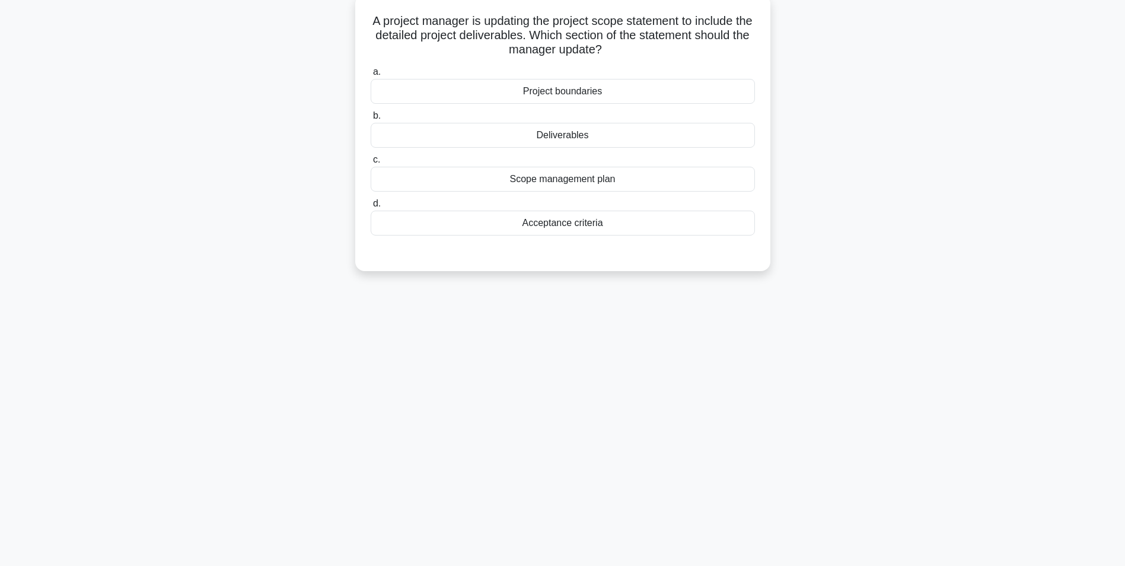
scroll to position [75, 0]
click at [575, 132] on div "Deliverables" at bounding box center [563, 132] width 384 height 25
click at [371, 117] on input "b. Deliverables" at bounding box center [371, 113] width 0 height 8
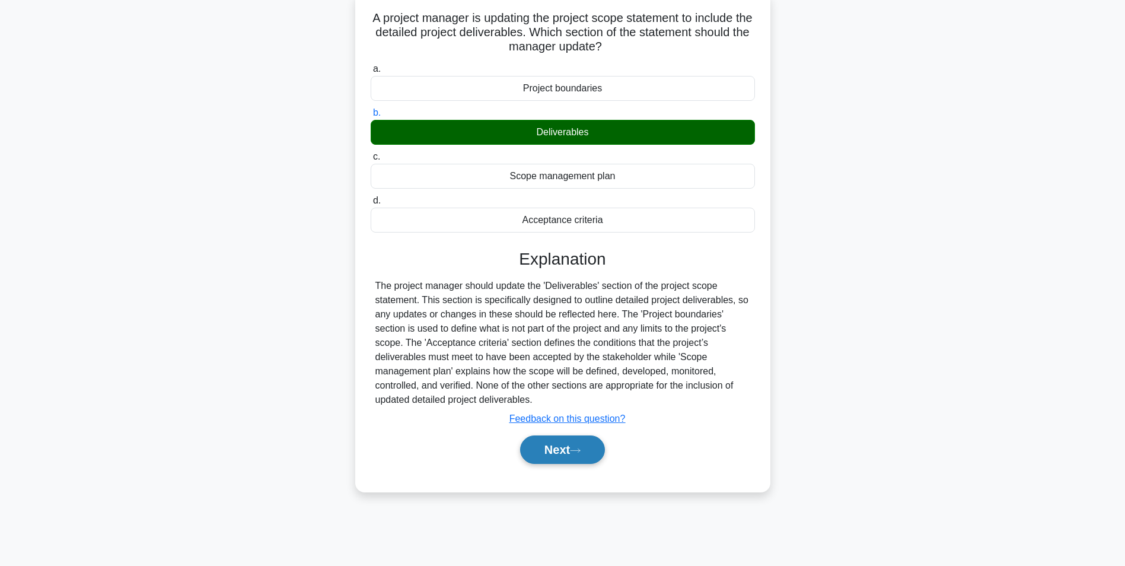
click at [558, 451] on button "Next" at bounding box center [562, 449] width 85 height 28
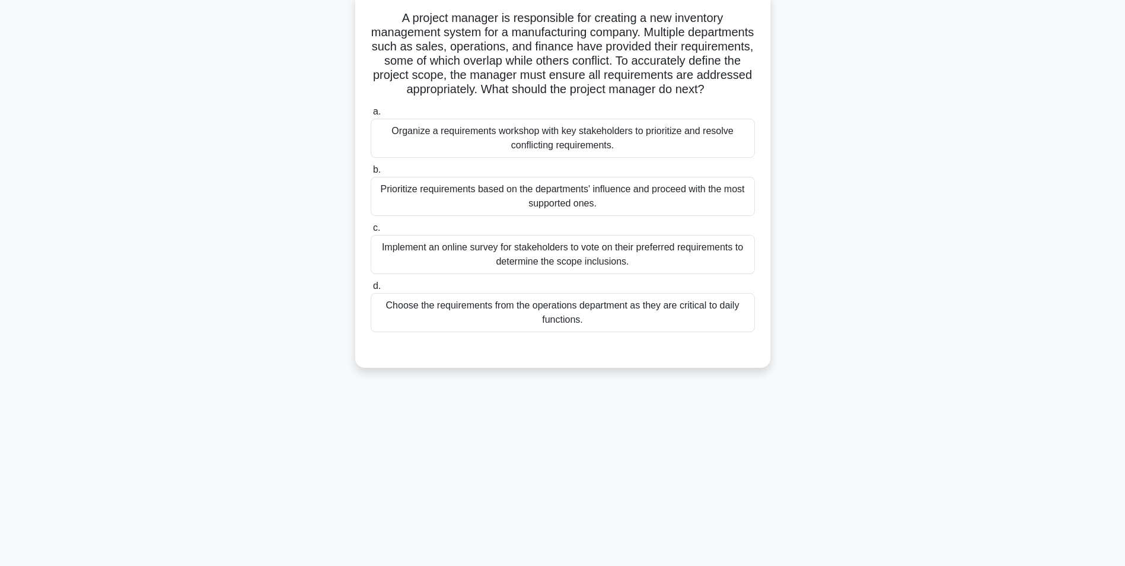
click at [560, 153] on div "Organize a requirements workshop with key stakeholders to prioritize and resolv…" at bounding box center [563, 138] width 384 height 39
click at [371, 116] on input "a. Organize a requirements workshop with key stakeholders to prioritize and res…" at bounding box center [371, 112] width 0 height 8
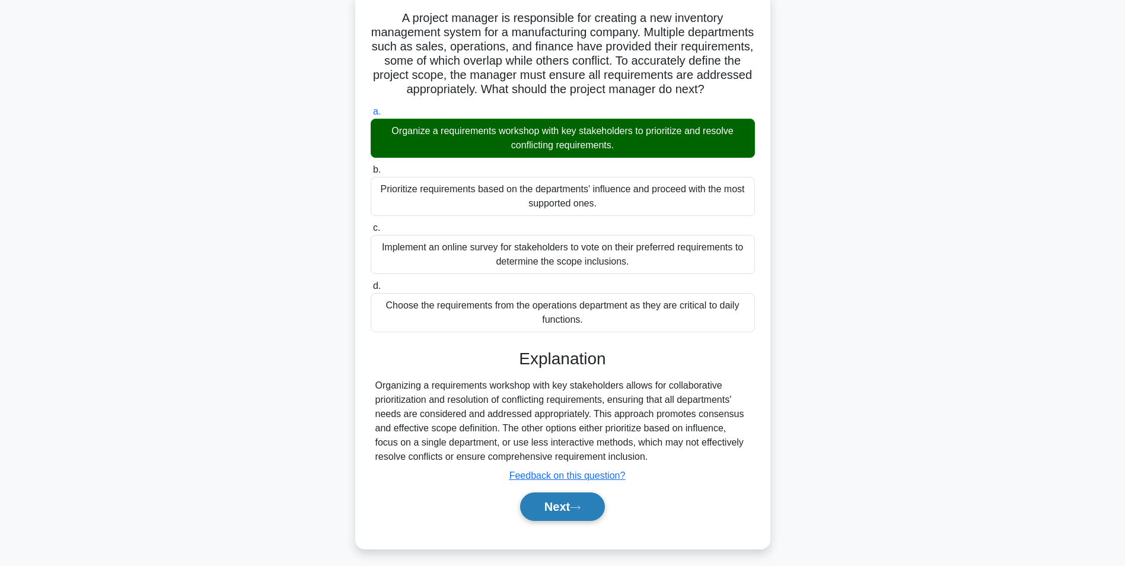
click at [549, 516] on button "Next" at bounding box center [562, 506] width 85 height 28
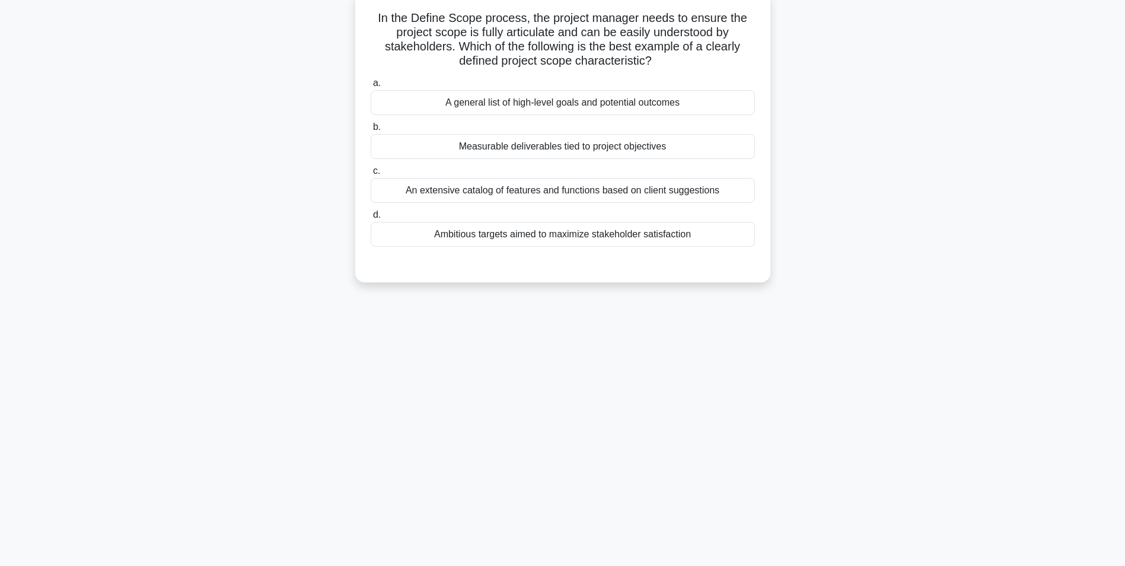
click at [561, 151] on div "Measurable deliverables tied to project objectives" at bounding box center [563, 146] width 384 height 25
click at [371, 131] on input "b. Measurable deliverables tied to project objectives" at bounding box center [371, 127] width 0 height 8
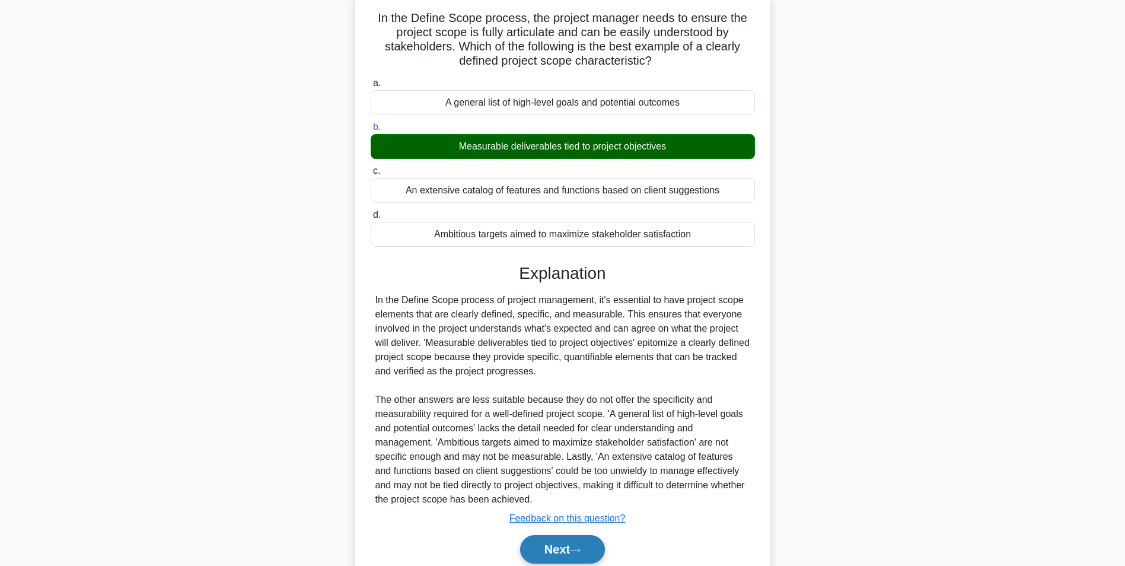
click at [548, 550] on button "Next" at bounding box center [562, 549] width 85 height 28
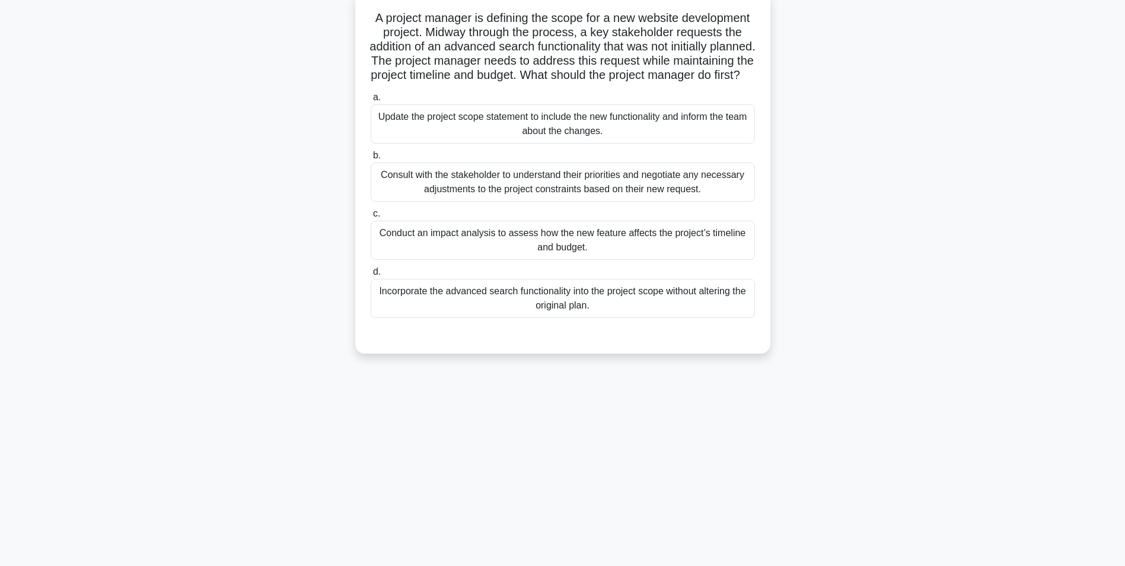
click at [591, 258] on div "Conduct an impact analysis to assess how the new feature affects the project’s …" at bounding box center [563, 240] width 384 height 39
click at [371, 218] on input "c. Conduct an impact analysis to assess how the new feature affects the project…" at bounding box center [371, 214] width 0 height 8
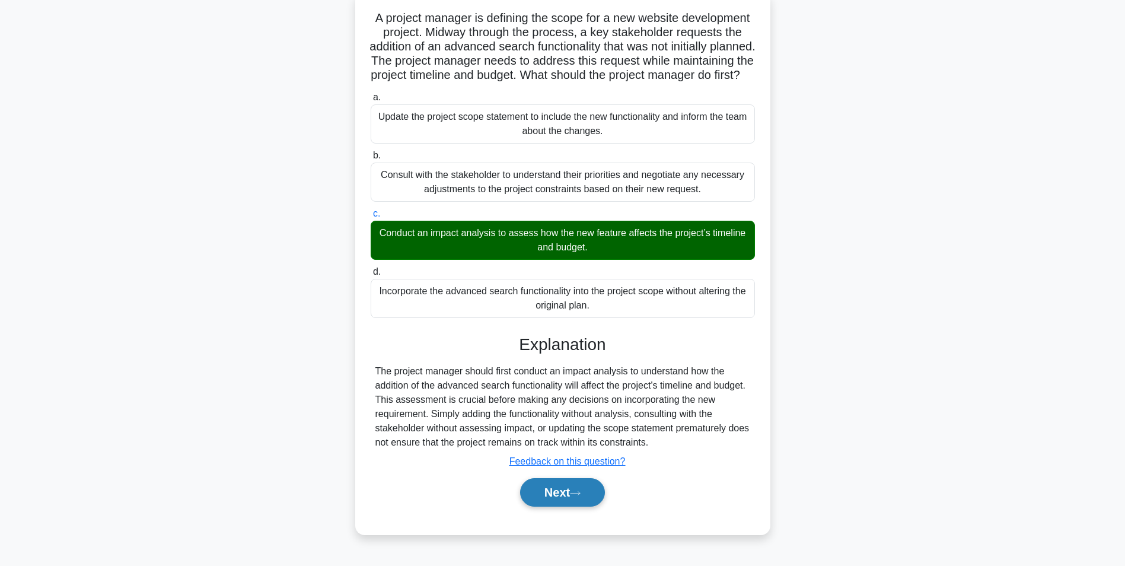
click at [539, 506] on button "Next" at bounding box center [562, 492] width 85 height 28
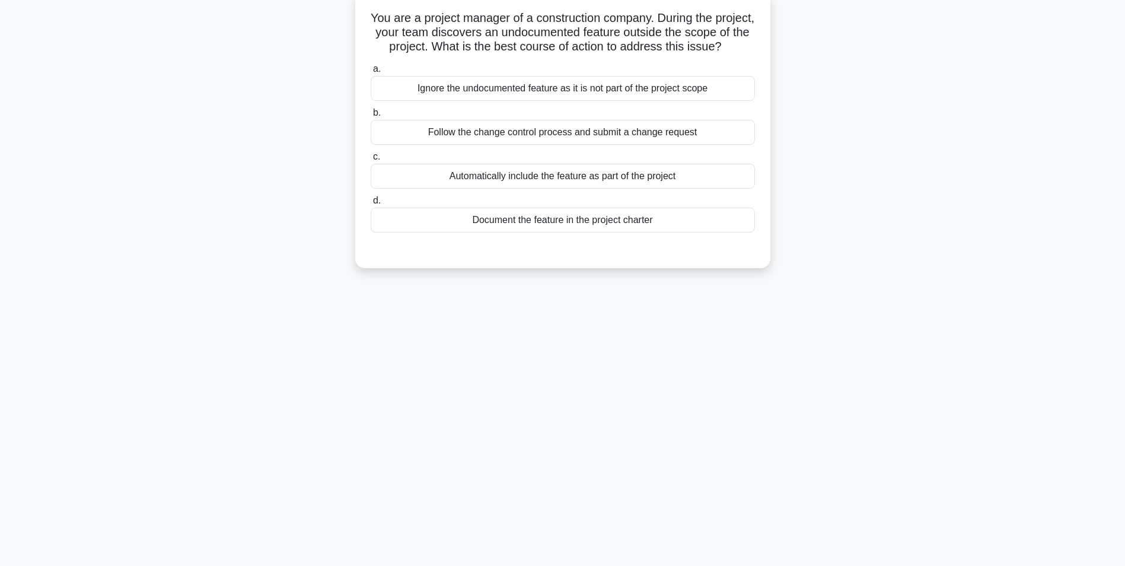
click at [526, 145] on div "Follow the change control process and submit a change request" at bounding box center [563, 132] width 384 height 25
click at [371, 117] on input "b. Follow the change control process and submit a change request" at bounding box center [371, 113] width 0 height 8
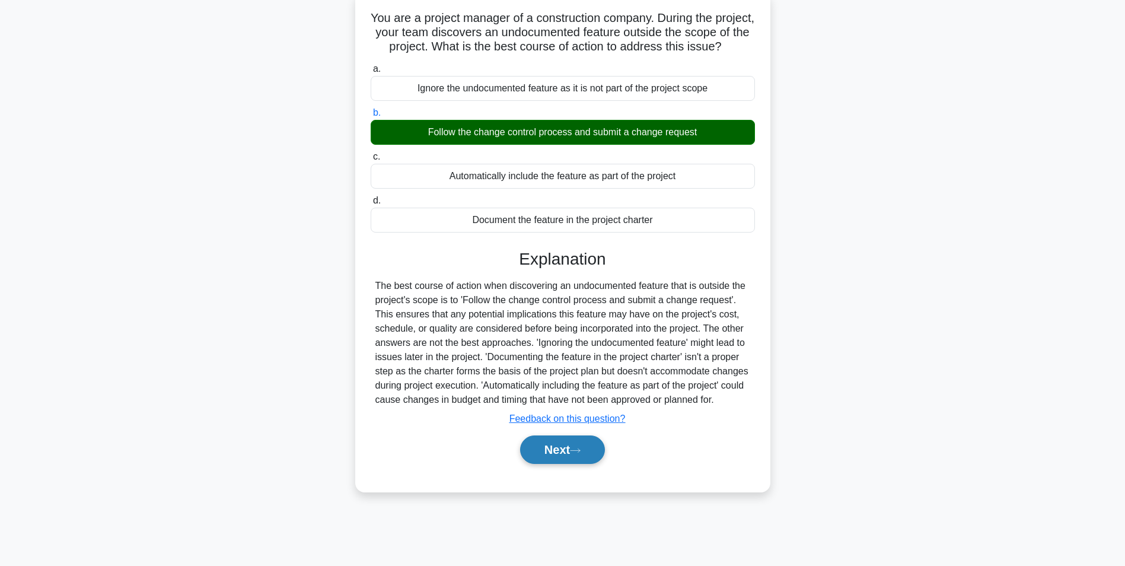
click at [556, 464] on button "Next" at bounding box center [562, 449] width 85 height 28
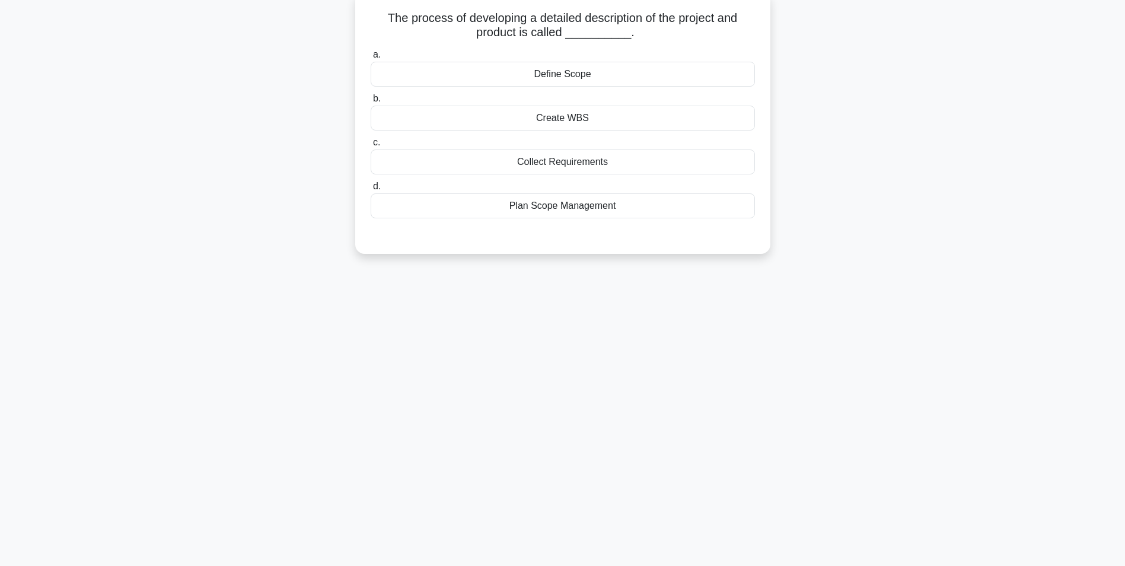
click at [548, 78] on div "Define Scope" at bounding box center [563, 74] width 384 height 25
click at [371, 59] on input "a. Define Scope" at bounding box center [371, 55] width 0 height 8
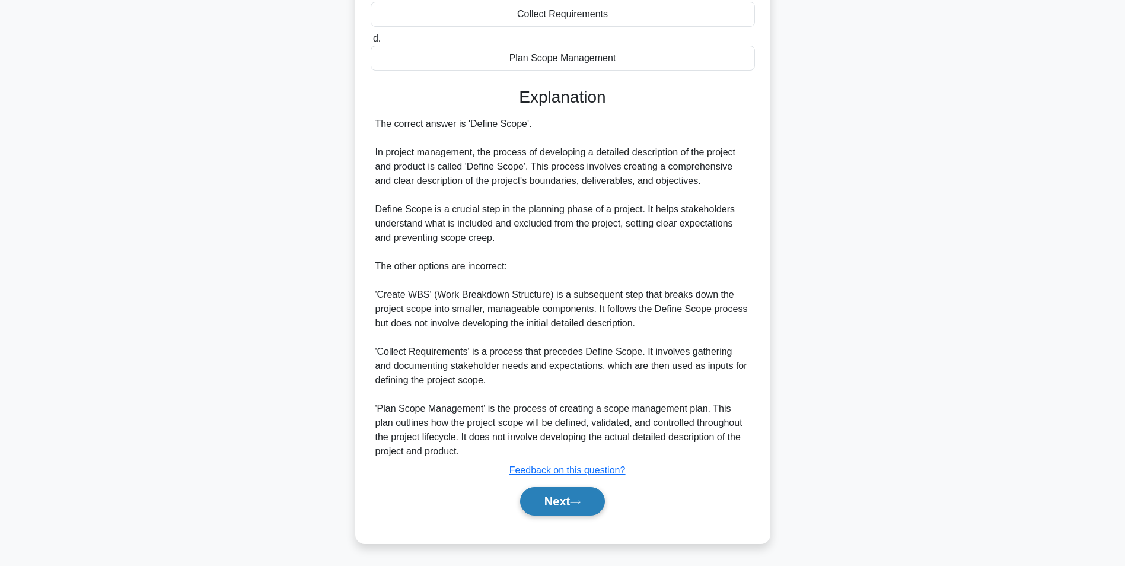
click at [568, 505] on button "Next" at bounding box center [562, 501] width 85 height 28
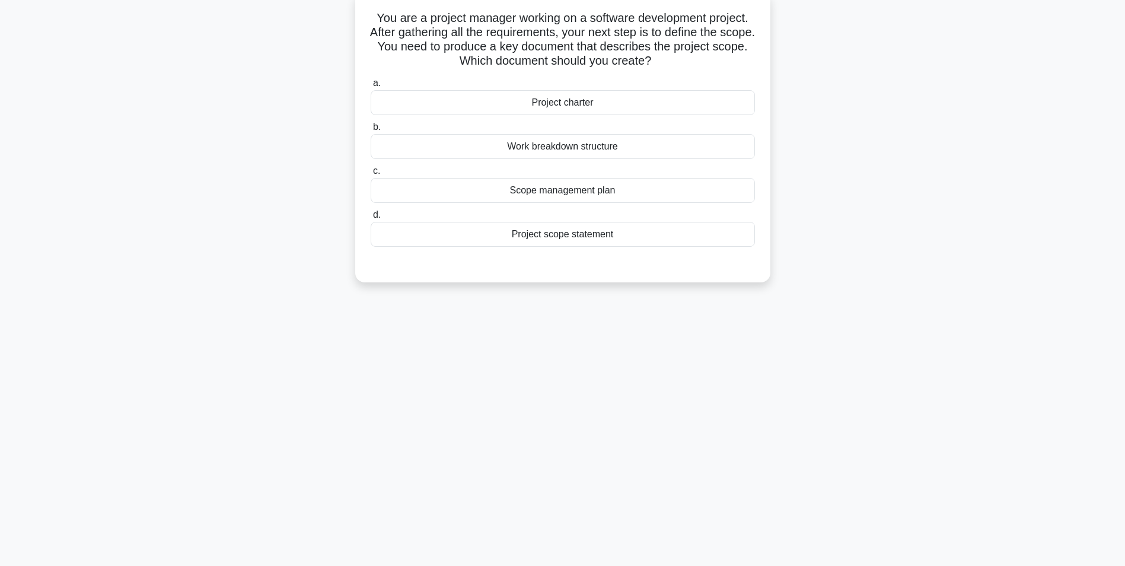
click at [573, 238] on div "Project scope statement" at bounding box center [563, 234] width 384 height 25
click at [371, 219] on input "d. Project scope statement" at bounding box center [371, 215] width 0 height 8
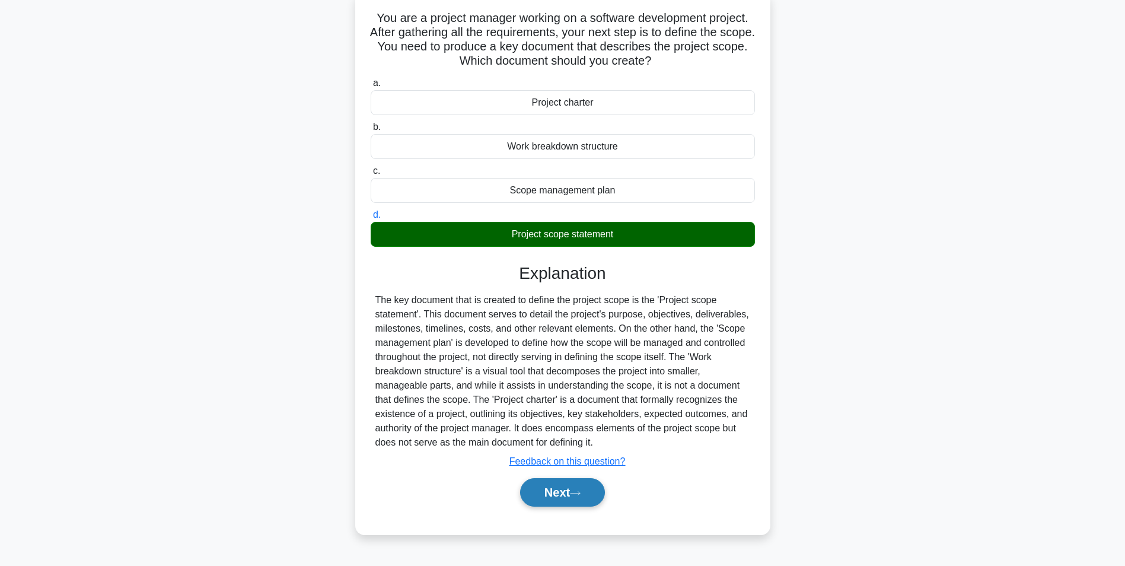
click at [552, 494] on button "Next" at bounding box center [562, 492] width 85 height 28
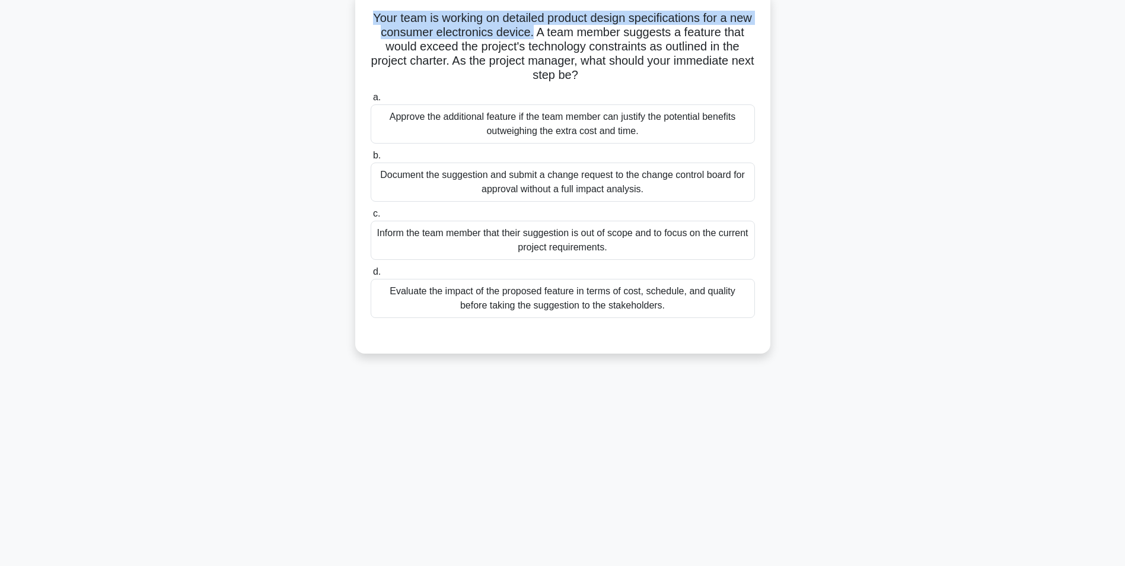
drag, startPoint x: 381, startPoint y: 18, endPoint x: 558, endPoint y: 31, distance: 177.2
click at [558, 31] on h5 "Your team is working on detailed product design specifications for a new consum…" at bounding box center [562, 47] width 387 height 72
copy h5 "Your team is working on detailed product design specifications for a new consum…"
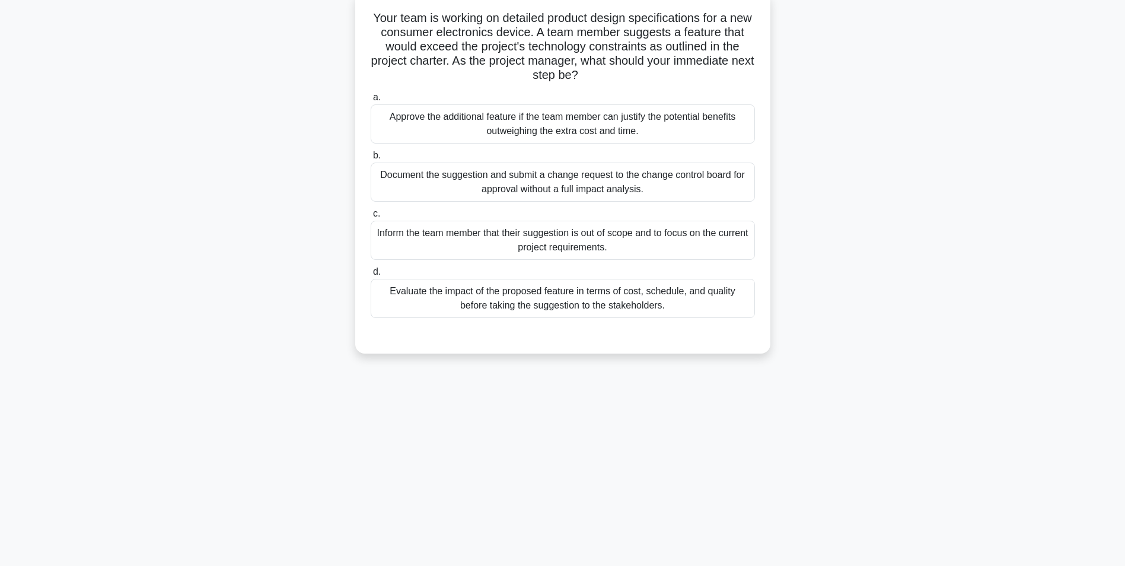
click at [481, 87] on div "Your team is working on detailed product design specifications for a new consum…" at bounding box center [563, 172] width 406 height 352
click at [568, 304] on div "Evaluate the impact of the proposed feature in terms of cost, schedule, and qua…" at bounding box center [563, 298] width 384 height 39
click at [371, 276] on input "d. Evaluate the impact of the proposed feature in terms of cost, schedule, and …" at bounding box center [371, 272] width 0 height 8
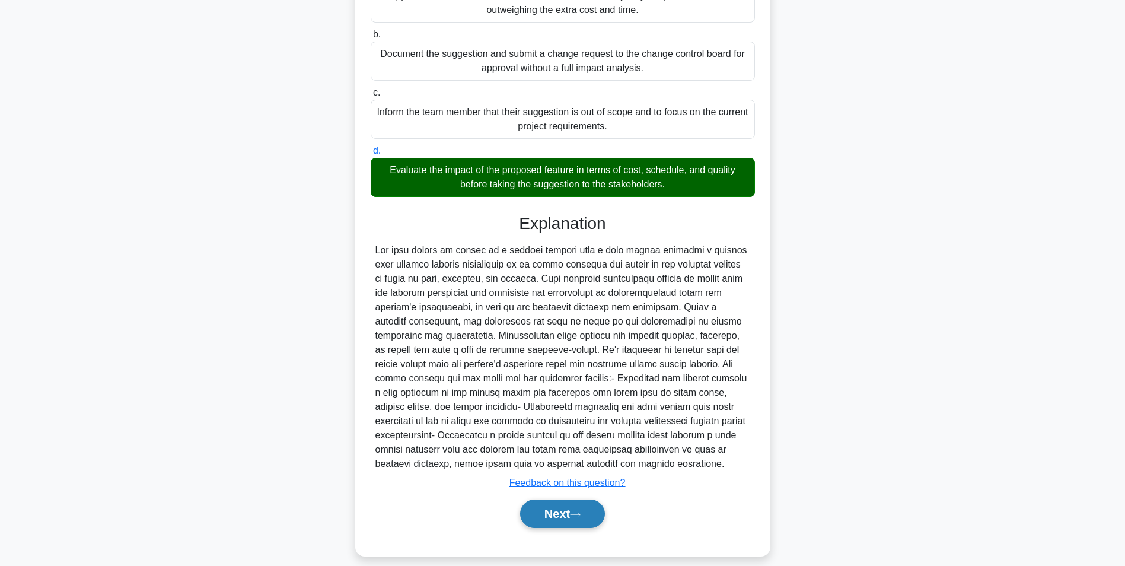
scroll to position [209, 0]
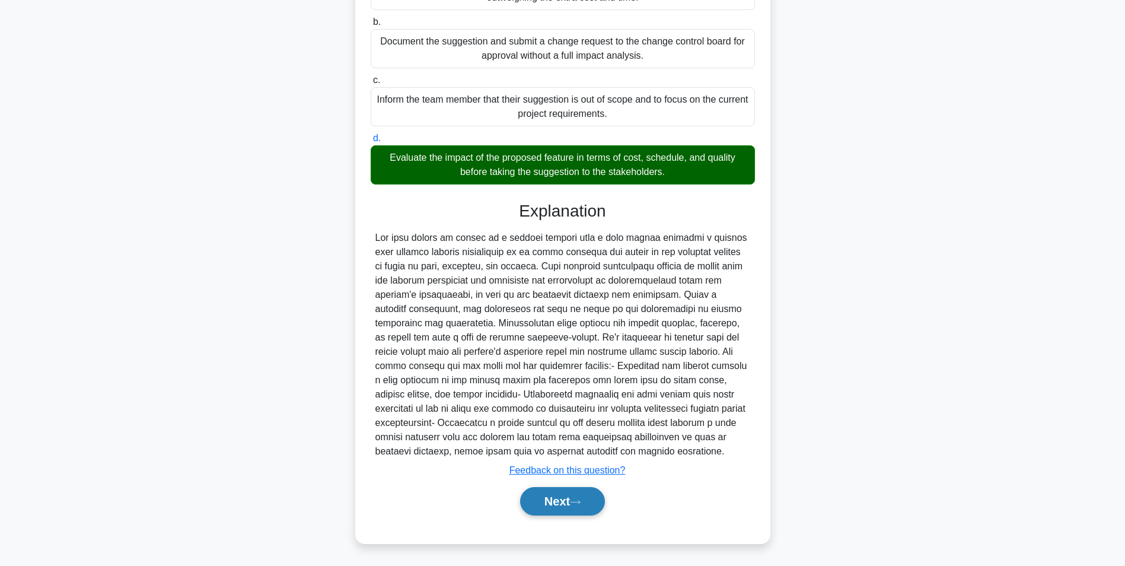
click at [544, 503] on button "Next" at bounding box center [562, 501] width 85 height 28
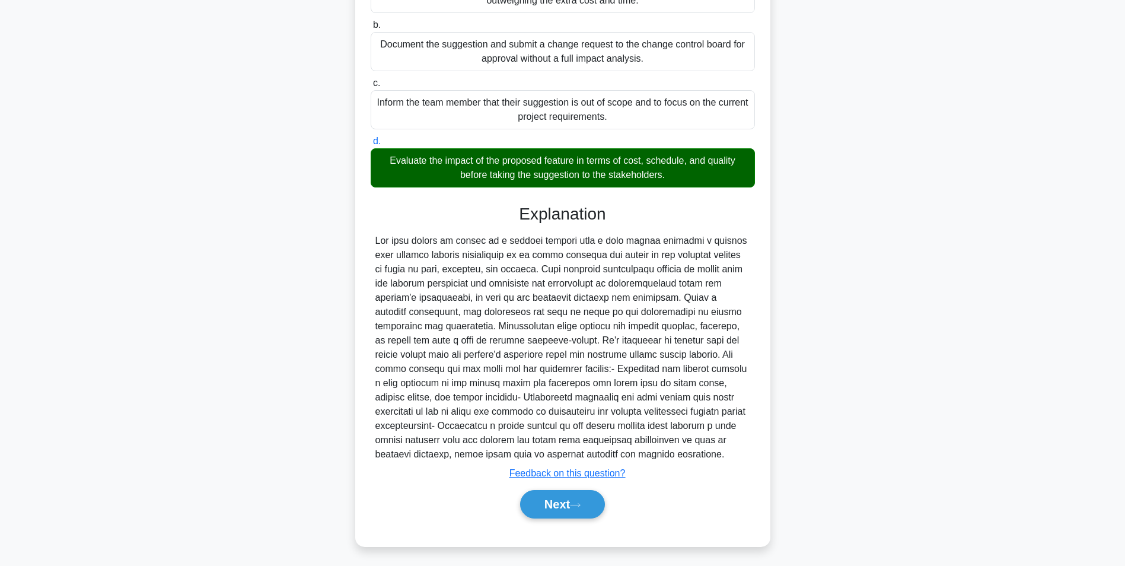
scroll to position [75, 0]
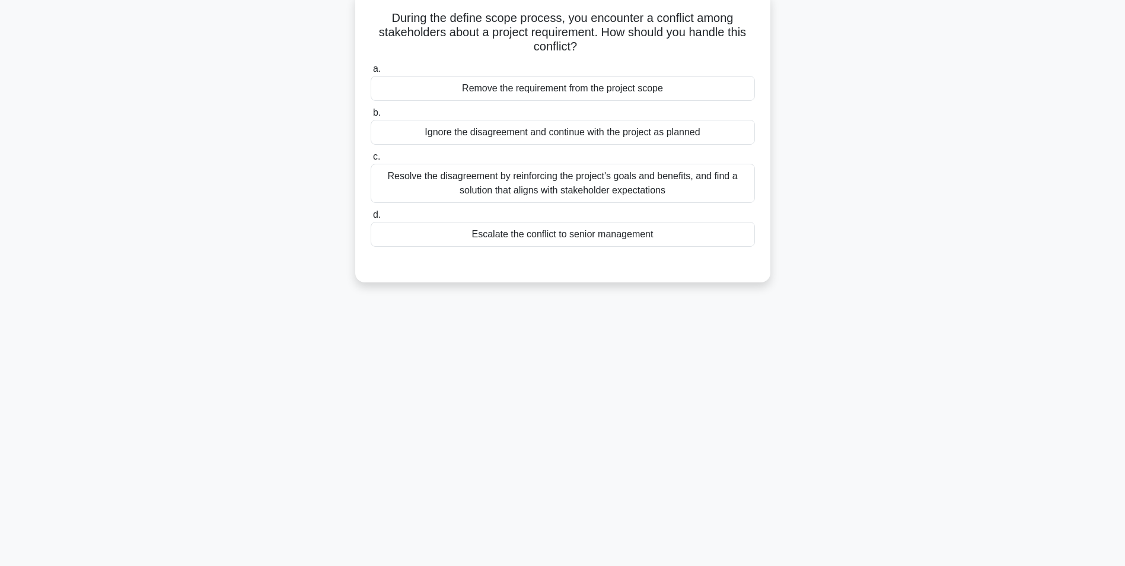
click at [612, 189] on div "Resolve the disagreement by reinforcing the project's goals and benefits, and f…" at bounding box center [563, 183] width 384 height 39
click at [371, 161] on input "c. Resolve the disagreement by reinforcing the project's goals and benefits, an…" at bounding box center [371, 157] width 0 height 8
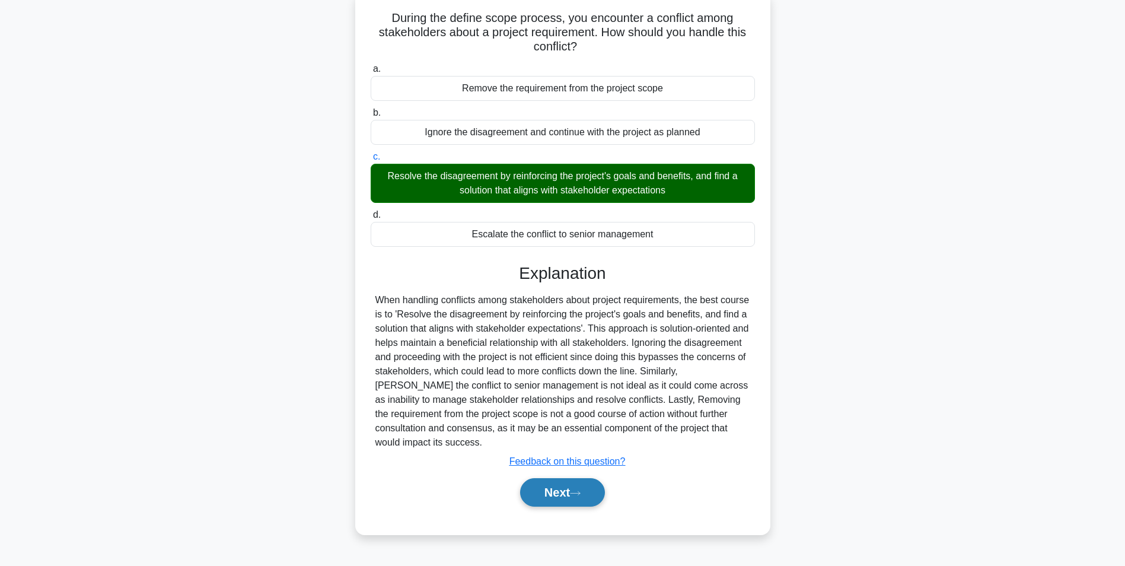
click at [553, 492] on button "Next" at bounding box center [562, 492] width 85 height 28
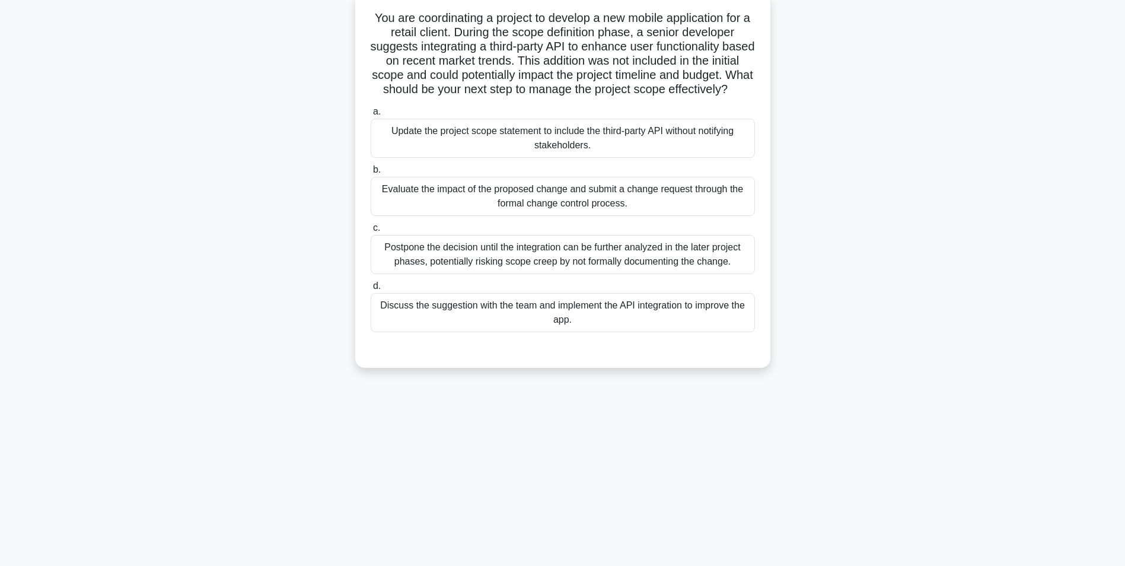
click at [535, 210] on div "Evaluate the impact of the proposed change and submit a change request through …" at bounding box center [563, 196] width 384 height 39
click at [371, 174] on input "b. Evaluate the impact of the proposed change and submit a change request throu…" at bounding box center [371, 170] width 0 height 8
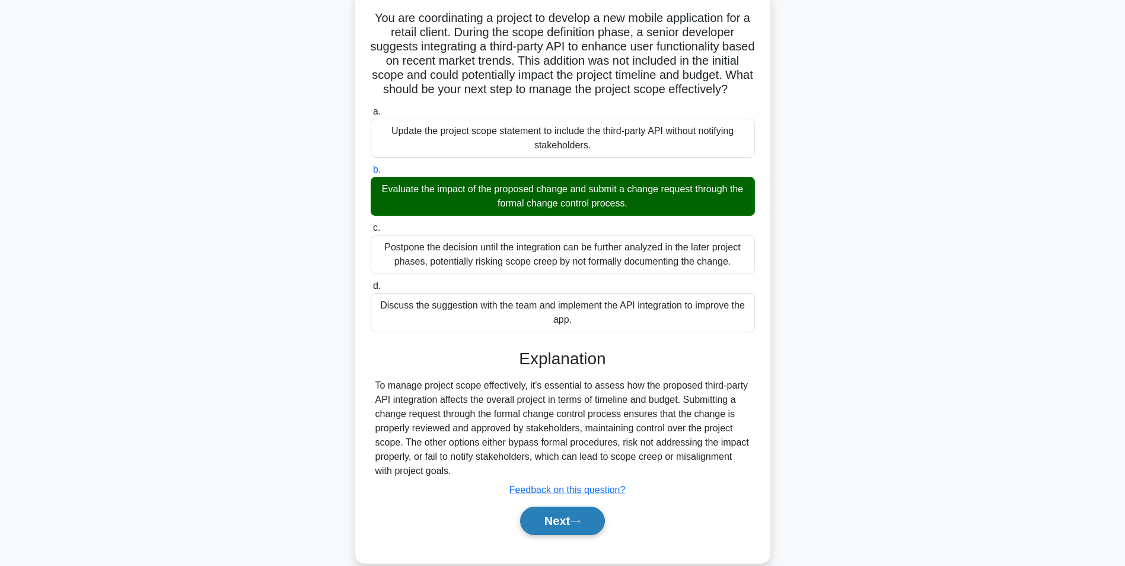
click at [558, 535] on button "Next" at bounding box center [562, 520] width 85 height 28
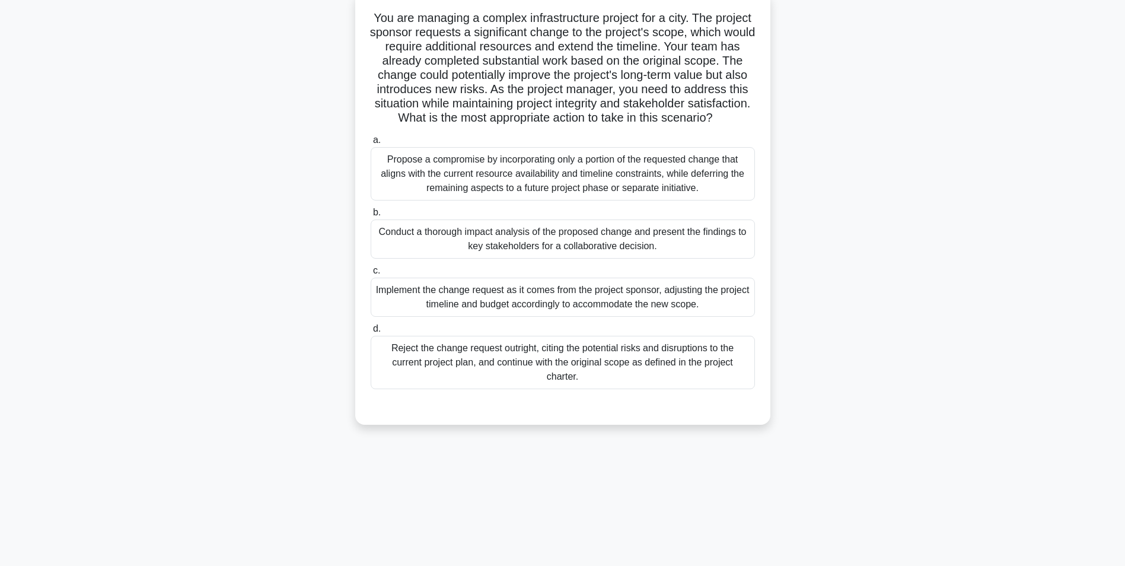
click at [641, 258] on div "Conduct a thorough impact analysis of the proposed change and present the findi…" at bounding box center [563, 238] width 384 height 39
click at [371, 216] on input "b. Conduct a thorough impact analysis of the proposed change and present the fi…" at bounding box center [371, 213] width 0 height 8
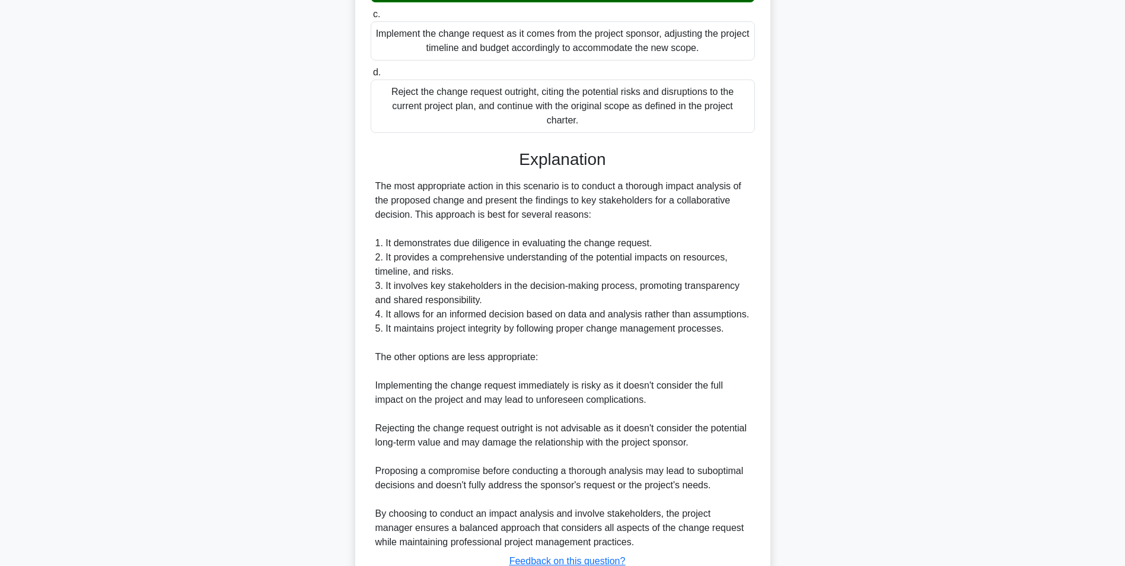
scroll to position [436, 0]
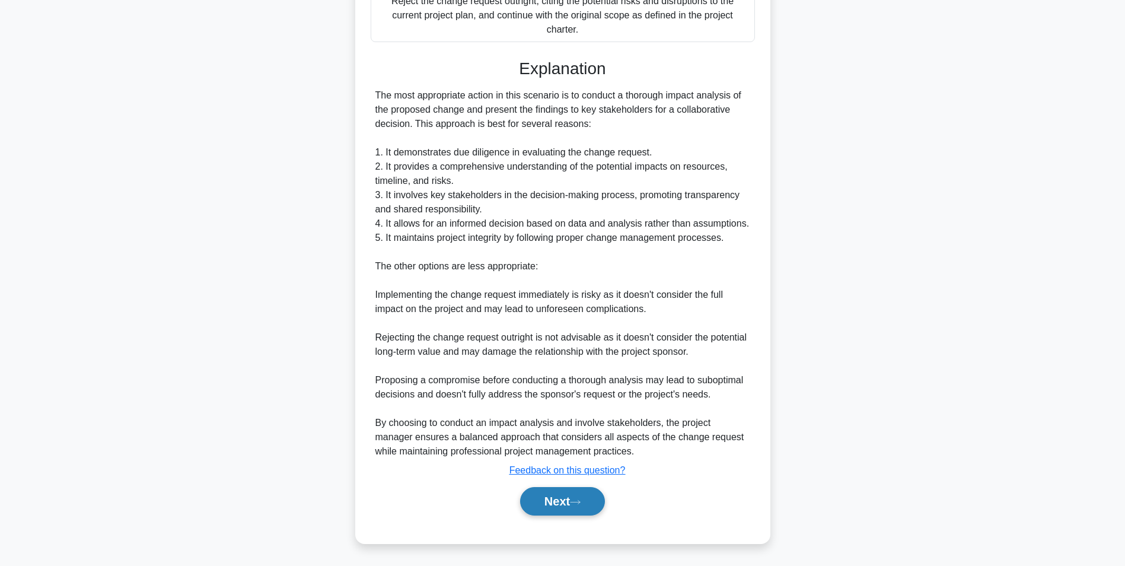
click at [548, 502] on button "Next" at bounding box center [562, 501] width 85 height 28
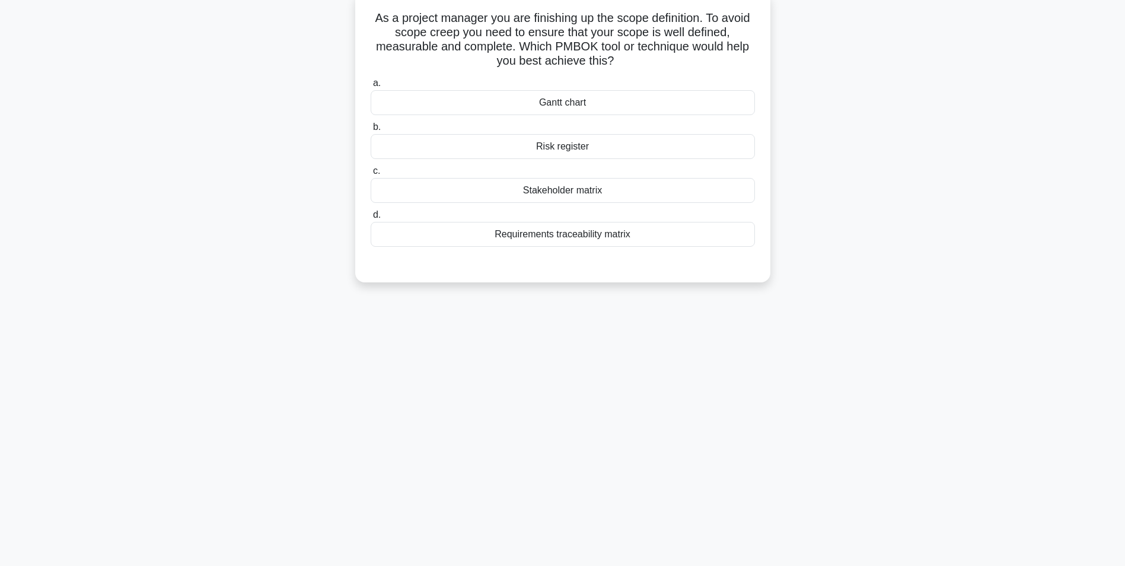
click at [567, 238] on div "Requirements traceability matrix" at bounding box center [563, 234] width 384 height 25
click at [371, 219] on input "d. Requirements traceability matrix" at bounding box center [371, 215] width 0 height 8
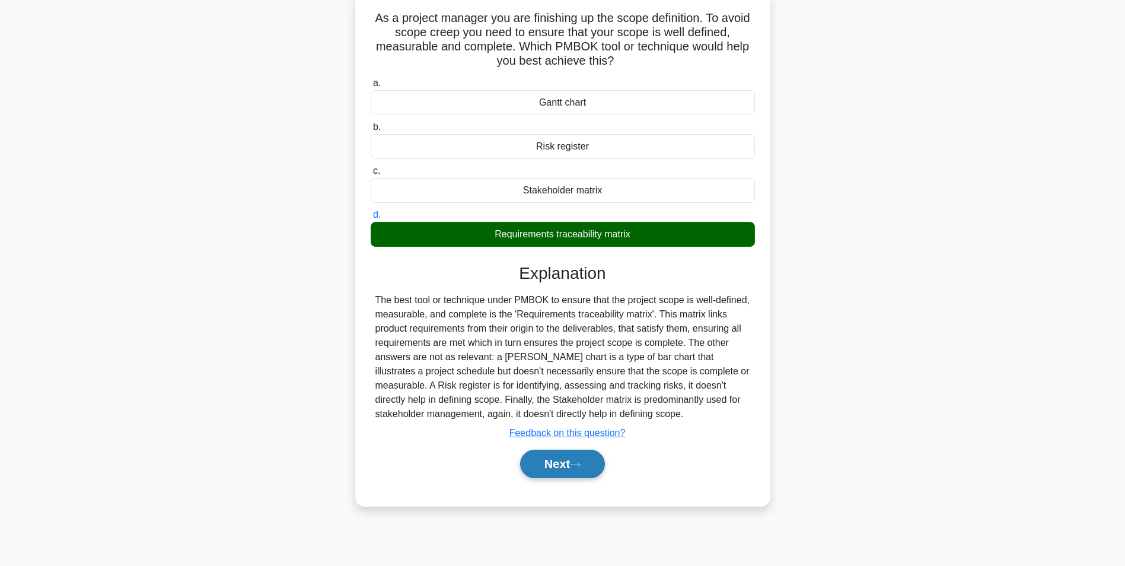
click at [547, 472] on button "Next" at bounding box center [562, 463] width 85 height 28
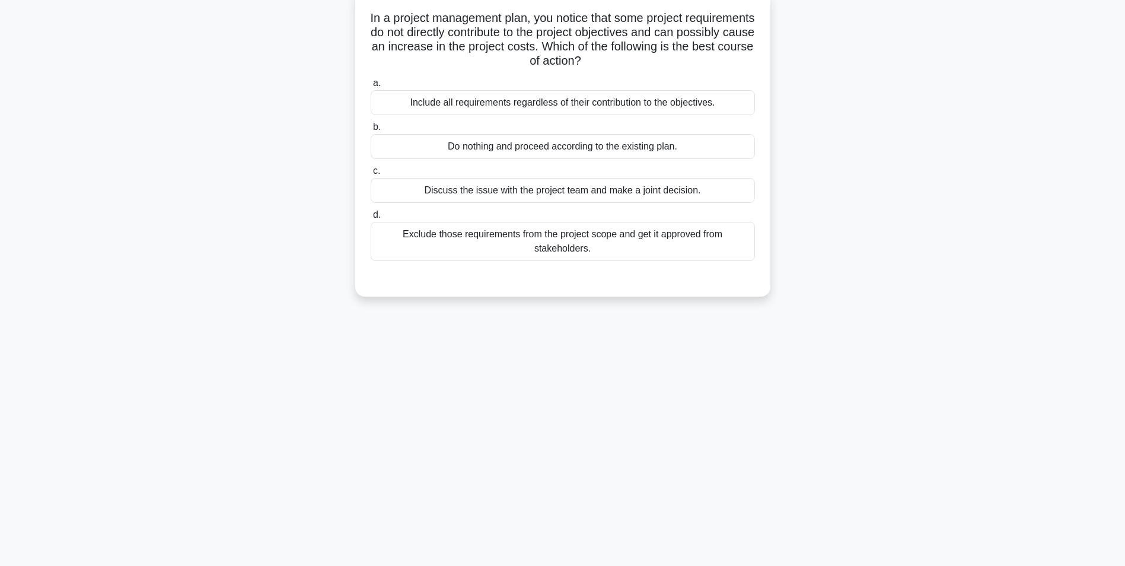
click at [579, 195] on div "Discuss the issue with the project team and make a joint decision." at bounding box center [563, 190] width 384 height 25
click at [371, 175] on input "c. Discuss the issue with the project team and make a joint decision." at bounding box center [371, 171] width 0 height 8
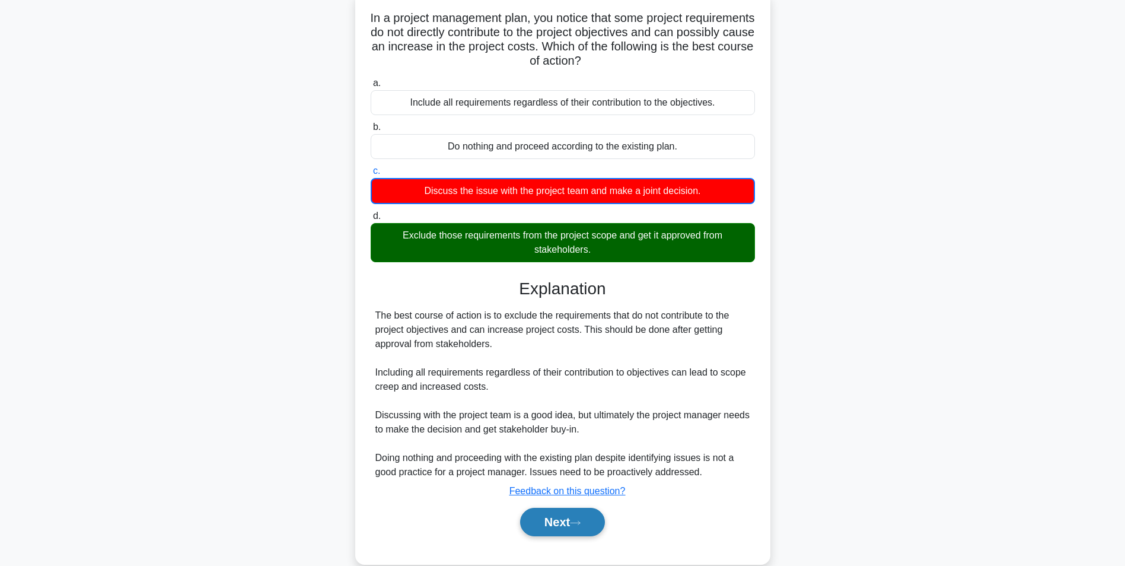
click at [577, 518] on button "Next" at bounding box center [562, 522] width 85 height 28
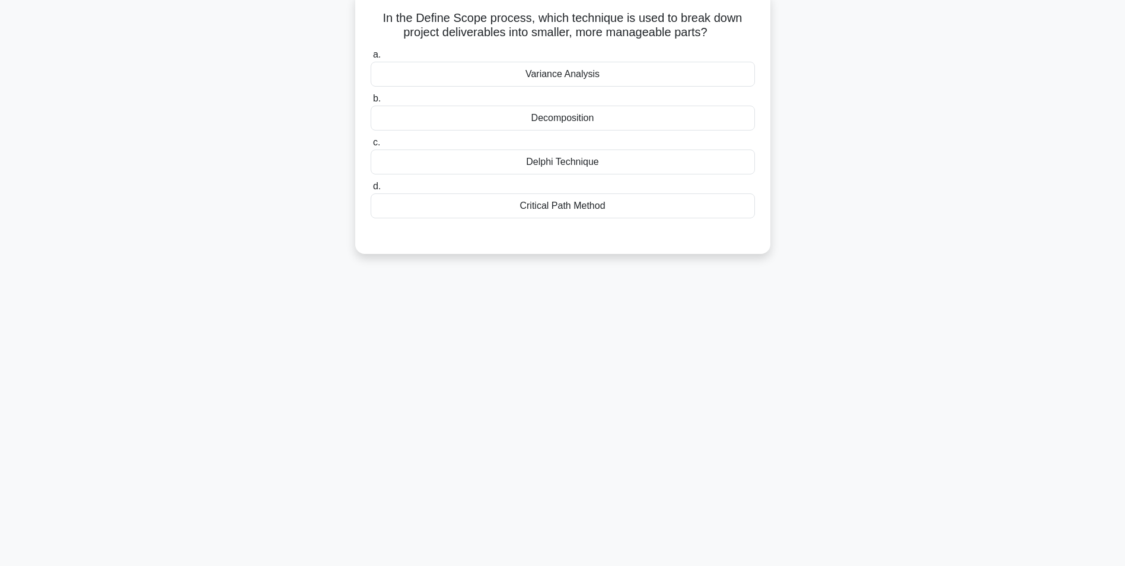
click at [580, 122] on div "Decomposition" at bounding box center [563, 118] width 384 height 25
click at [371, 103] on input "b. Decomposition" at bounding box center [371, 99] width 0 height 8
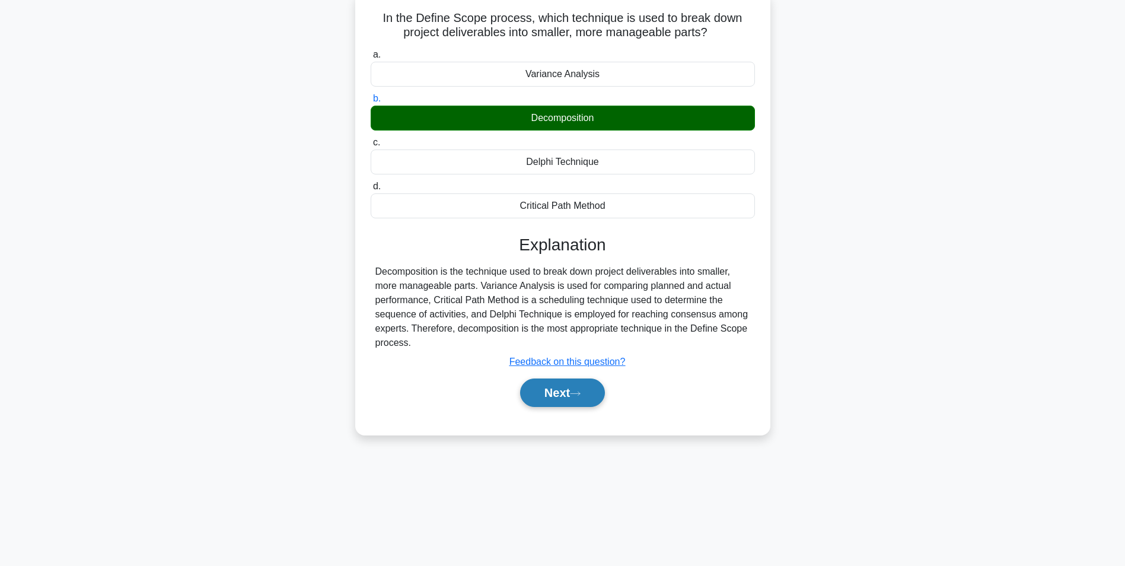
click at [543, 395] on button "Next" at bounding box center [562, 392] width 85 height 28
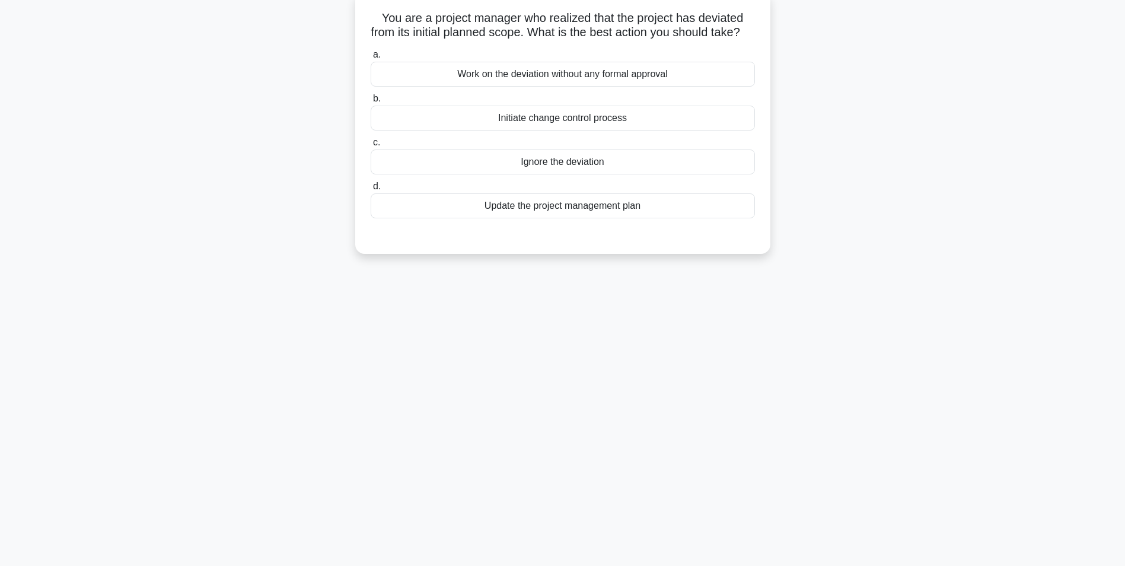
click at [555, 130] on div "Initiate change control process" at bounding box center [563, 118] width 384 height 25
click at [371, 103] on input "b. Initiate change control process" at bounding box center [371, 99] width 0 height 8
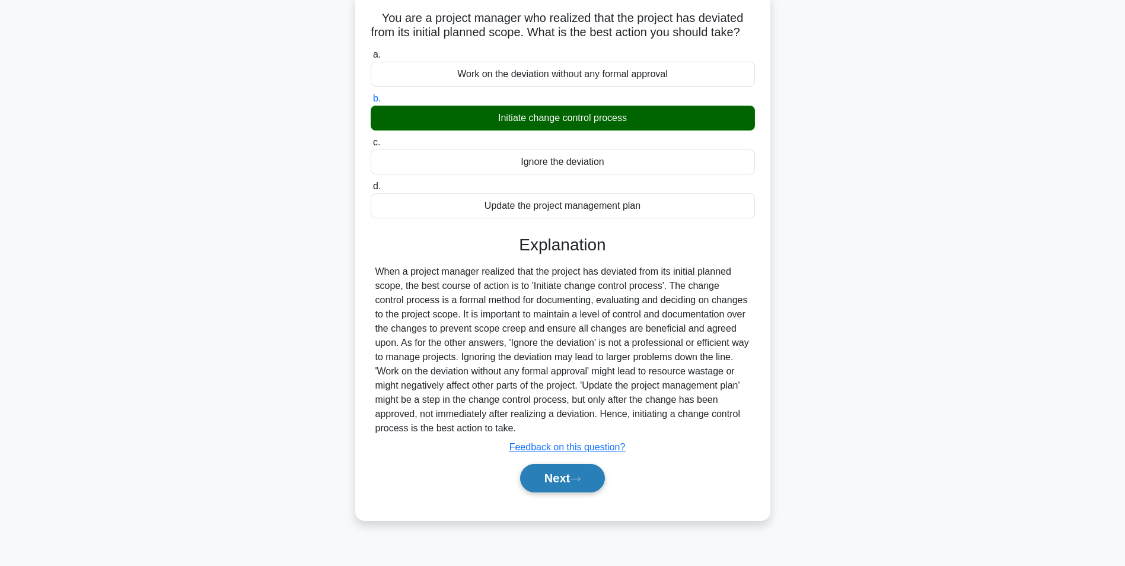
click at [550, 492] on button "Next" at bounding box center [562, 478] width 85 height 28
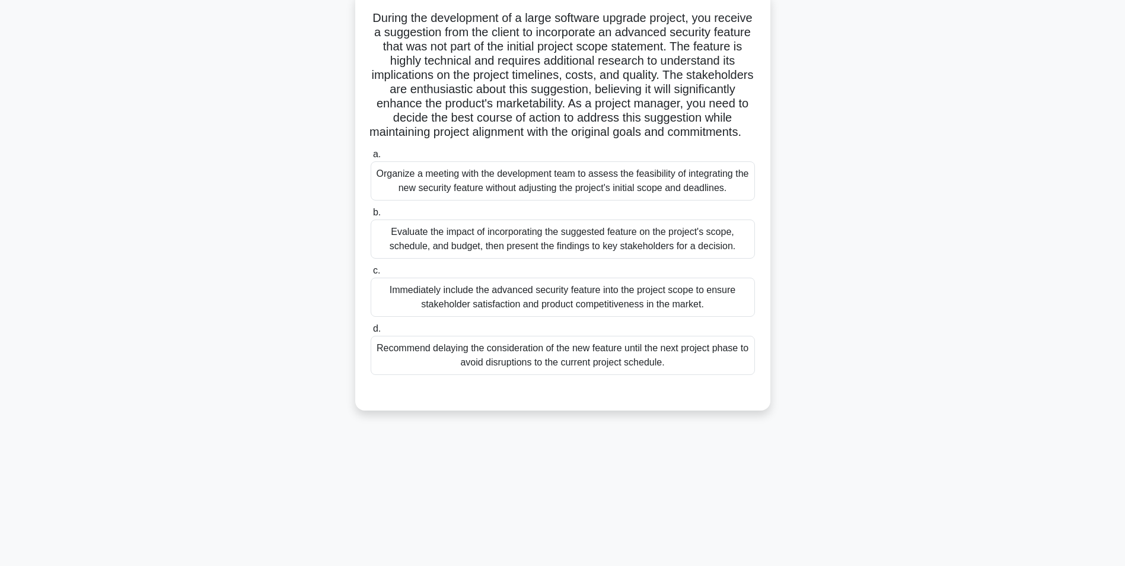
click at [631, 258] on div "Evaluate the impact of incorporating the suggested feature on the project's sco…" at bounding box center [563, 238] width 384 height 39
click at [371, 216] on input "b. Evaluate the impact of incorporating the suggested feature on the project's …" at bounding box center [371, 213] width 0 height 8
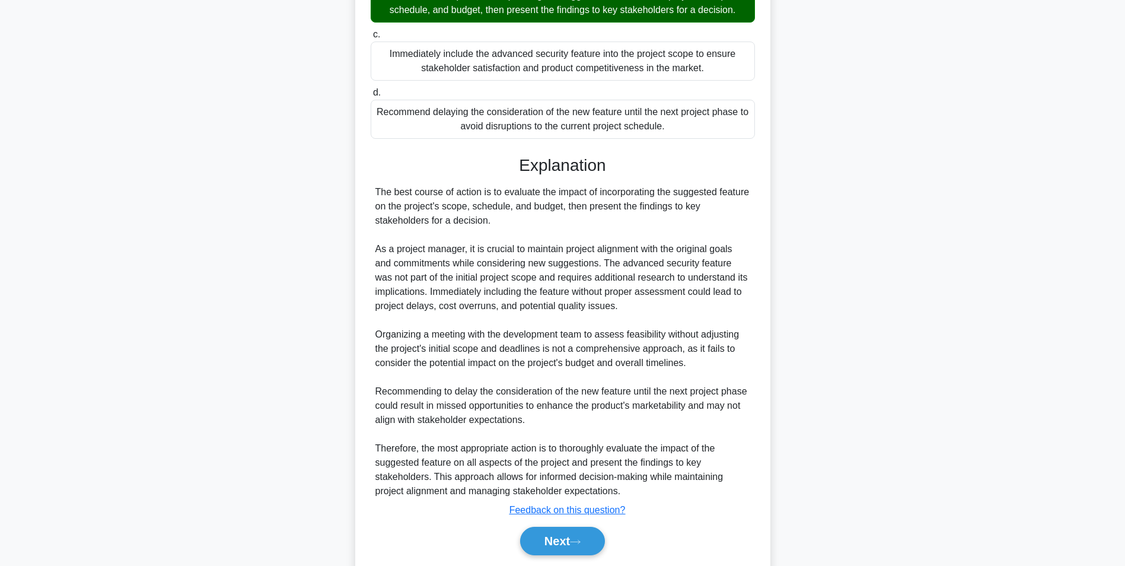
scroll to position [312, 0]
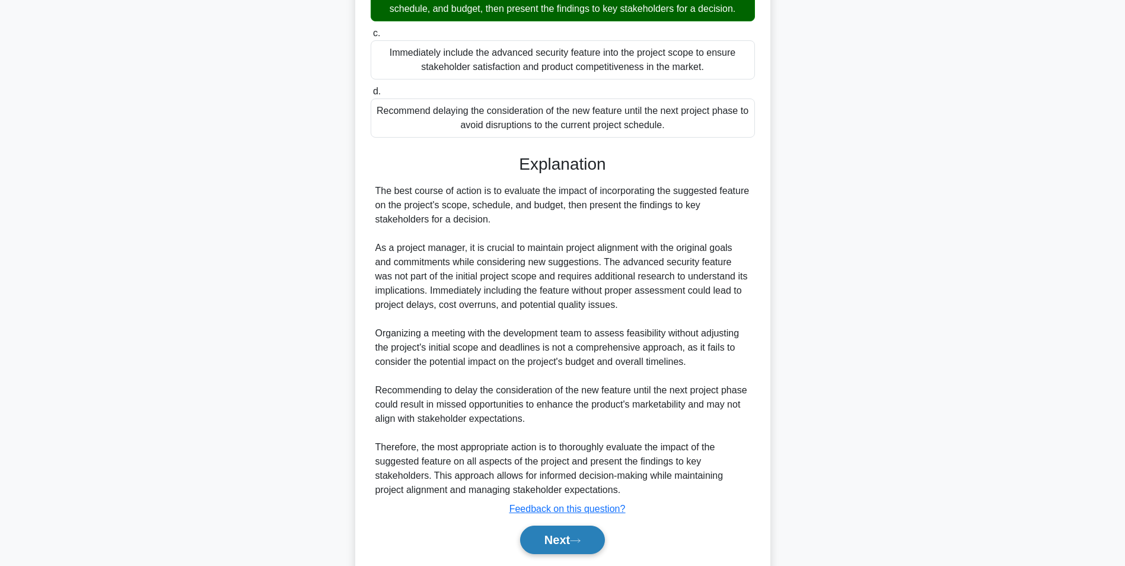
click at [543, 554] on button "Next" at bounding box center [562, 539] width 85 height 28
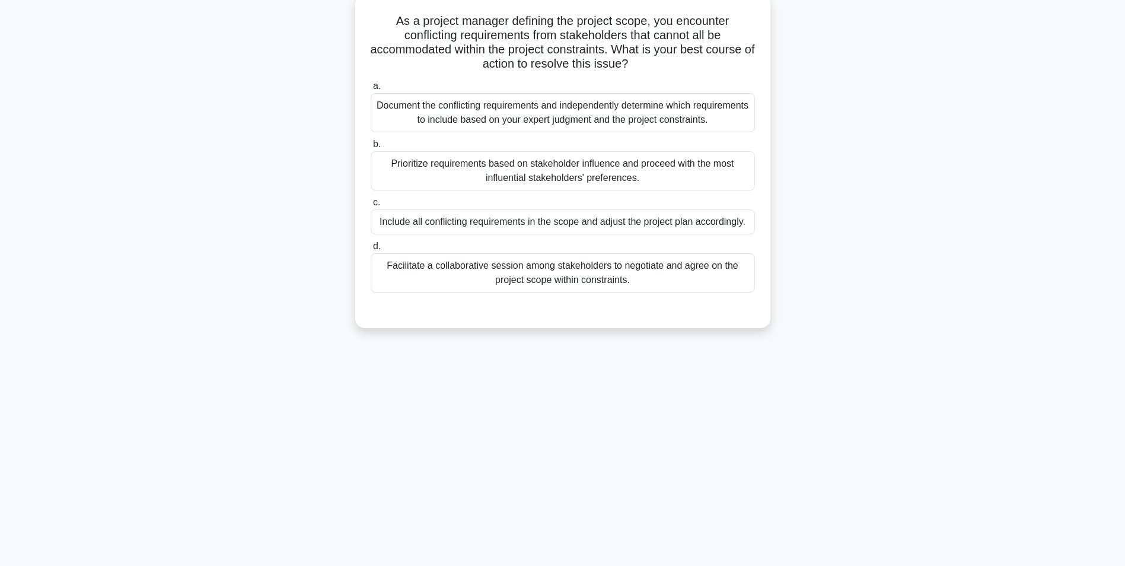
scroll to position [75, 0]
click at [572, 275] on div "Facilitate a collaborative session among stakeholders to negotiate and agree on…" at bounding box center [563, 269] width 384 height 39
click at [371, 247] on input "d. Facilitate a collaborative session among stakeholders to negotiate and agree…" at bounding box center [371, 244] width 0 height 8
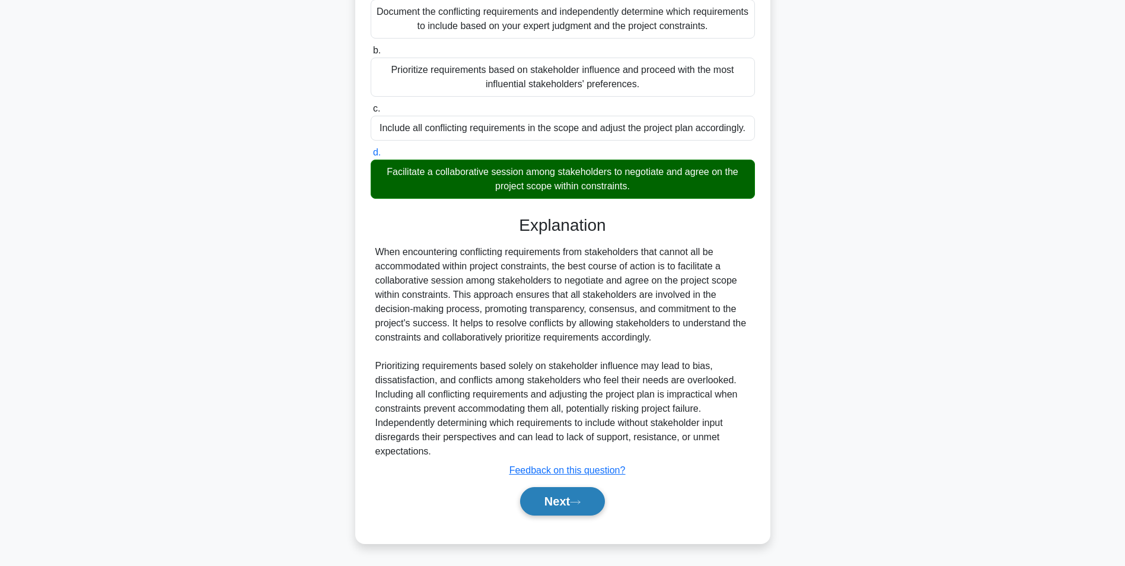
click at [569, 500] on button "Next" at bounding box center [562, 501] width 85 height 28
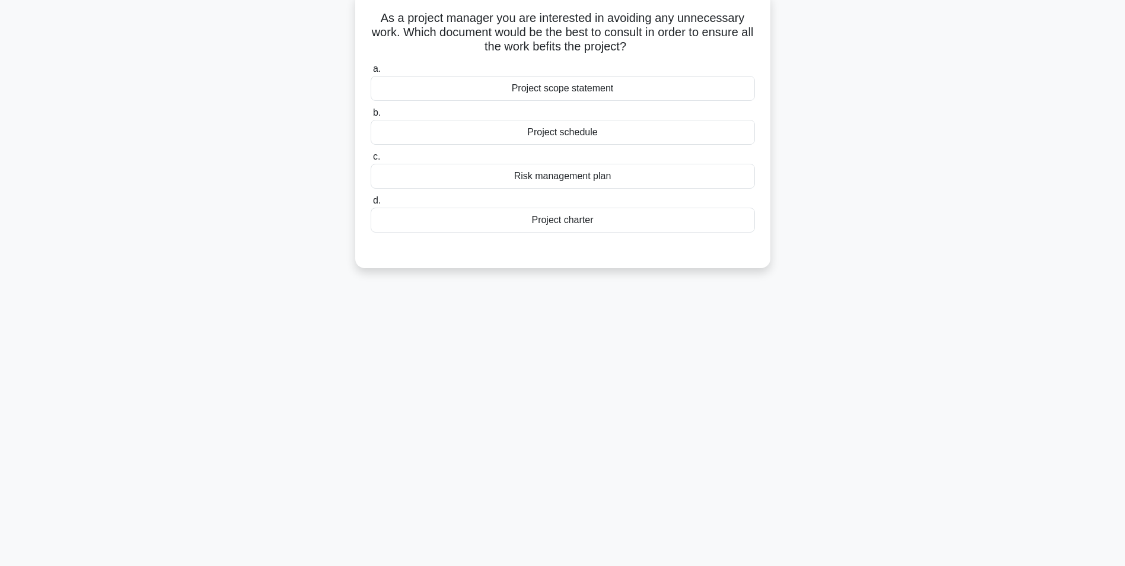
click at [569, 138] on div "Project schedule" at bounding box center [563, 132] width 384 height 25
click at [371, 117] on input "b. Project schedule" at bounding box center [371, 113] width 0 height 8
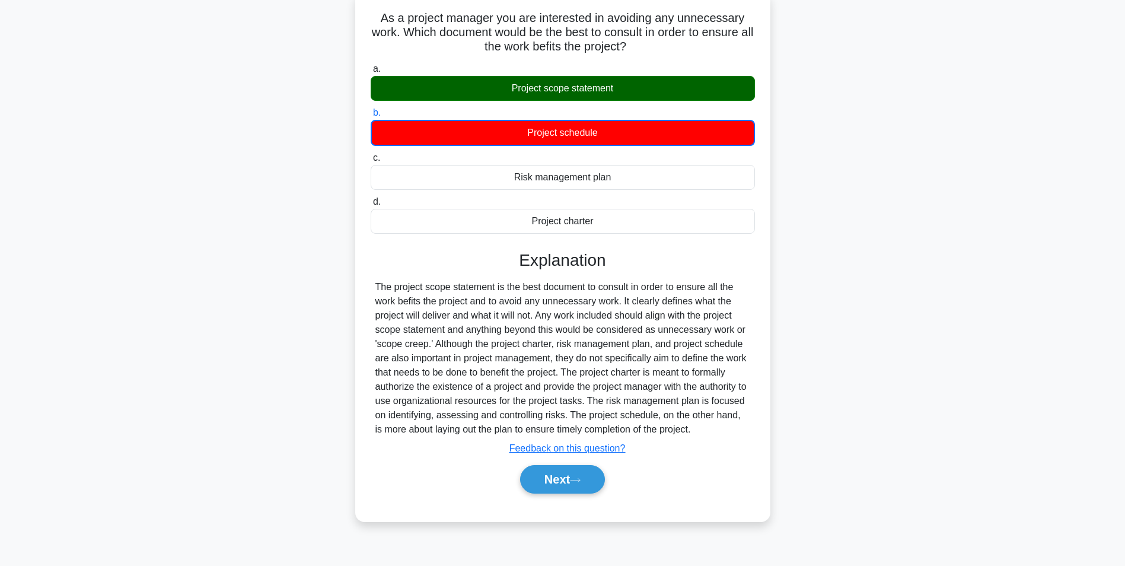
click at [583, 90] on div "Project scope statement" at bounding box center [563, 88] width 384 height 25
click at [371, 73] on input "a. Project scope statement" at bounding box center [371, 69] width 0 height 8
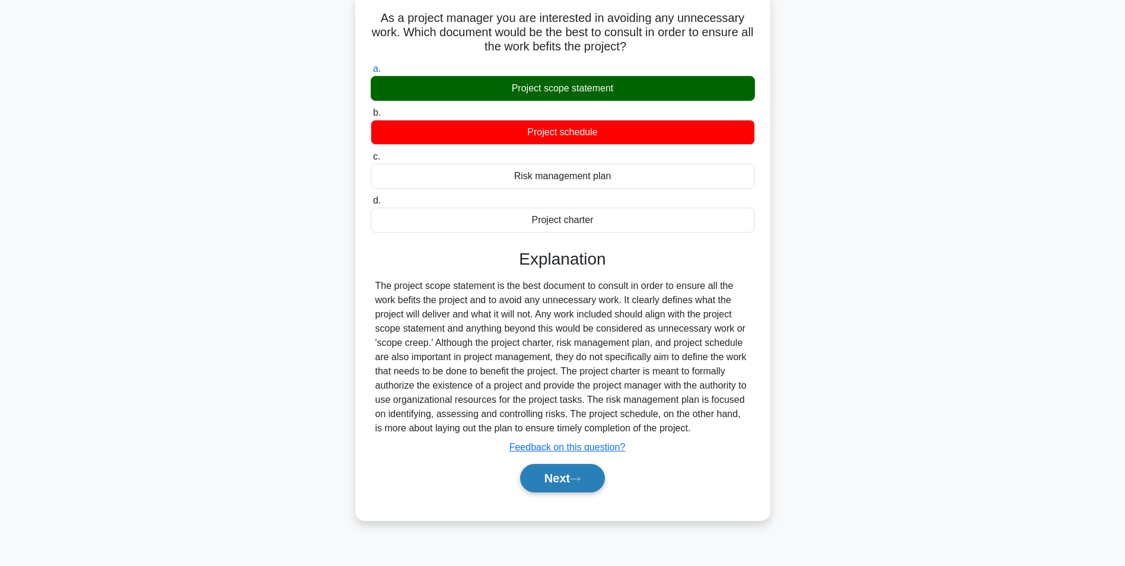
click at [562, 482] on button "Next" at bounding box center [562, 478] width 85 height 28
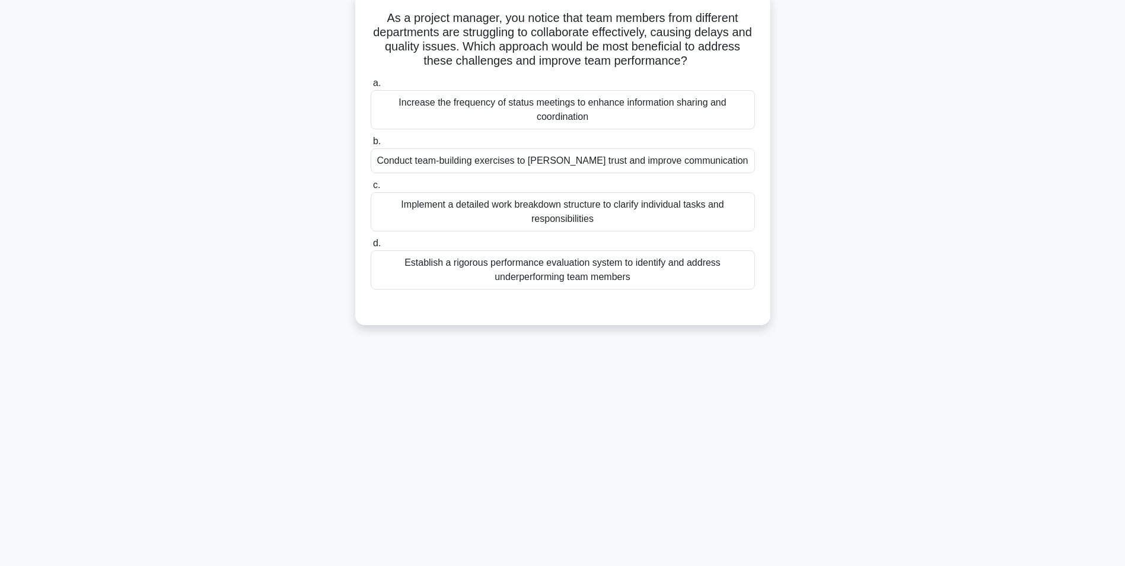
click at [645, 165] on div "Conduct team-building exercises to foster trust and improve communication" at bounding box center [563, 160] width 384 height 25
click at [371, 145] on input "b. Conduct team-building exercises to foster trust and improve communication" at bounding box center [371, 142] width 0 height 8
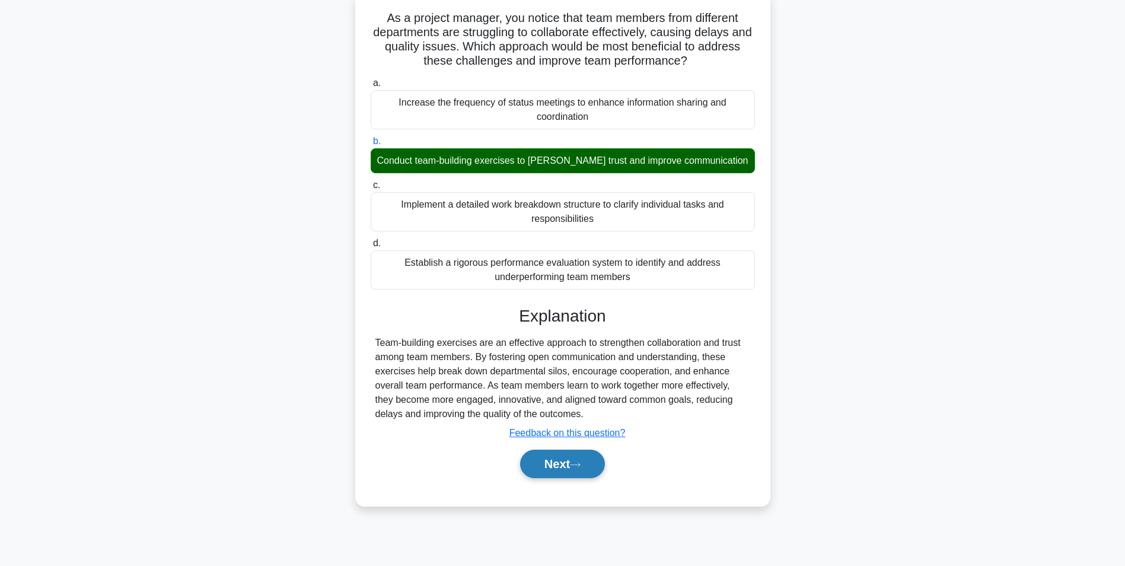
click at [569, 457] on button "Next" at bounding box center [562, 463] width 85 height 28
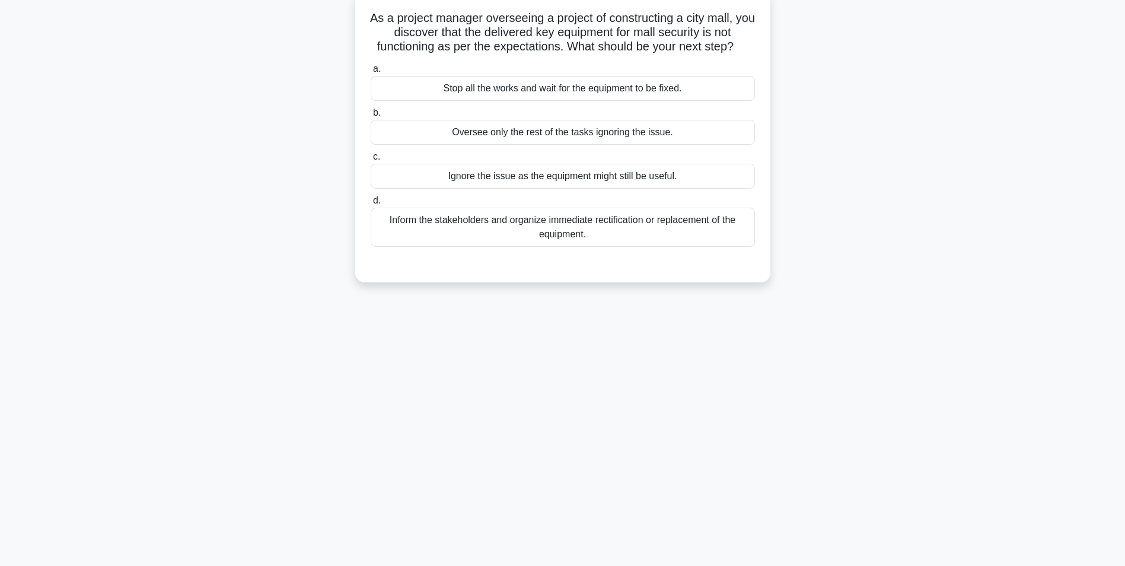
click at [561, 229] on div "Inform the stakeholders and organize immediate rectification or replacement of …" at bounding box center [563, 227] width 384 height 39
click at [371, 205] on input "d. Inform the stakeholders and organize immediate rectification or replacement …" at bounding box center [371, 201] width 0 height 8
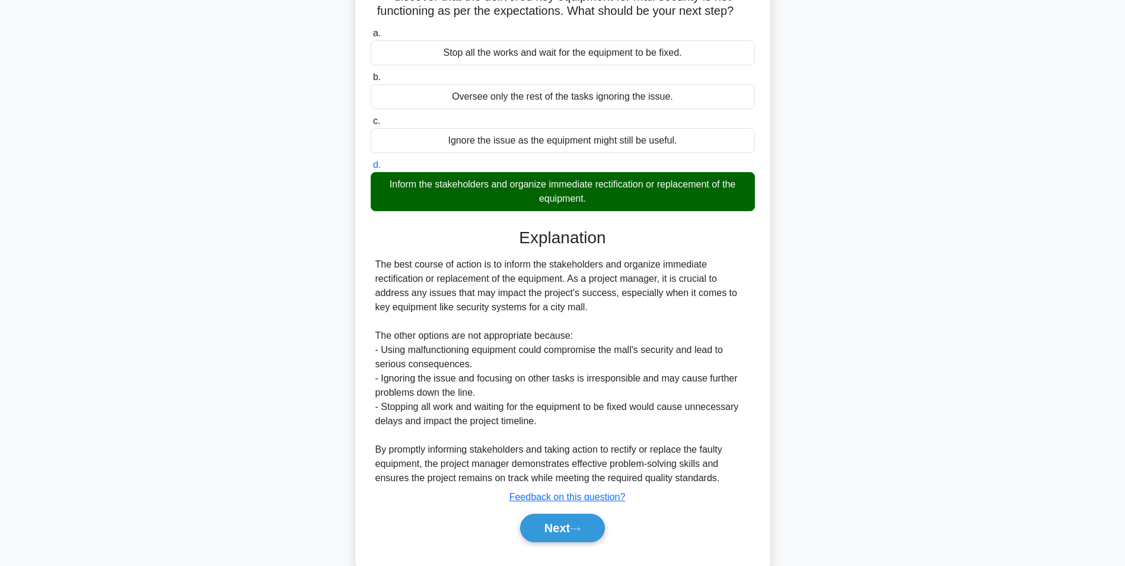
scroll to position [138, 0]
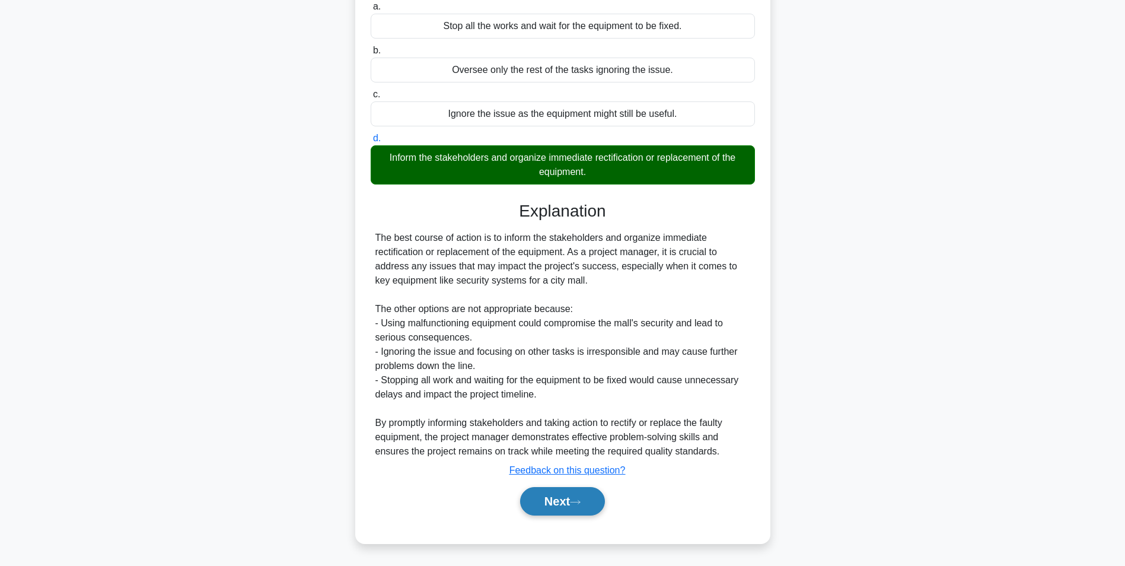
click at [547, 500] on button "Next" at bounding box center [562, 501] width 85 height 28
click at [556, 500] on button "Next" at bounding box center [562, 501] width 85 height 28
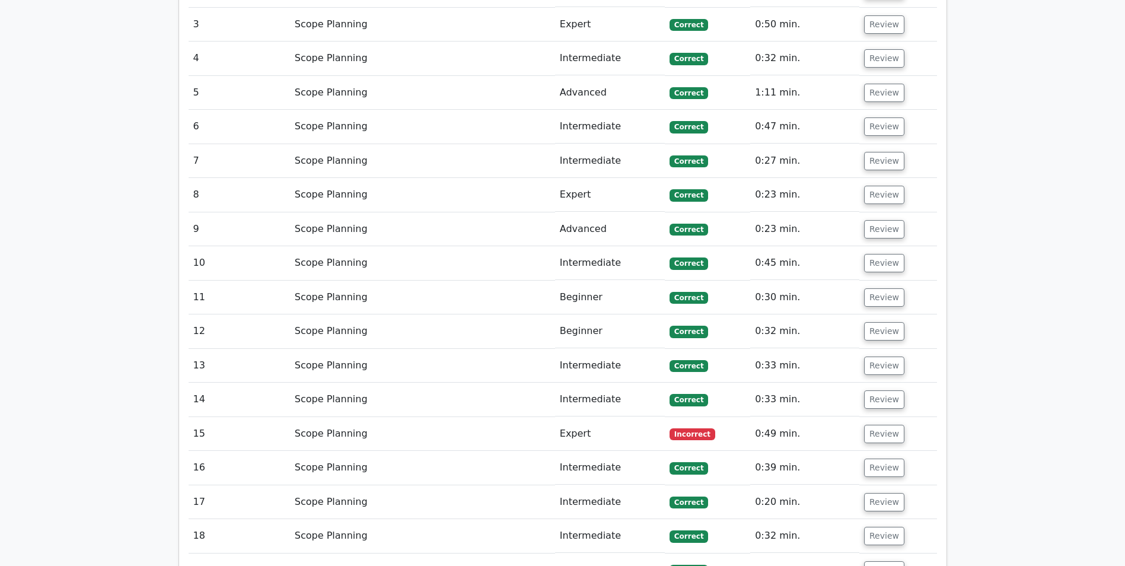
scroll to position [1601, 0]
click at [883, 424] on button "Review" at bounding box center [884, 433] width 40 height 18
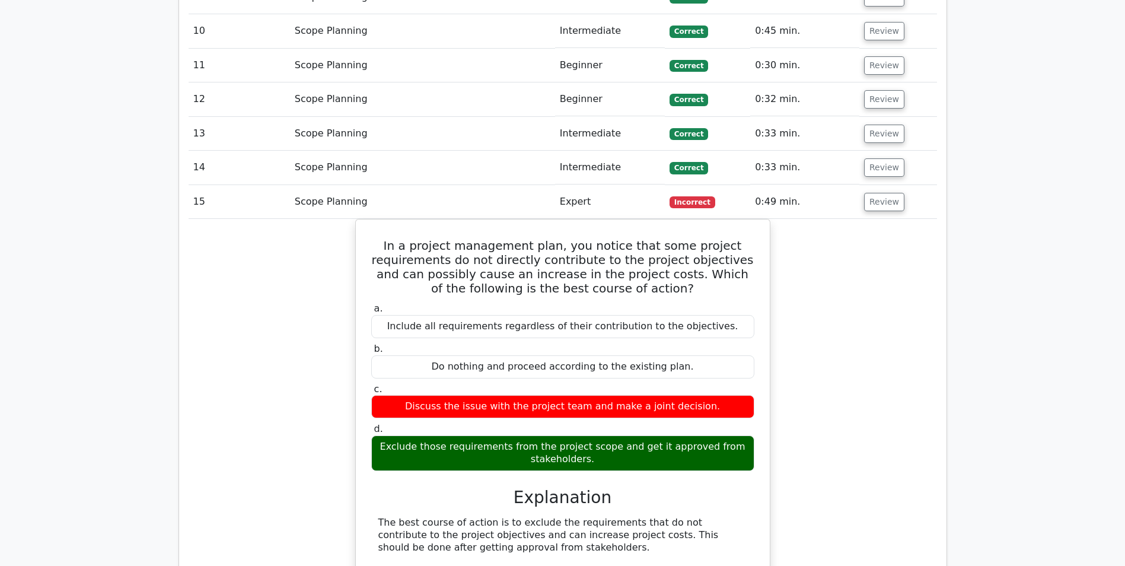
scroll to position [1838, 0]
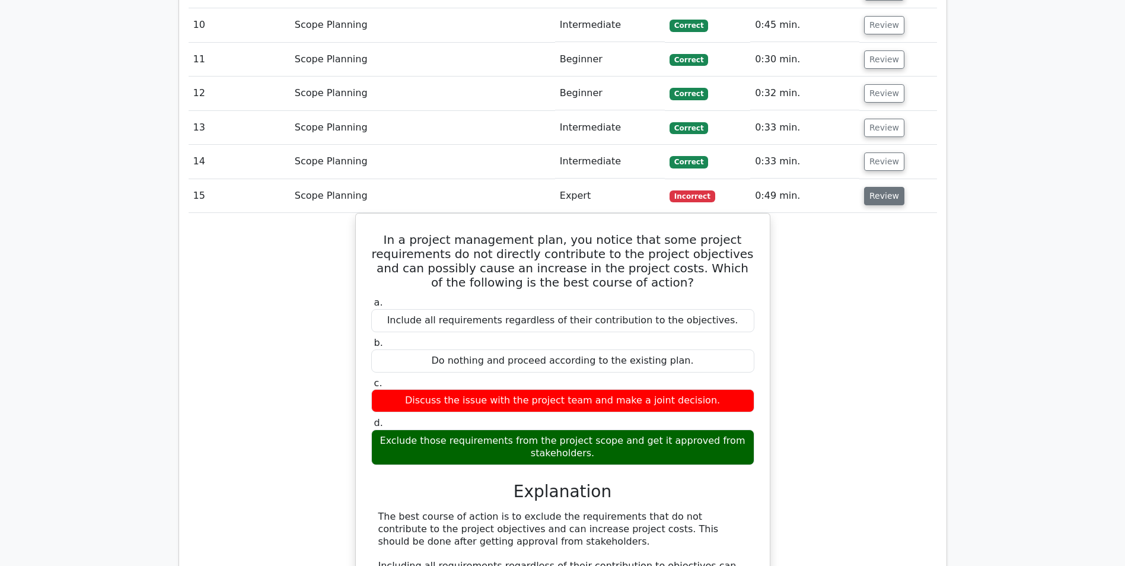
click at [881, 187] on button "Review" at bounding box center [884, 196] width 40 height 18
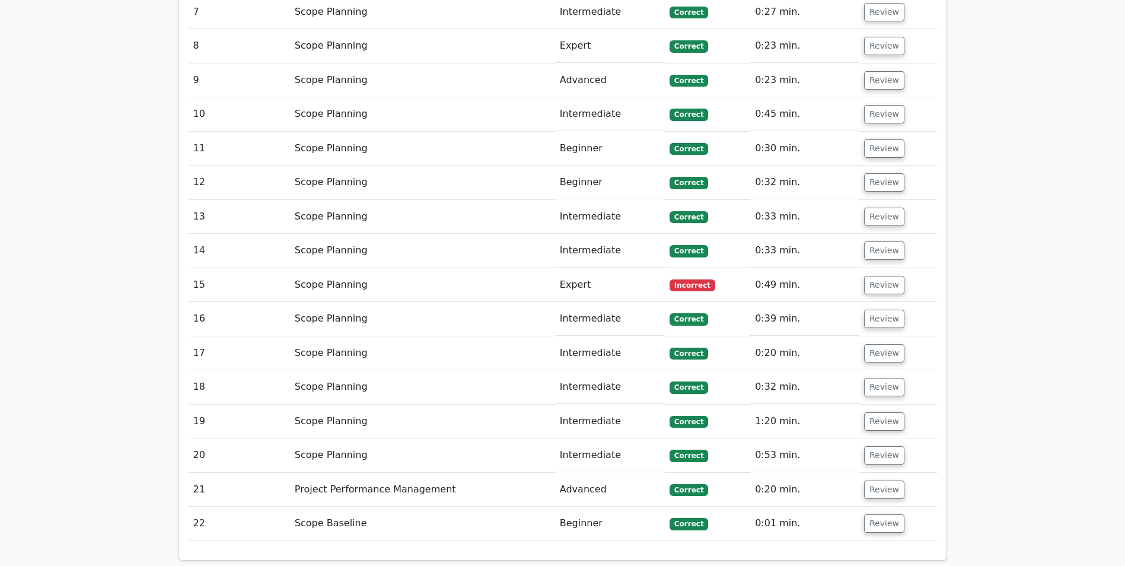
scroll to position [1936, 0]
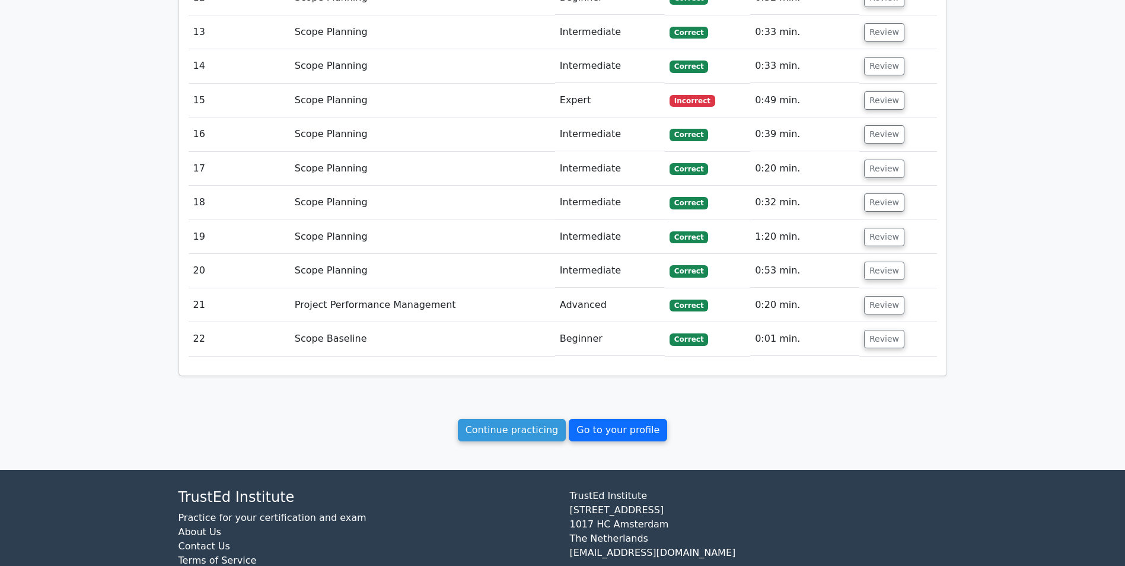
click at [616, 419] on link "Go to your profile" at bounding box center [618, 430] width 98 height 23
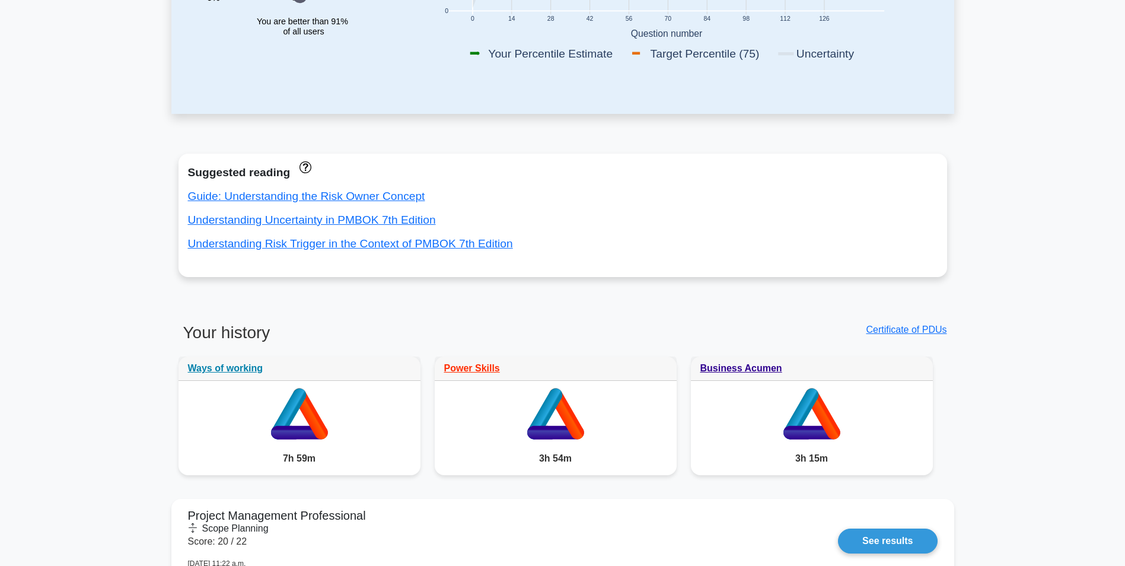
scroll to position [296, 0]
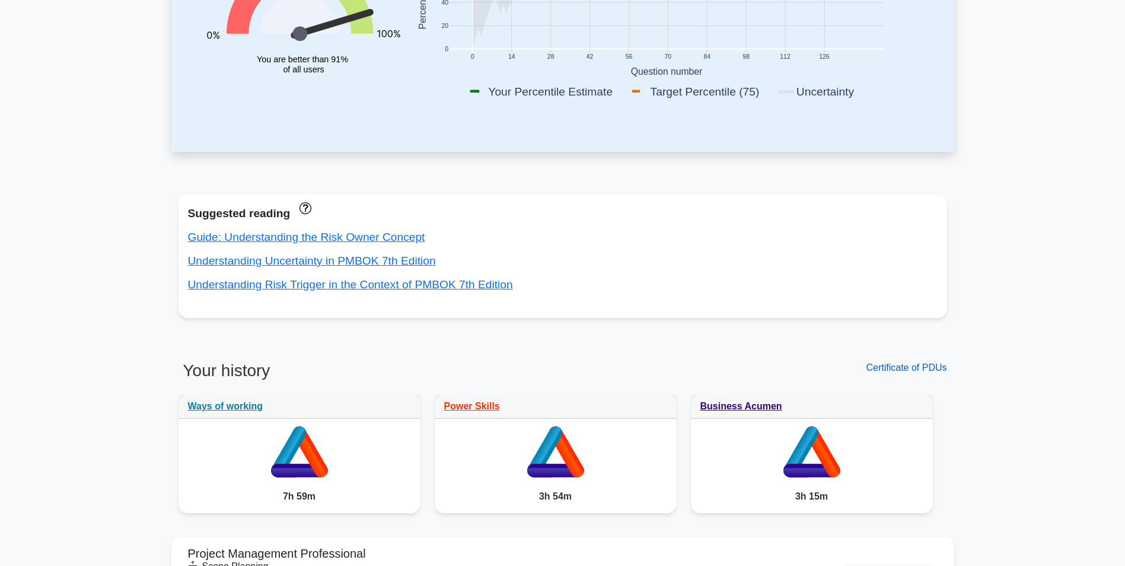
click at [895, 369] on link "Certificate of PDUs" at bounding box center [906, 367] width 81 height 10
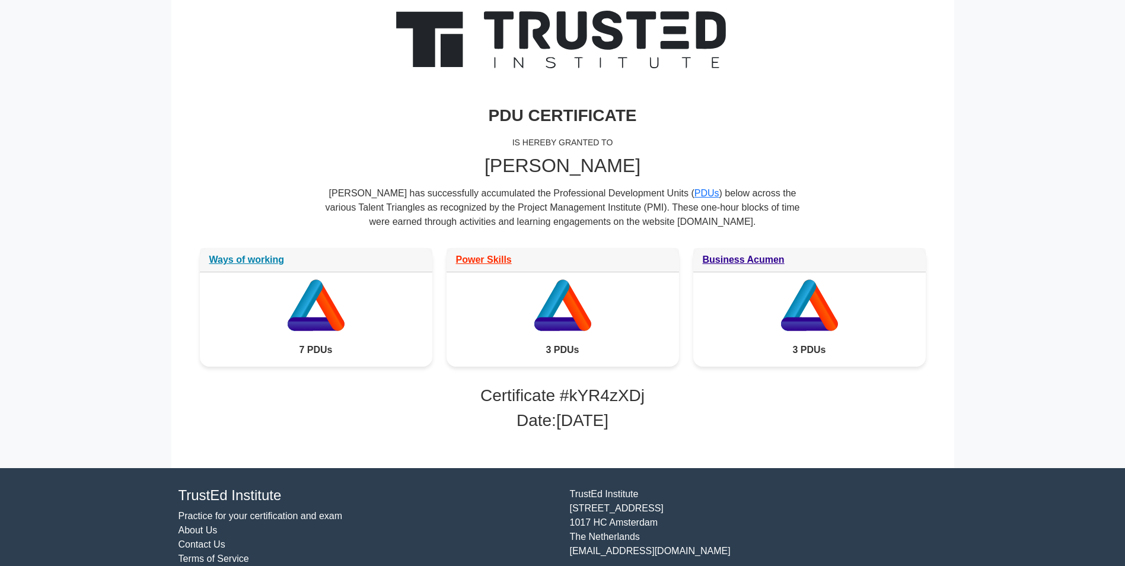
scroll to position [65, 0]
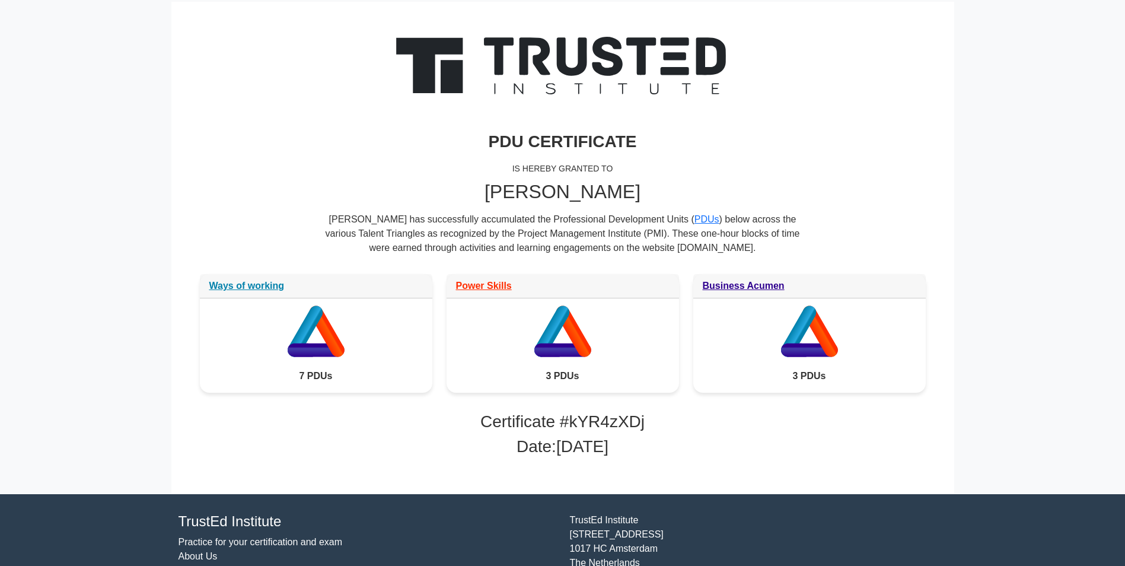
drag, startPoint x: 329, startPoint y: 219, endPoint x: 722, endPoint y: 251, distance: 394.4
click at [722, 251] on div "Maja Mickova has successfully accumulated the Professional Development Units ( …" at bounding box center [562, 238] width 474 height 52
copy div "Maja Mickova has successfully accumulated the Professional Development Units ( …"
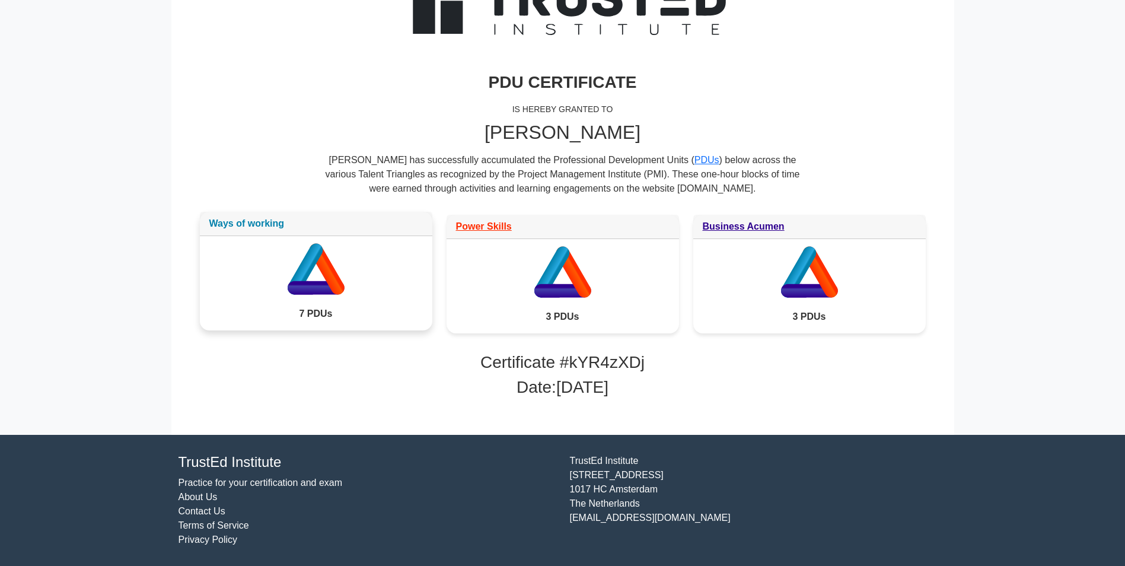
click at [260, 224] on link "Ways of working" at bounding box center [246, 223] width 75 height 10
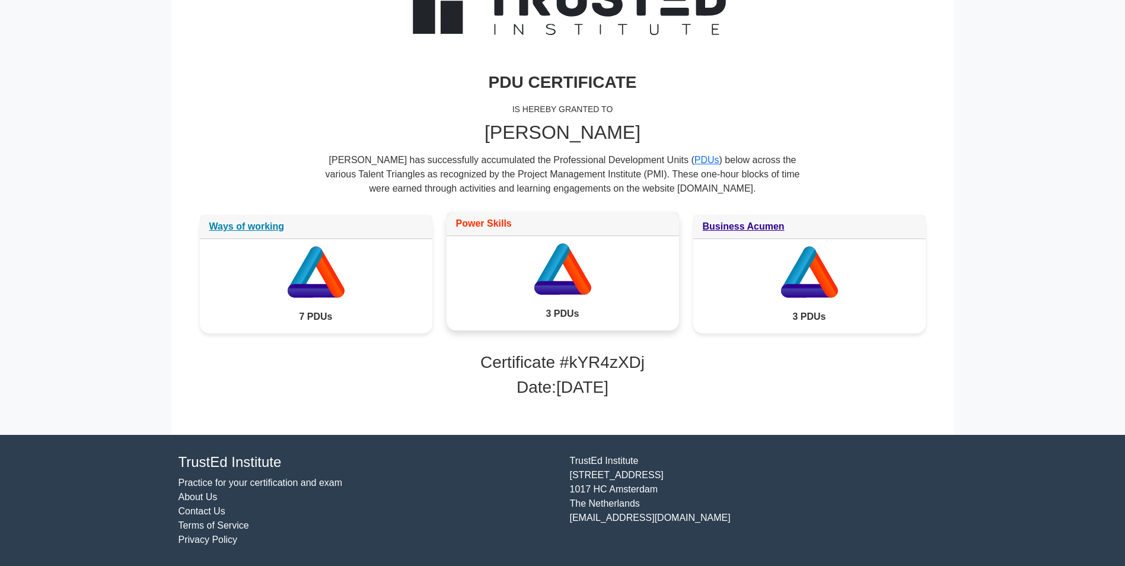
click at [494, 224] on link "Power Skills" at bounding box center [484, 223] width 56 height 10
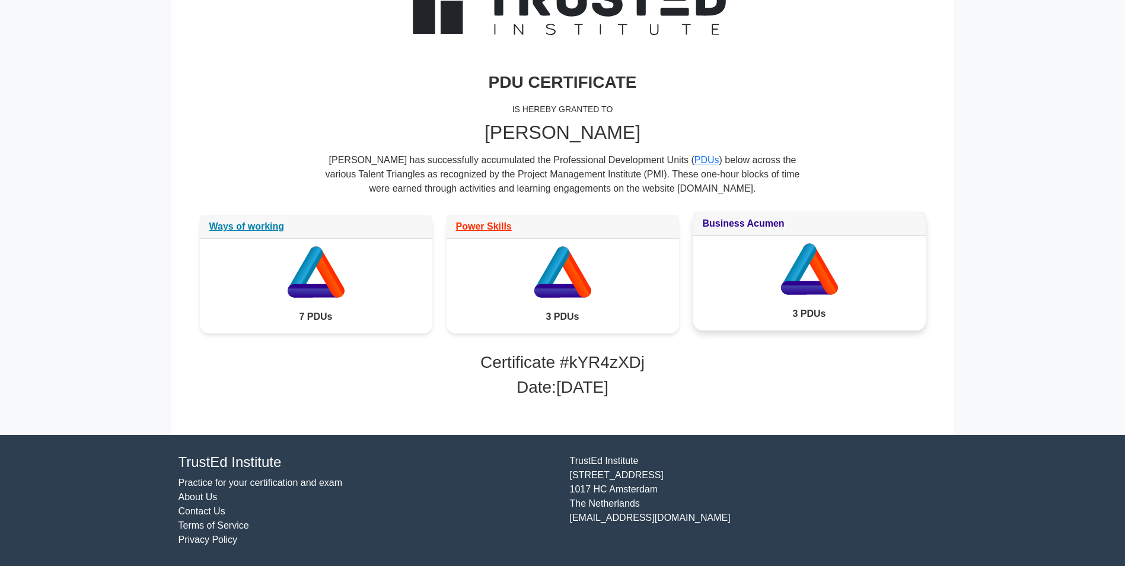
click at [732, 222] on link "Business Acumen" at bounding box center [744, 223] width 82 height 10
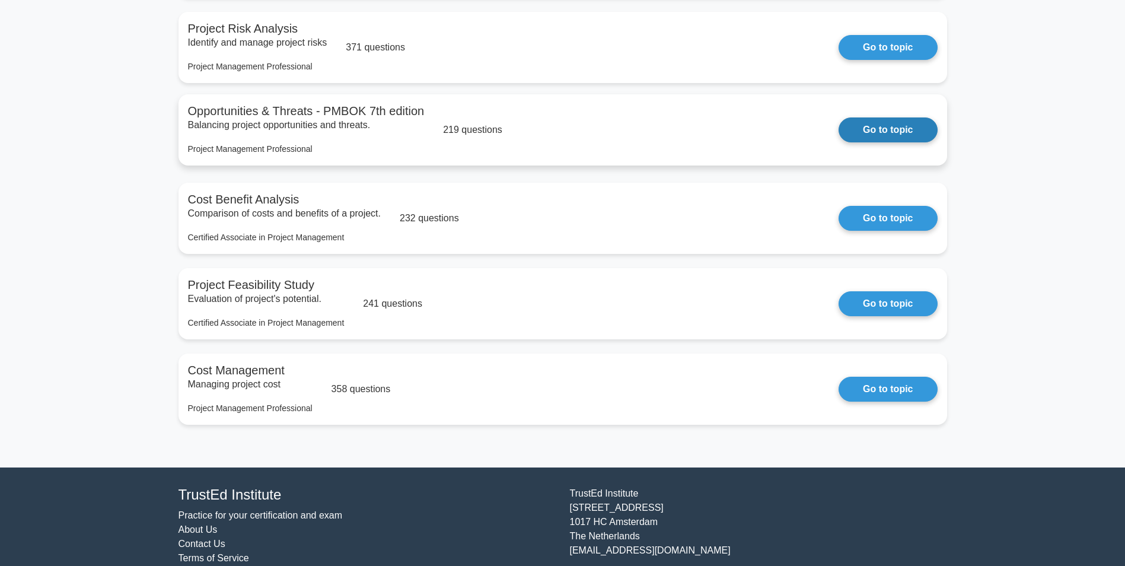
scroll to position [1288, 0]
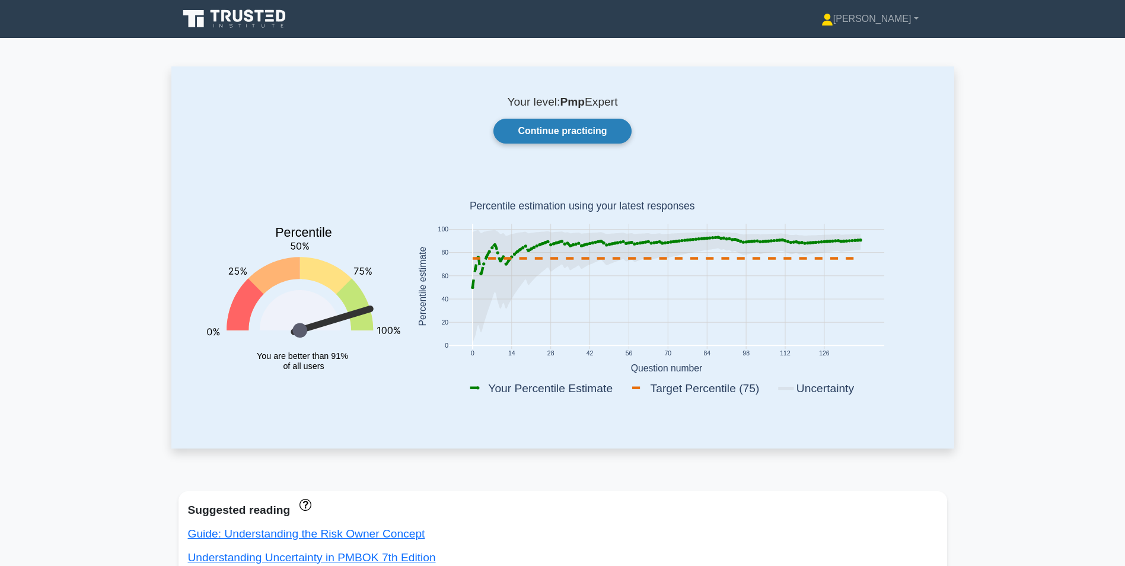
click at [539, 131] on link "Continue practicing" at bounding box center [562, 131] width 138 height 25
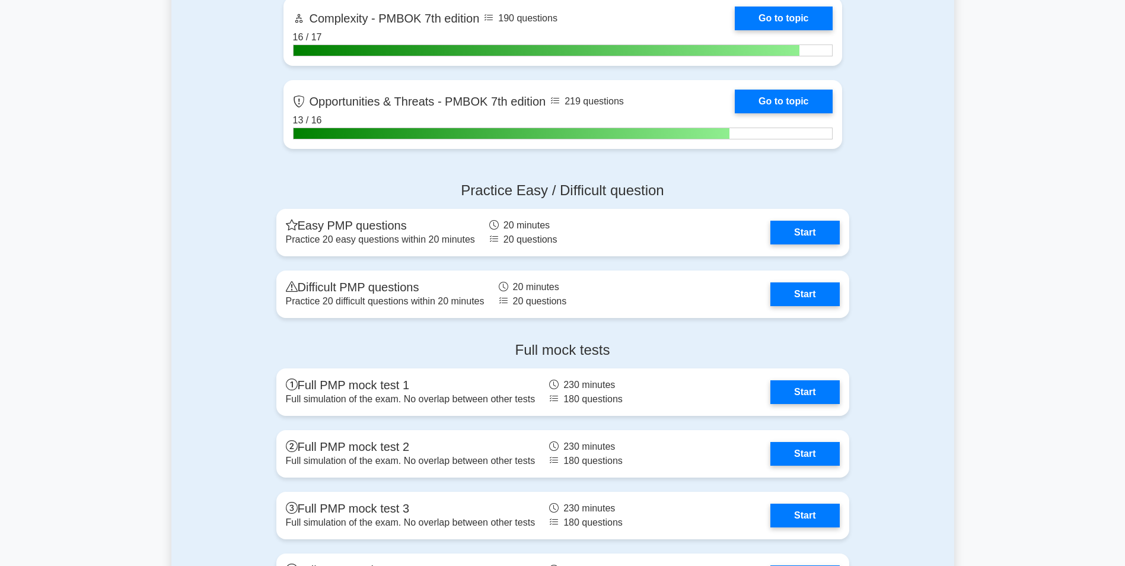
scroll to position [4032, 0]
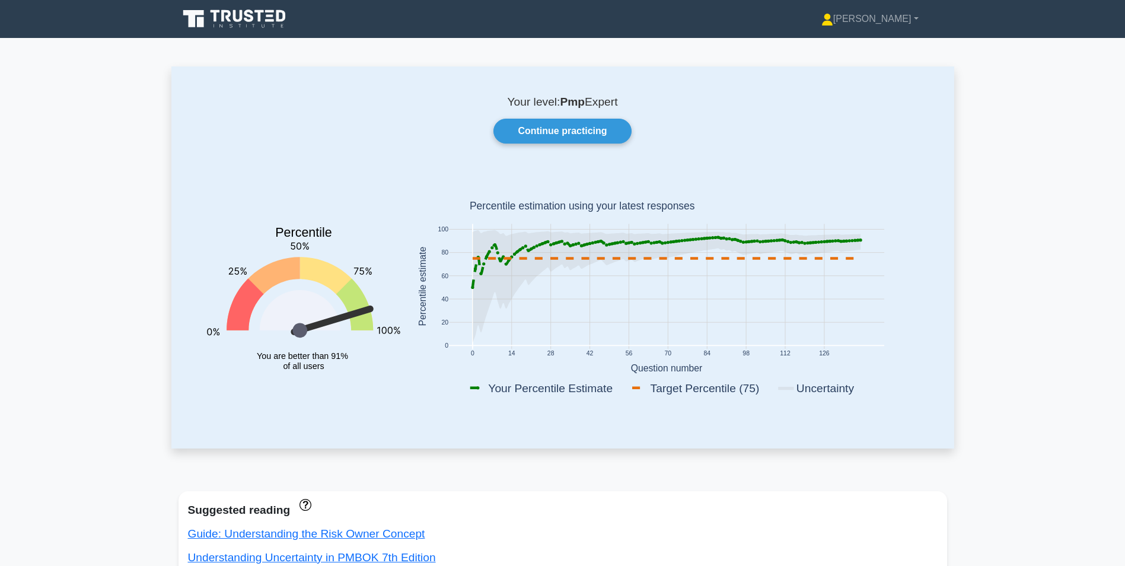
click at [330, 387] on icon "Percentile You are better than 91% of all users" at bounding box center [303, 288] width 193 height 233
click at [563, 388] on rect at bounding box center [547, 387] width 161 height 17
click at [595, 129] on link "Continue practicing" at bounding box center [562, 131] width 138 height 25
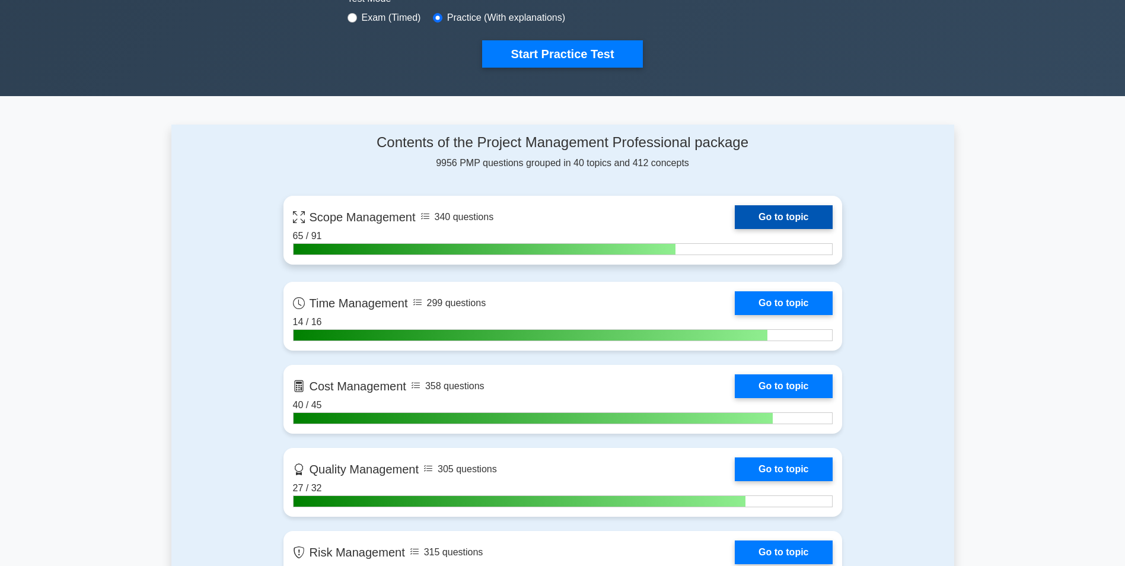
scroll to position [415, 0]
